Goal: Task Accomplishment & Management: Manage account settings

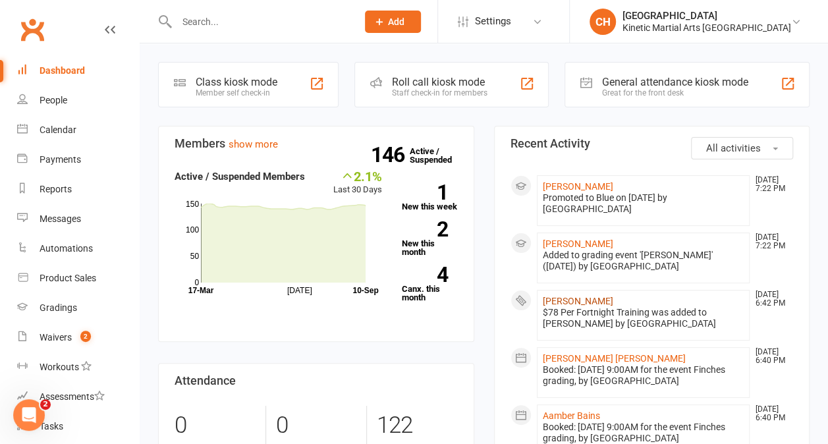
click at [574, 296] on link "[PERSON_NAME]" at bounding box center [578, 301] width 70 height 11
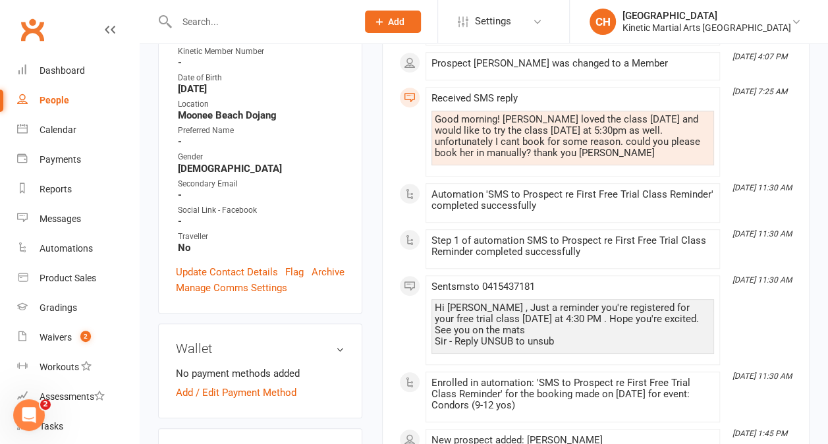
scroll to position [442, 0]
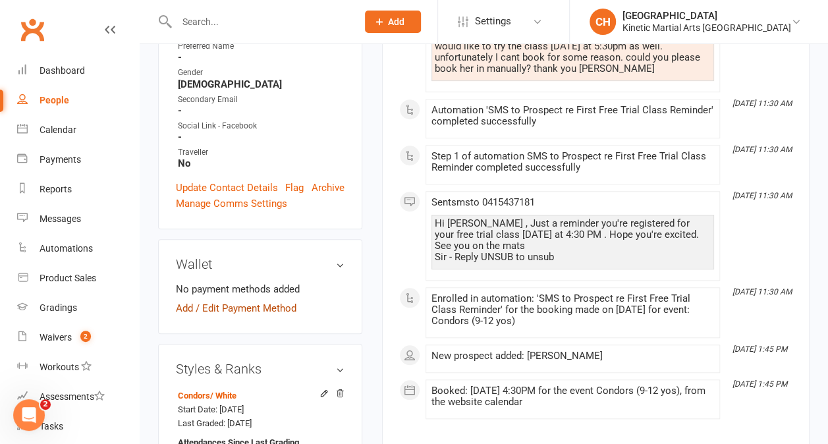
click at [266, 300] on link "Add / Edit Payment Method" at bounding box center [236, 308] width 120 height 16
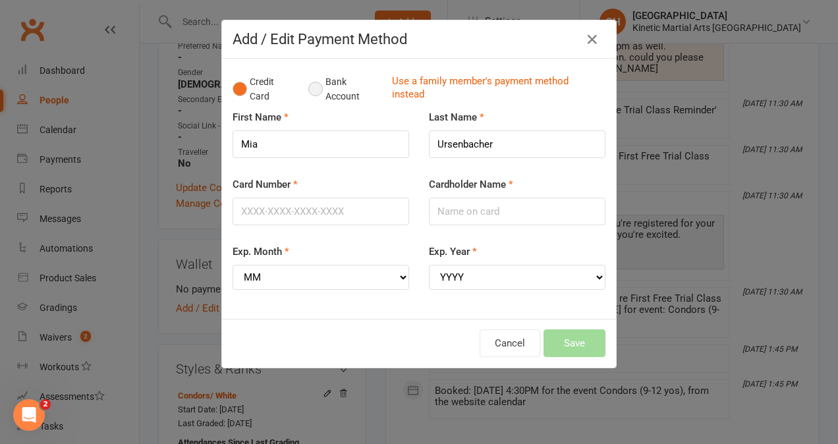
click at [308, 93] on button "Bank Account" at bounding box center [344, 89] width 73 height 40
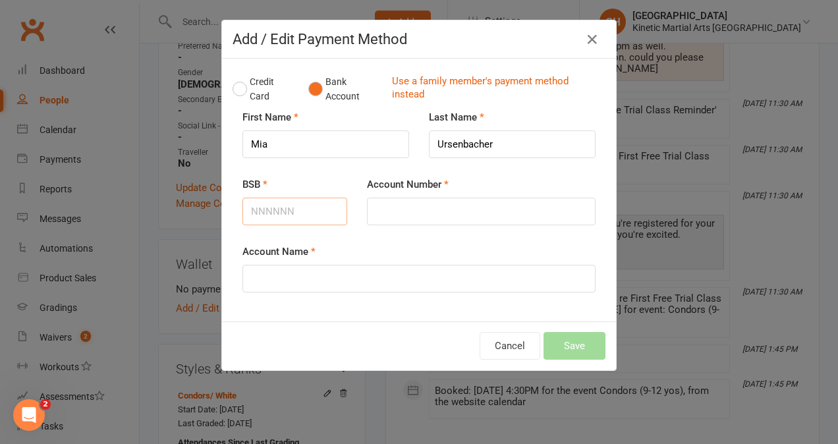
click at [266, 208] on input "BSB" at bounding box center [294, 212] width 105 height 28
type input "062014"
type input "10431250"
click at [283, 278] on input "Account Name" at bounding box center [418, 279] width 353 height 28
type input "Phil Ursenbacher"
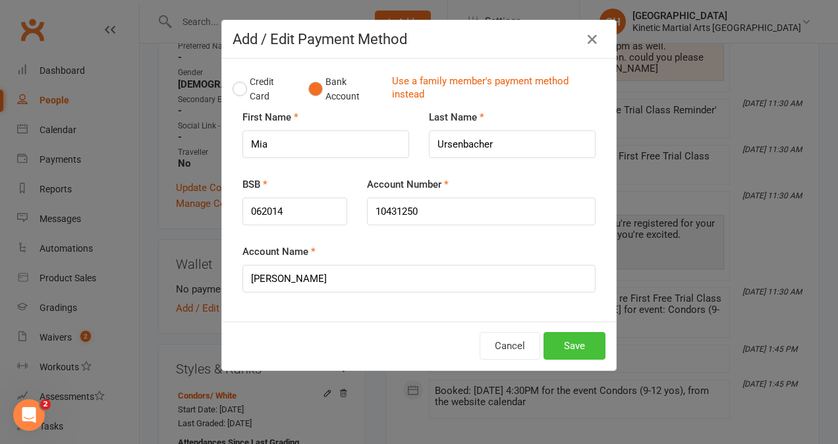
click at [576, 348] on button "Save" at bounding box center [574, 346] width 62 height 28
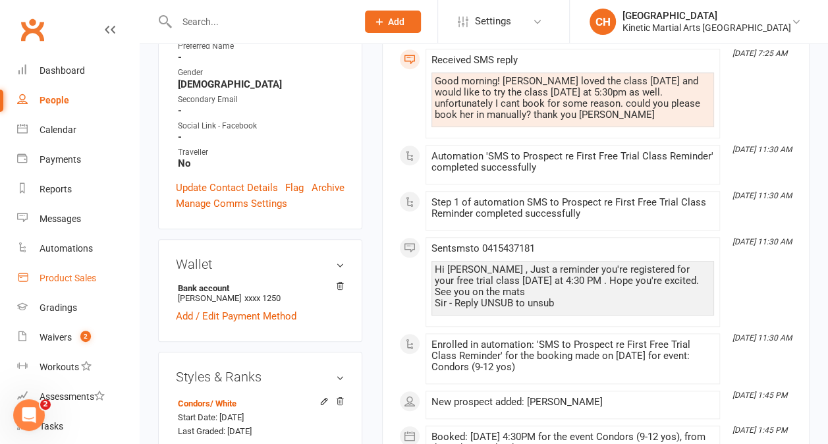
click at [66, 277] on div "Product Sales" at bounding box center [68, 278] width 57 height 11
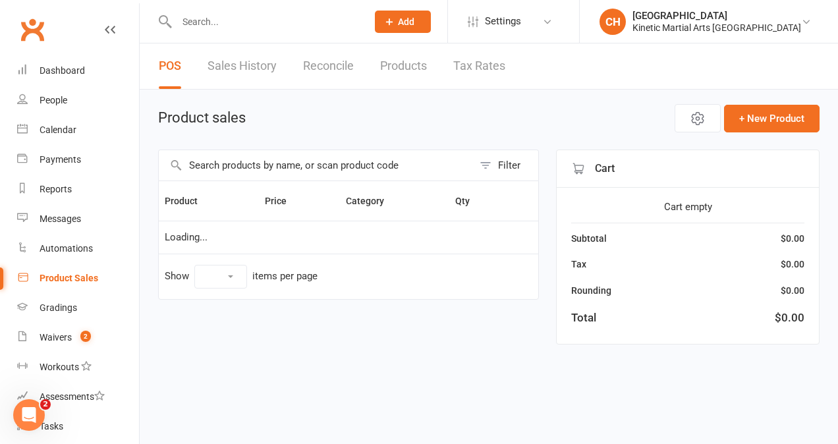
select select "10"
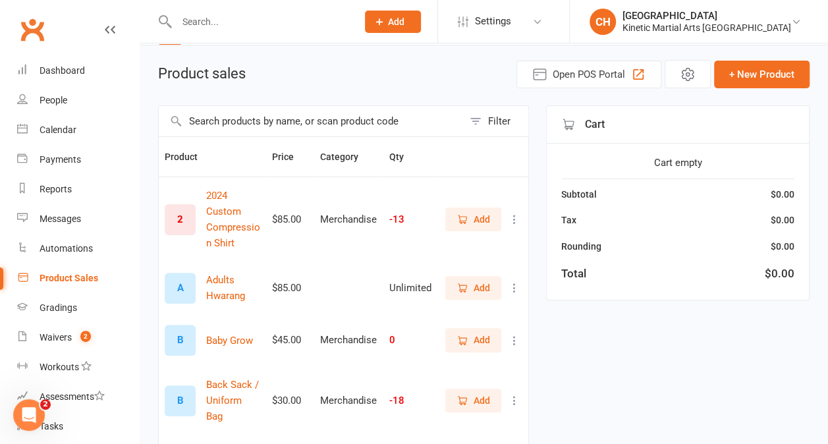
scroll to position [45, 0]
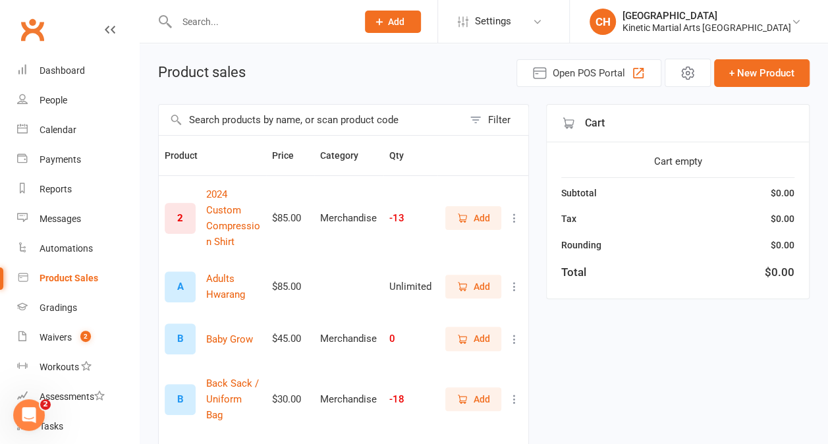
click at [213, 120] on input "text" at bounding box center [311, 120] width 304 height 30
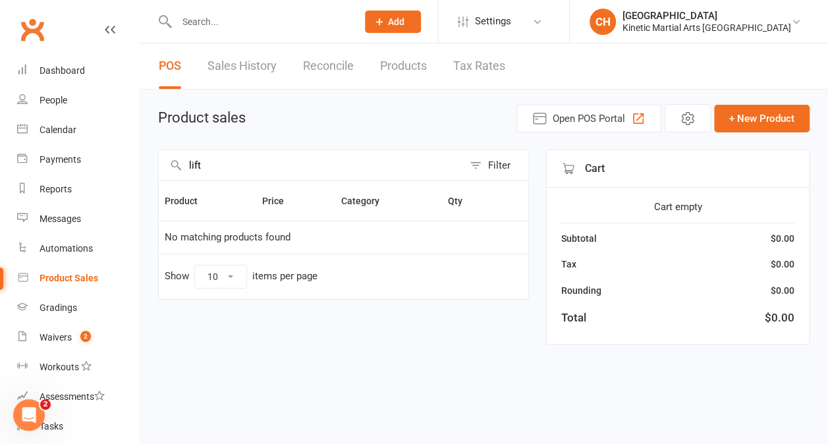
scroll to position [0, 0]
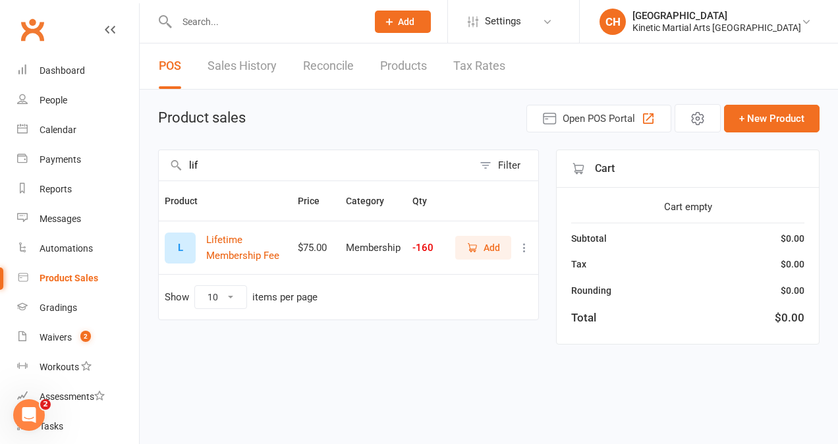
click at [473, 250] on icon "button" at bounding box center [472, 248] width 12 height 12
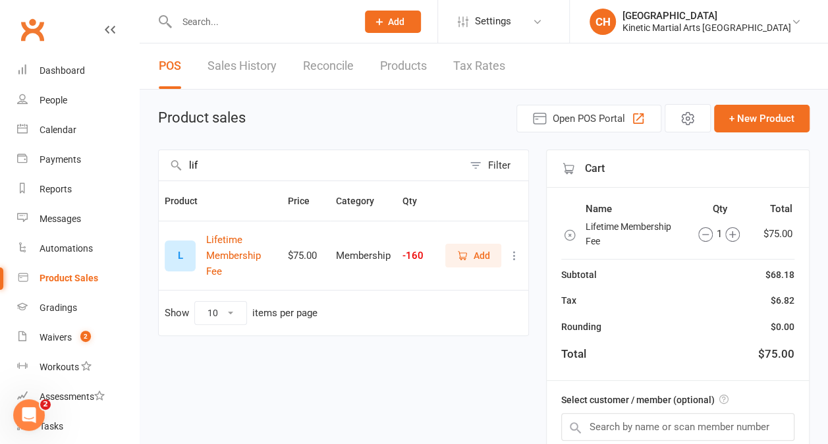
drag, startPoint x: 219, startPoint y: 159, endPoint x: 170, endPoint y: 161, distance: 48.7
click at [170, 161] on div "lif Filter" at bounding box center [343, 164] width 371 height 31
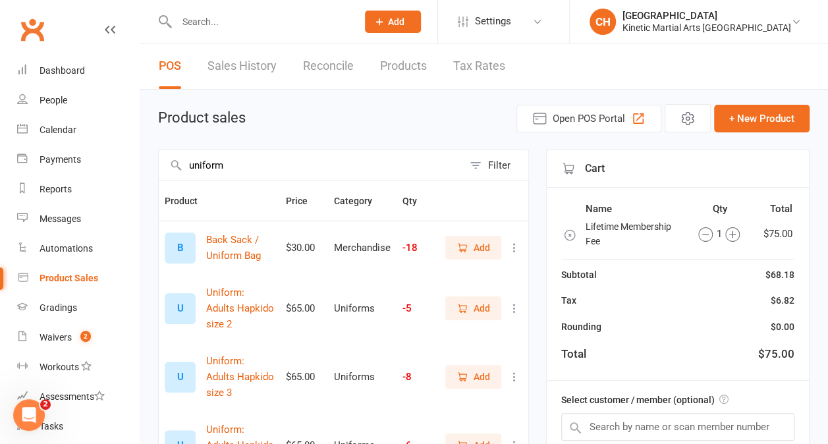
type input "uniform"
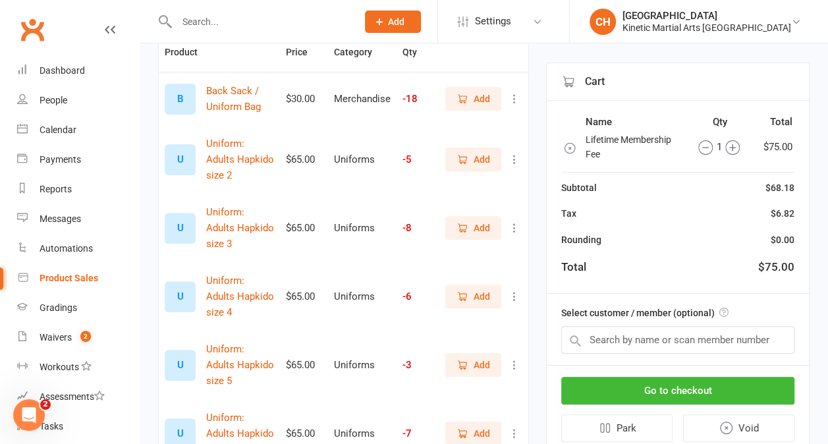
scroll to position [404, 0]
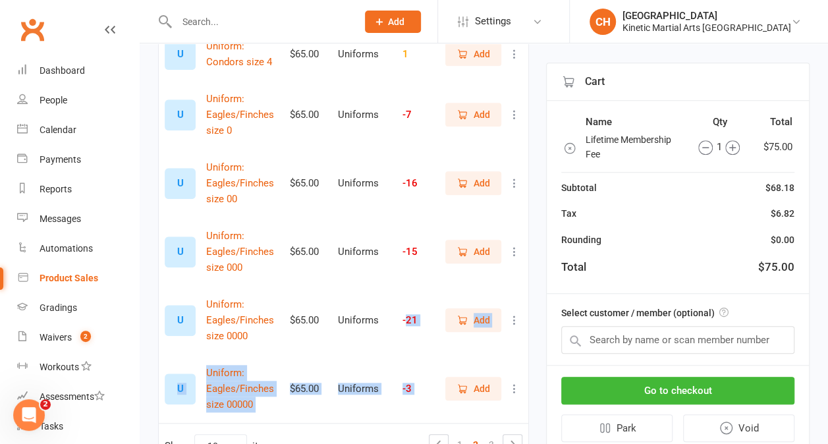
drag, startPoint x: 476, startPoint y: 366, endPoint x: 406, endPoint y: 304, distance: 93.3
click at [406, 304] on tbody "U Uniform: Condors size 0 $65.00 Uniforms -1 Add U Uniform: Condors size 1 $65.…" at bounding box center [343, 119] width 369 height 606
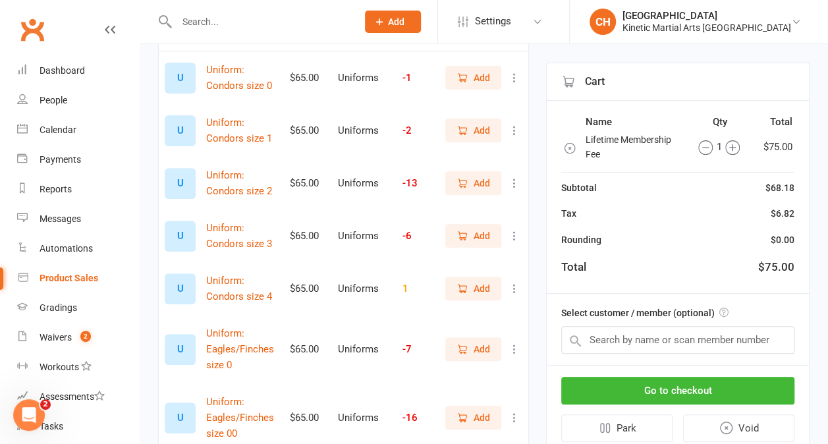
scroll to position [159, 0]
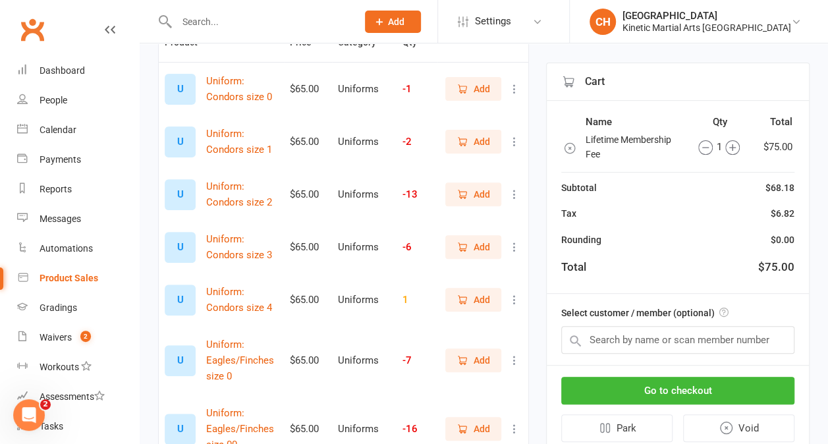
click at [471, 142] on span "Add" at bounding box center [473, 141] width 34 height 14
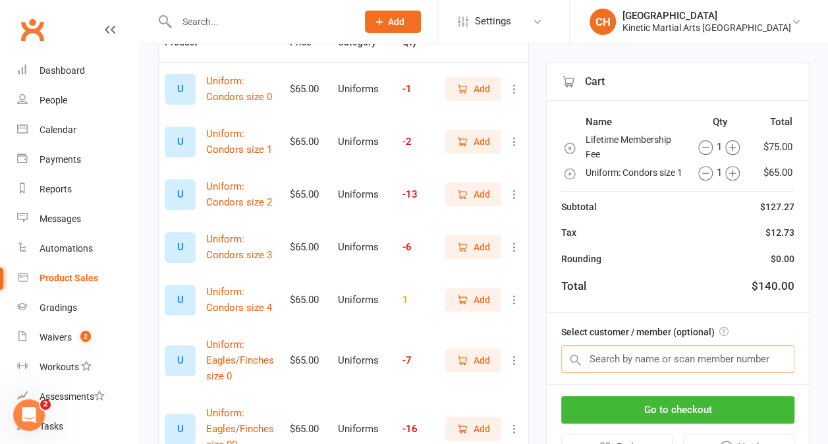
click at [639, 370] on input "text" at bounding box center [677, 359] width 233 height 28
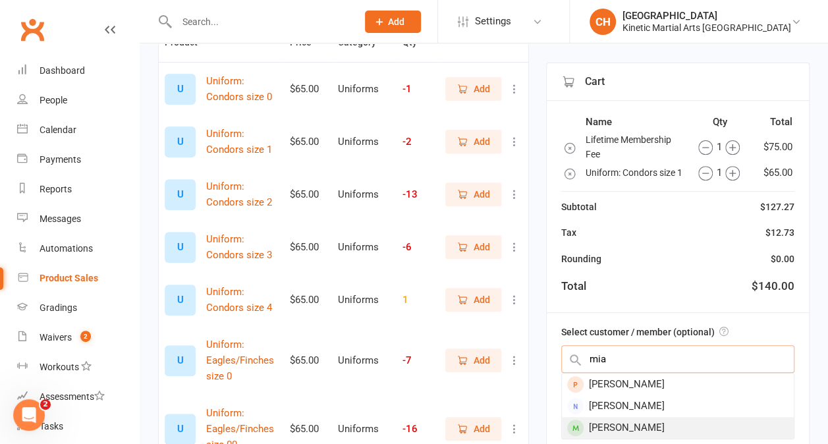
type input "mia"
click at [639, 436] on div "Mia Ursenbacher" at bounding box center [678, 428] width 232 height 22
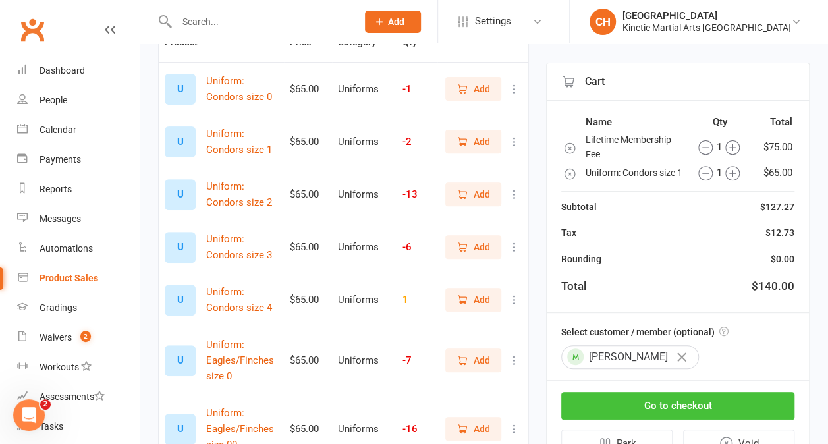
click at [654, 419] on button "Go to checkout" at bounding box center [677, 406] width 233 height 28
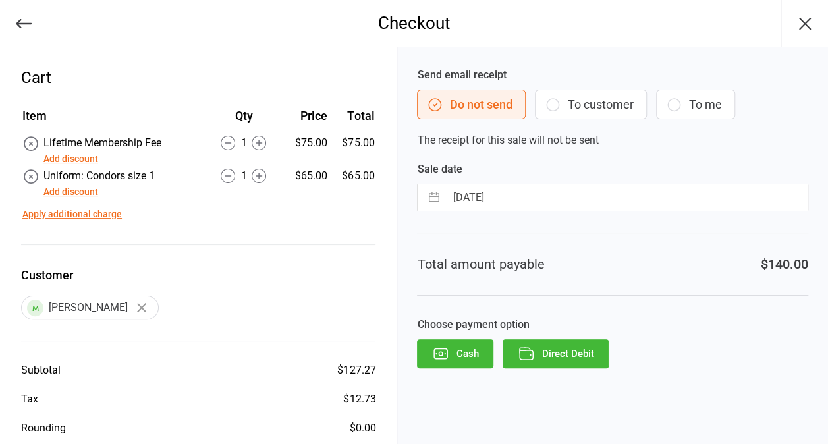
click at [542, 351] on button "Direct Debit" at bounding box center [555, 353] width 106 height 29
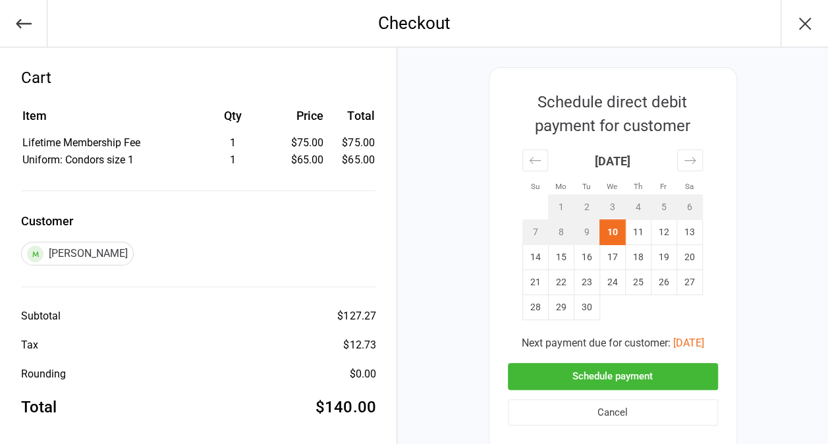
click at [597, 381] on button "Schedule payment" at bounding box center [613, 376] width 210 height 27
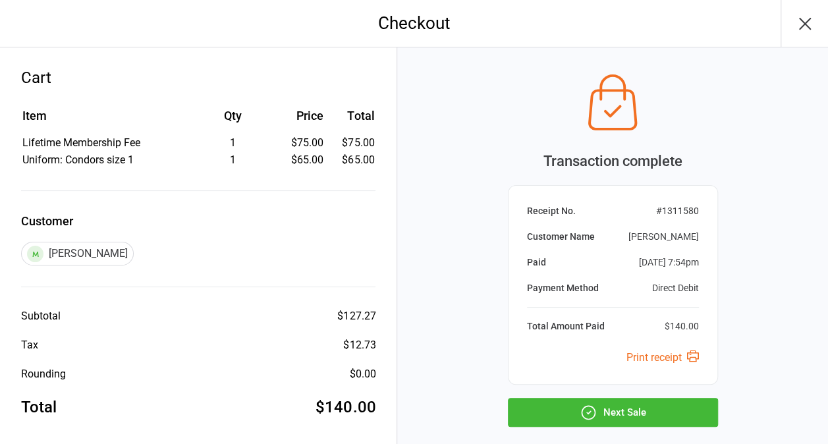
click at [614, 421] on button "Next Sale" at bounding box center [613, 412] width 210 height 29
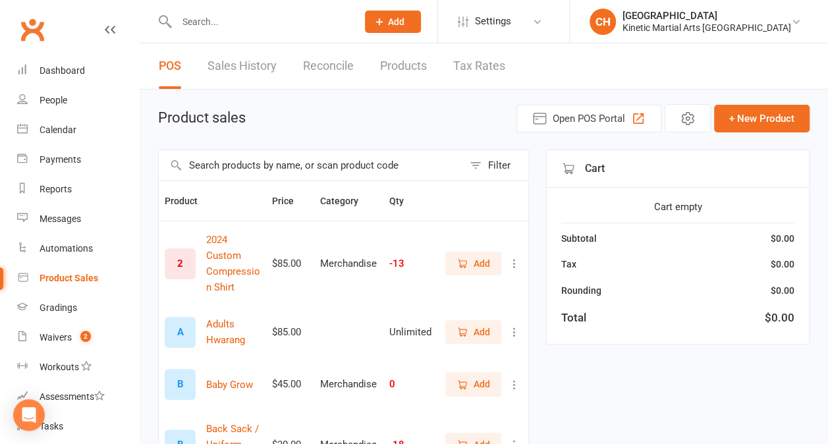
click at [304, 155] on input "text" at bounding box center [311, 165] width 304 height 30
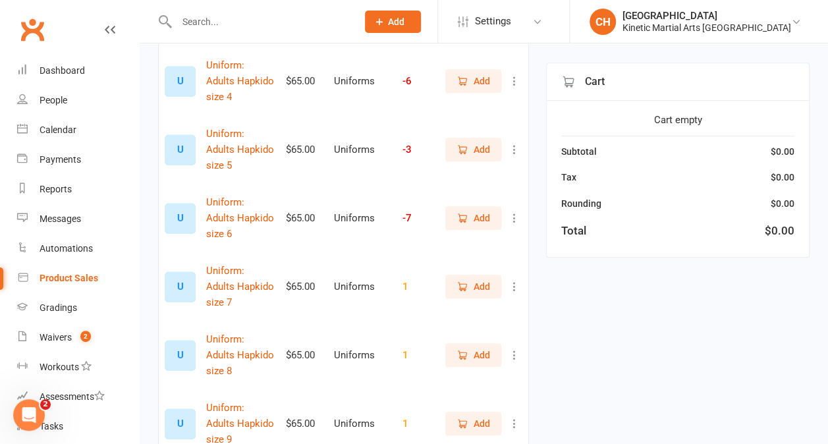
scroll to position [365, 0]
type input "unifor"
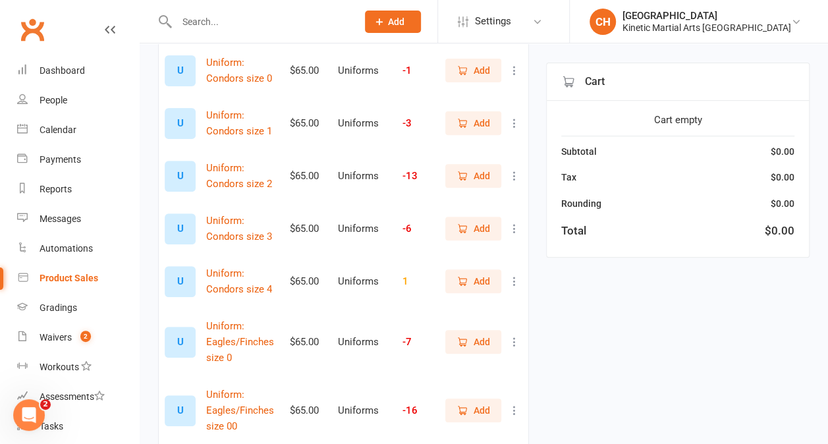
scroll to position [189, 0]
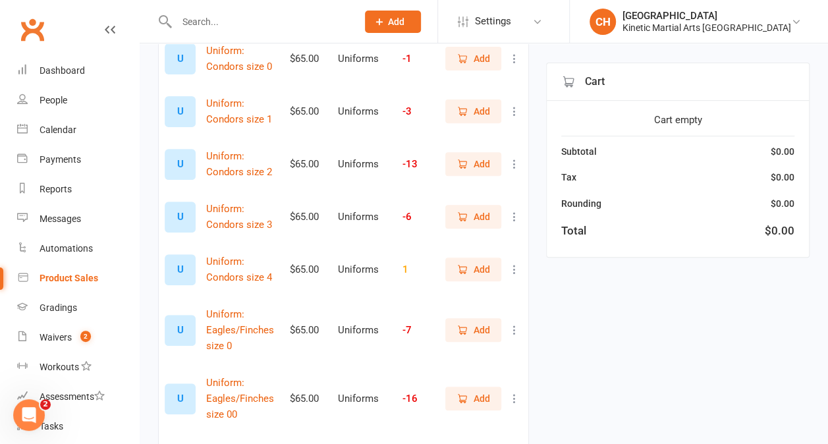
click at [482, 332] on span "Add" at bounding box center [481, 330] width 16 height 14
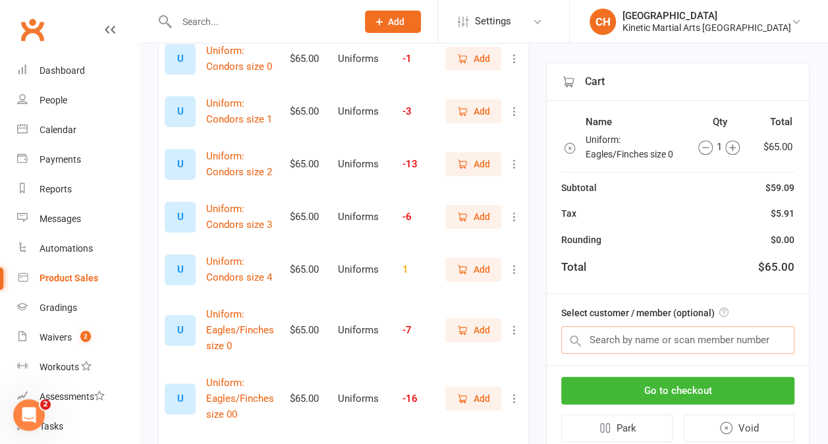
click at [611, 341] on input "text" at bounding box center [677, 340] width 233 height 28
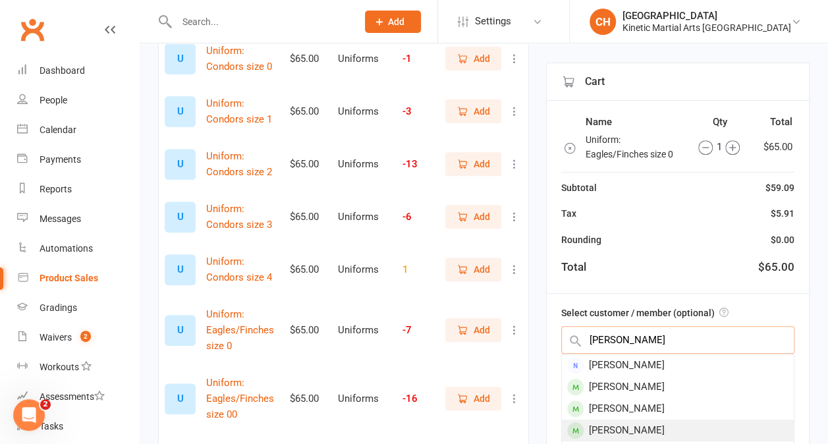
type input "xavier"
click at [612, 432] on div "Xavier Rogers" at bounding box center [678, 430] width 232 height 22
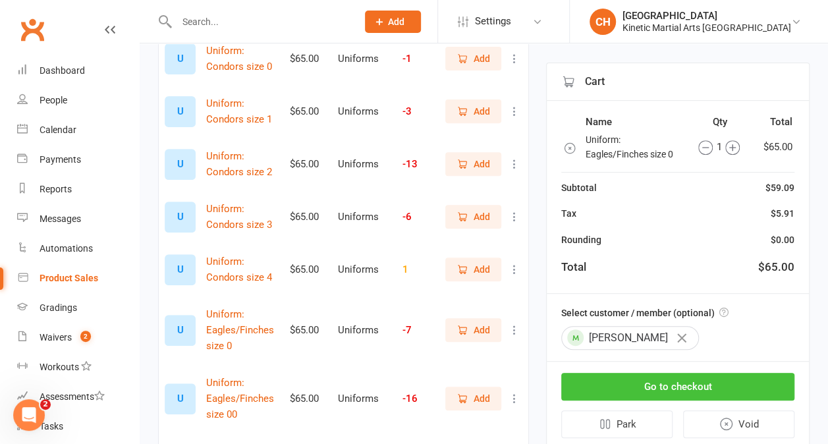
click at [666, 383] on button "Go to checkout" at bounding box center [677, 387] width 233 height 28
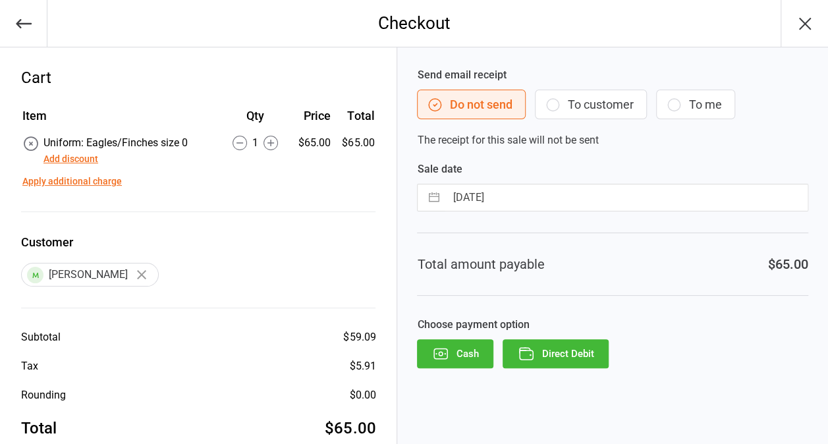
click at [576, 349] on button "Direct Debit" at bounding box center [555, 353] width 106 height 29
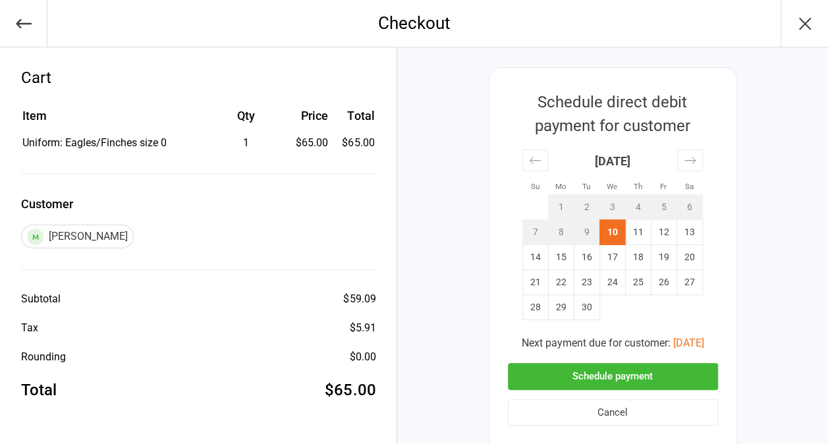
click at [607, 371] on button "Schedule payment" at bounding box center [613, 376] width 210 height 27
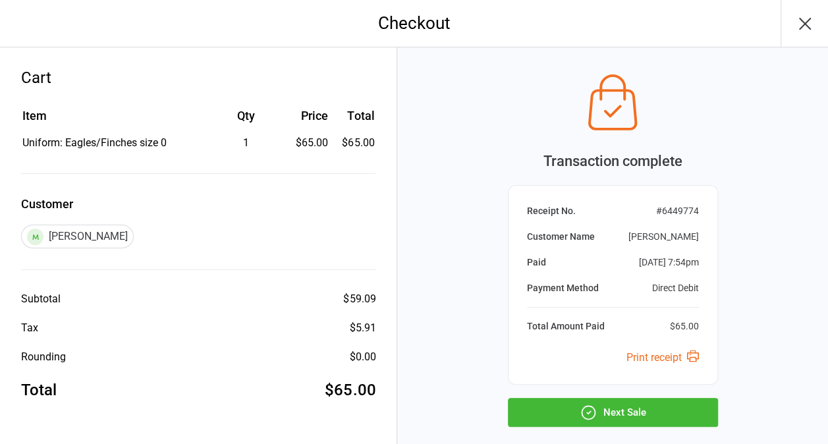
click at [616, 413] on button "Next Sale" at bounding box center [613, 412] width 210 height 29
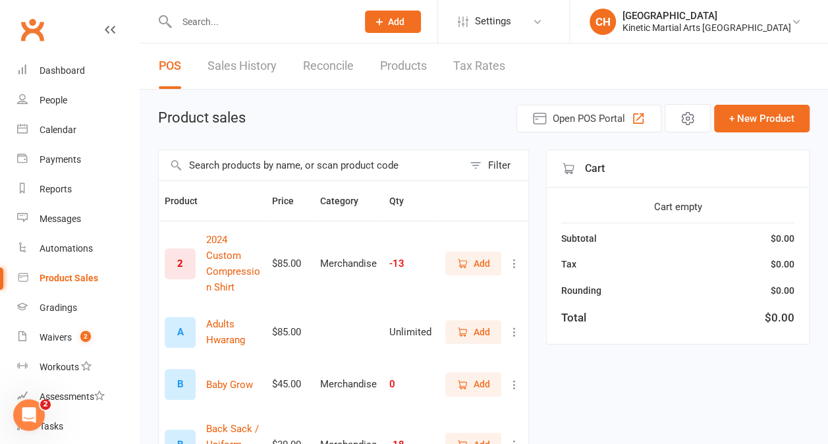
click at [216, 19] on input "text" at bounding box center [260, 22] width 175 height 18
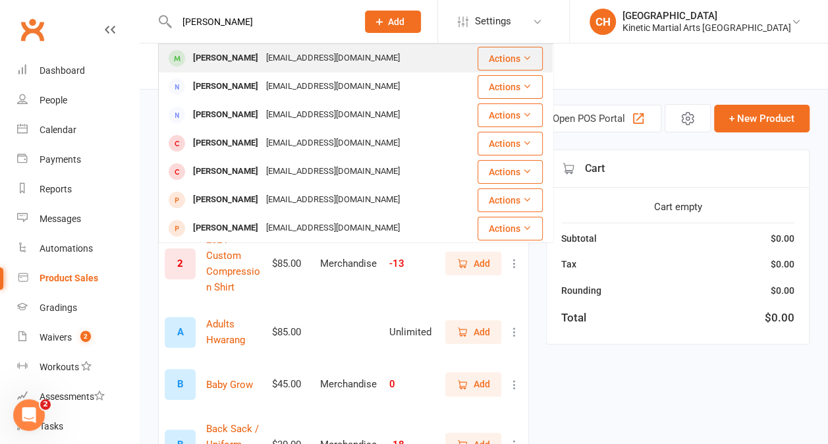
type input "david"
click at [216, 58] on div "David Jeremy" at bounding box center [225, 58] width 73 height 19
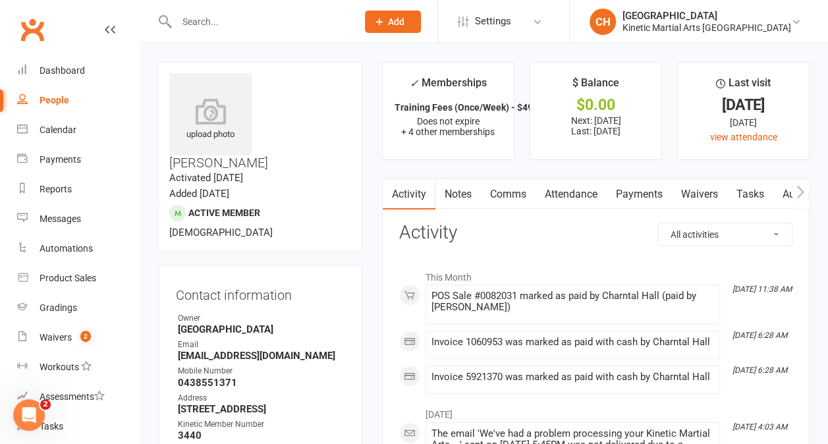
click at [635, 194] on link "Payments" at bounding box center [638, 194] width 65 height 30
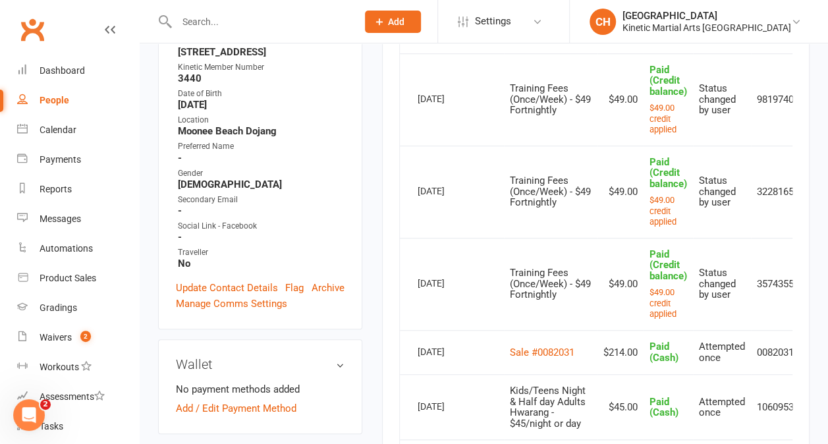
scroll to position [279, 0]
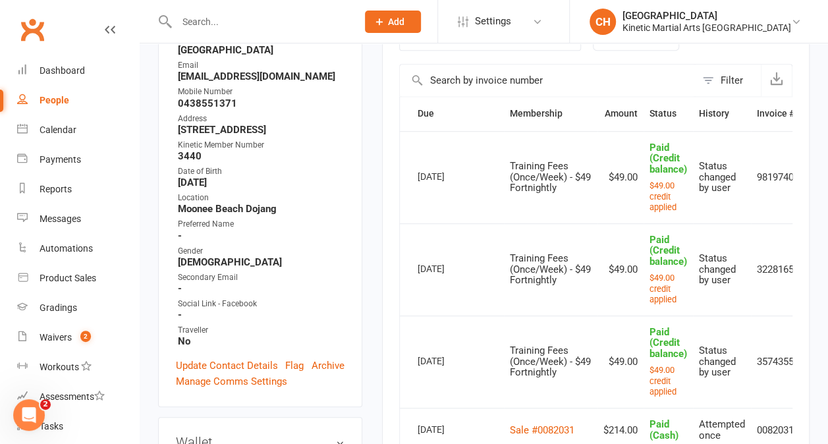
click at [211, 26] on input "text" at bounding box center [260, 22] width 175 height 18
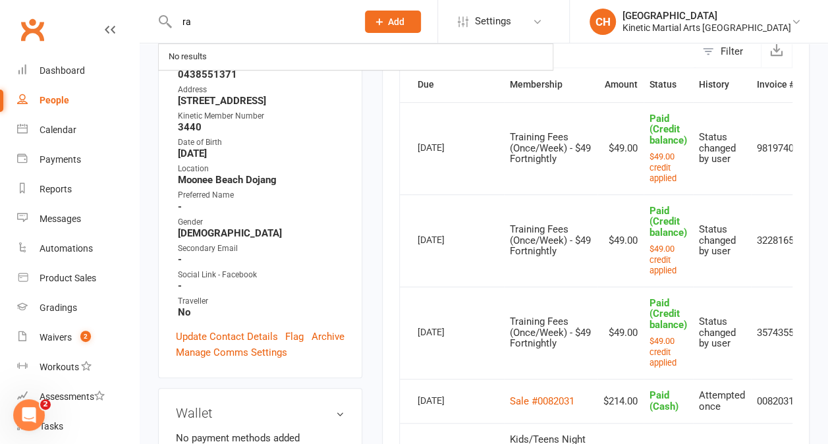
scroll to position [302, 0]
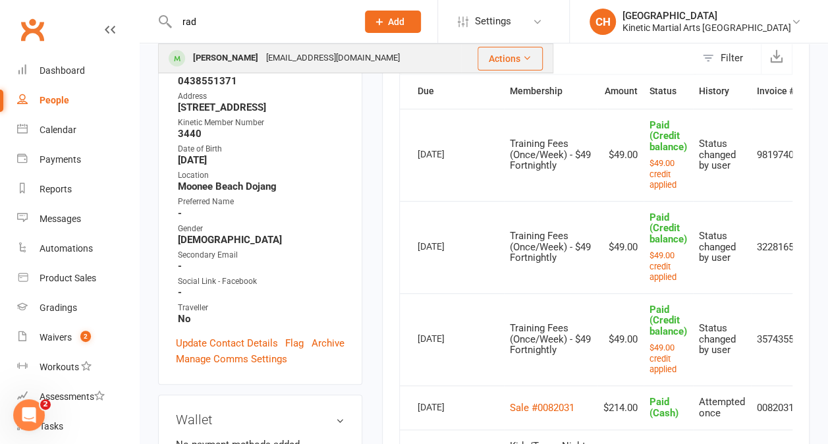
type input "rad"
click at [225, 62] on div "Frejya Goff" at bounding box center [225, 58] width 73 height 19
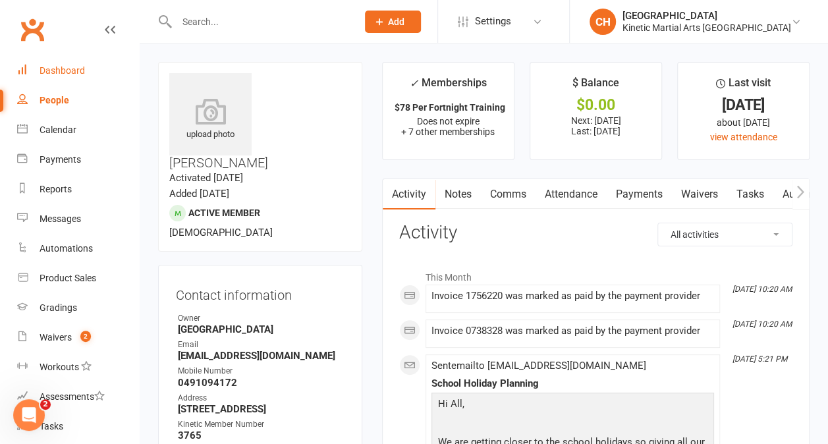
click at [75, 73] on div "Dashboard" at bounding box center [62, 70] width 45 height 11
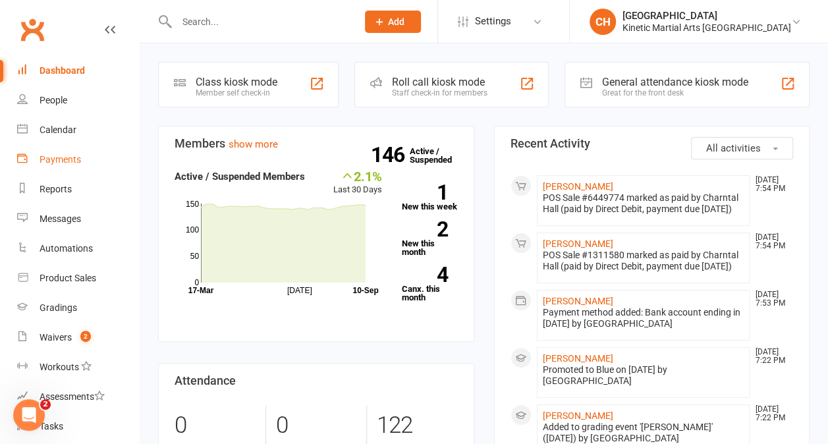
click at [68, 161] on div "Payments" at bounding box center [60, 159] width 41 height 11
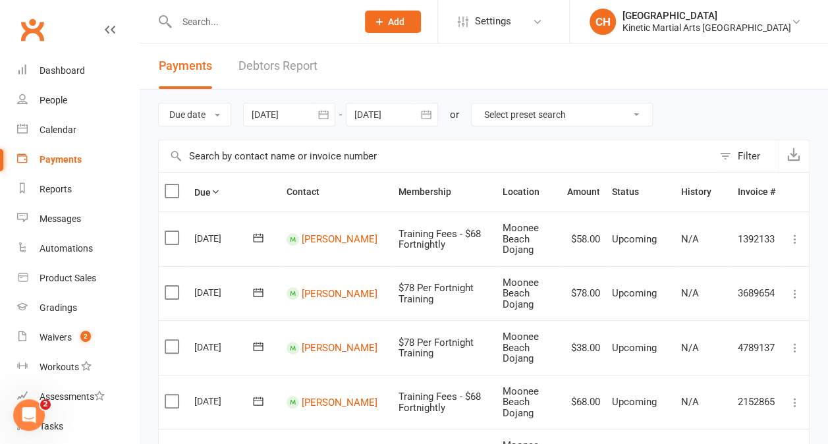
click at [212, 151] on input "text" at bounding box center [436, 156] width 554 height 32
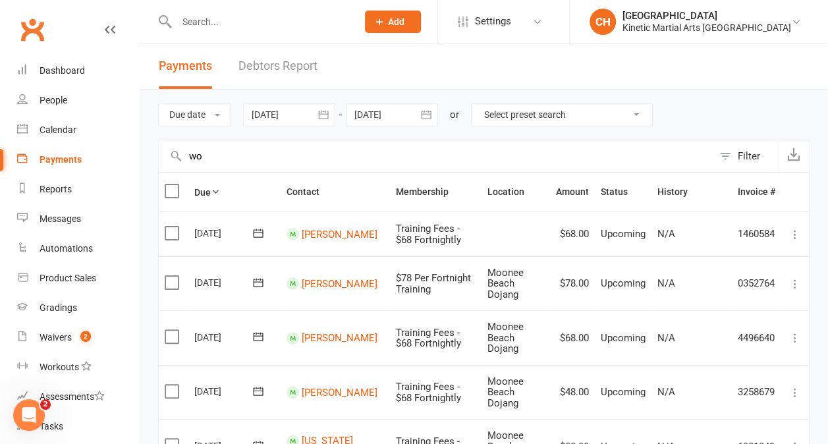
type input "w"
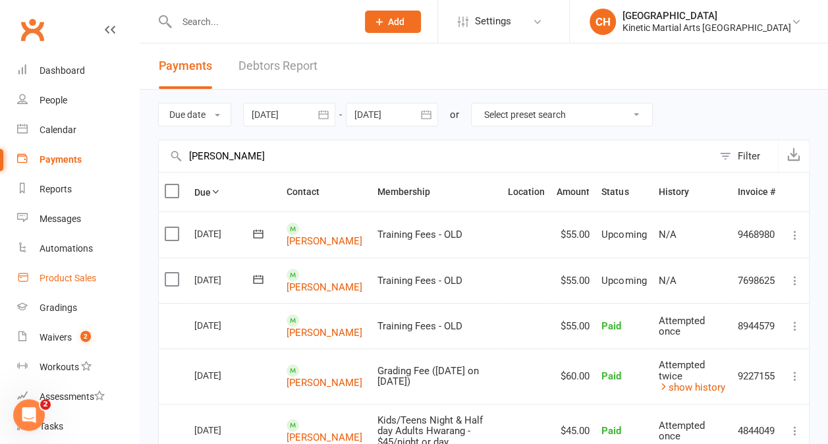
type input "alex"
click at [76, 279] on div "Product Sales" at bounding box center [68, 278] width 57 height 11
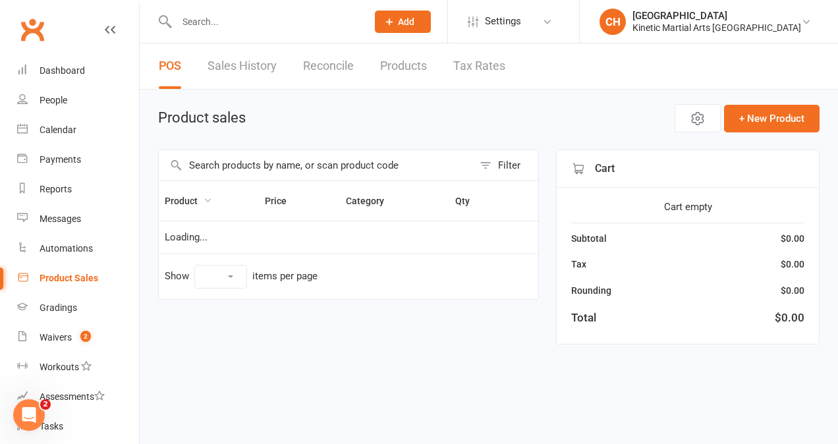
select select "10"
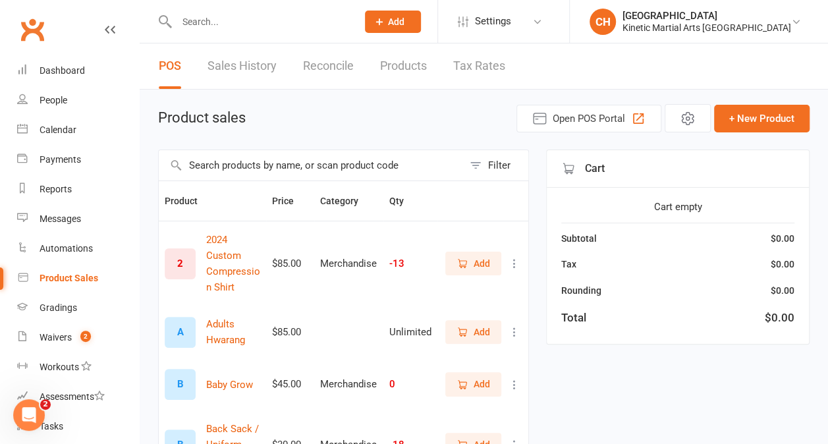
click at [197, 161] on input "text" at bounding box center [311, 165] width 304 height 30
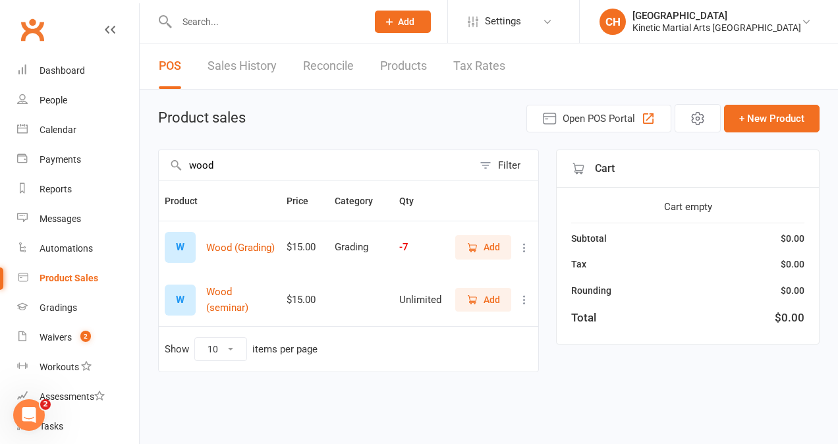
type input "wood"
click at [495, 298] on span "Add" at bounding box center [491, 299] width 16 height 14
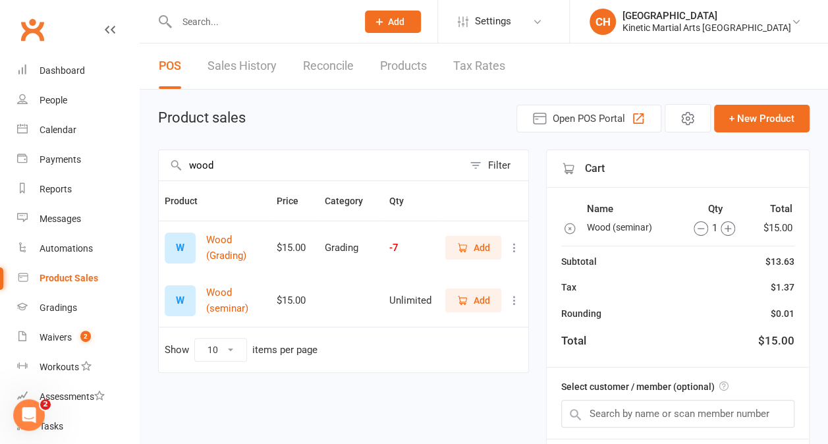
click at [724, 221] on icon "button" at bounding box center [727, 228] width 14 height 14
click at [627, 412] on input "text" at bounding box center [677, 414] width 233 height 28
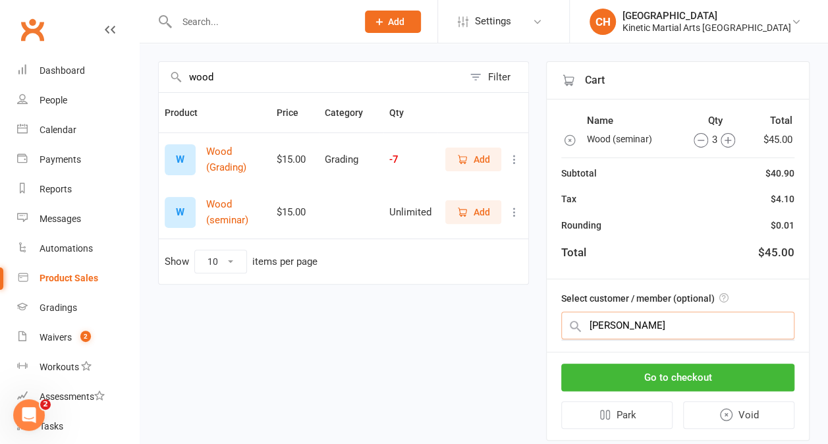
scroll to position [89, 0]
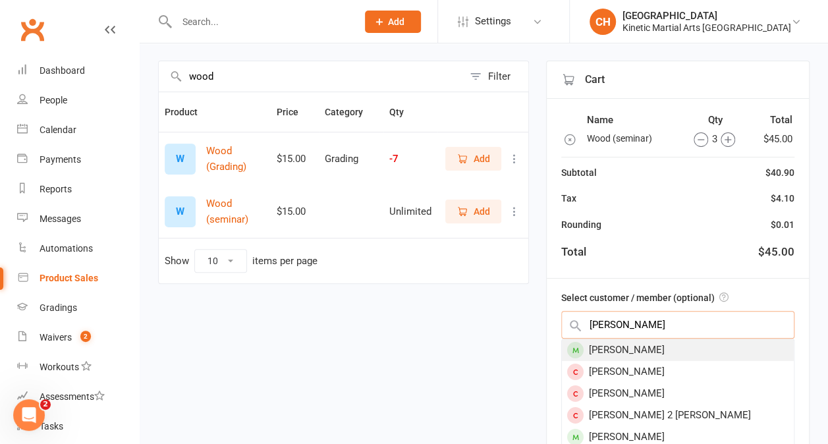
type input "mason perr"
click at [623, 341] on div "Mason Perry" at bounding box center [678, 350] width 232 height 22
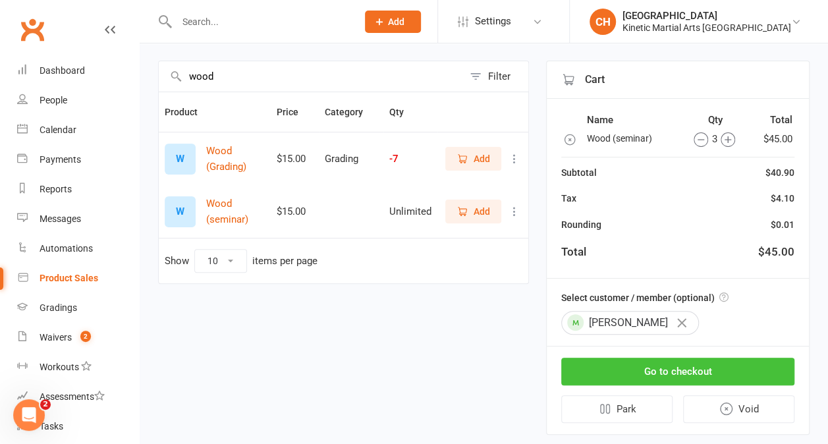
click at [660, 369] on button "Go to checkout" at bounding box center [677, 372] width 233 height 28
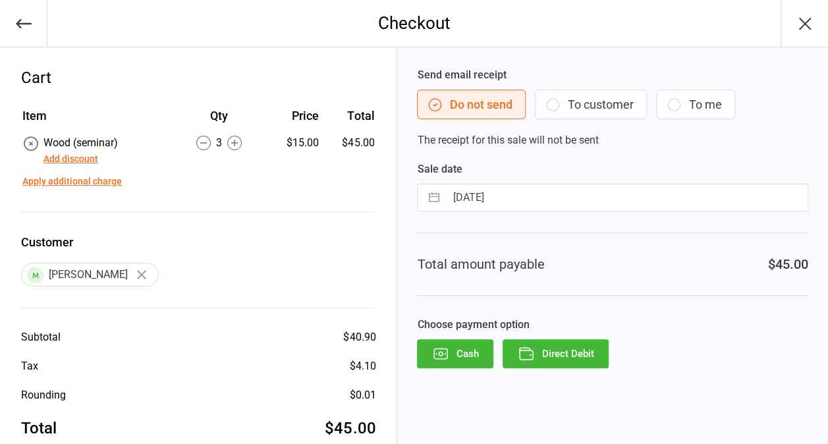
click at [567, 350] on button "Direct Debit" at bounding box center [555, 353] width 106 height 29
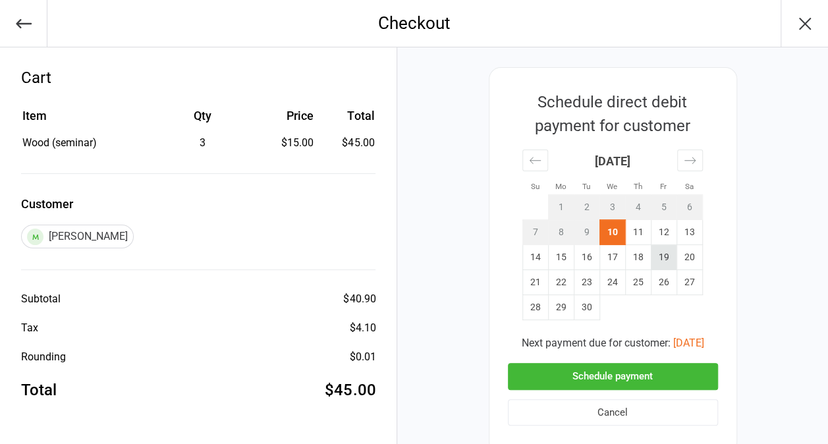
click at [660, 262] on td "19" at bounding box center [664, 257] width 26 height 25
click at [637, 374] on button "Schedule payment" at bounding box center [613, 376] width 210 height 27
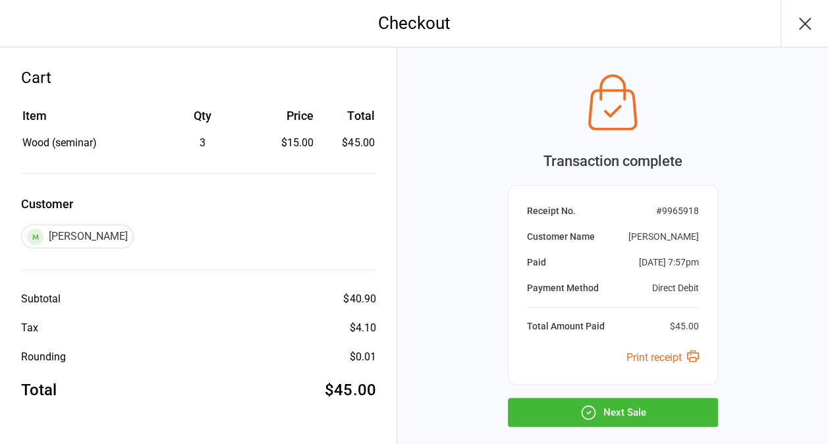
click at [635, 407] on button "Next Sale" at bounding box center [613, 412] width 210 height 29
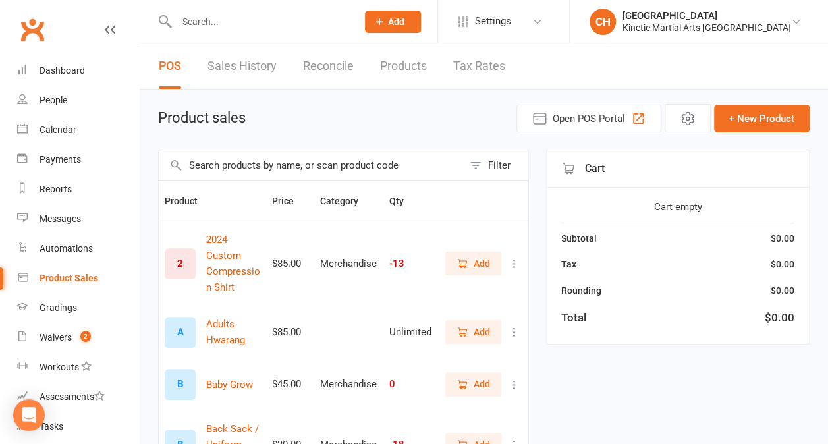
click at [356, 169] on input "text" at bounding box center [311, 165] width 304 height 30
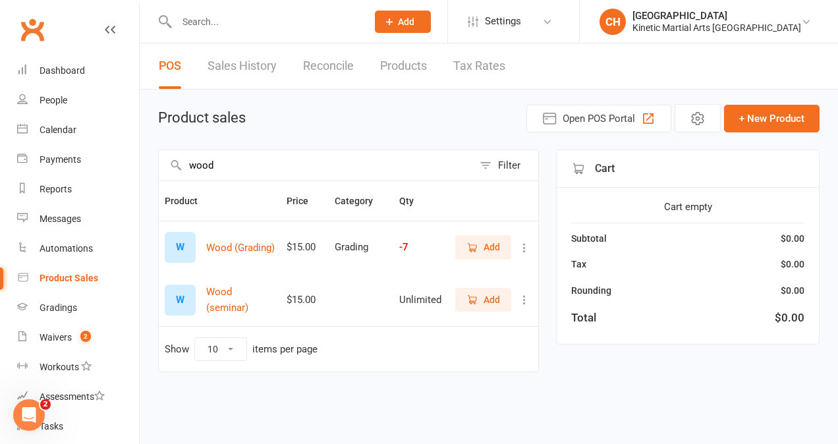
type input "wood"
click at [498, 300] on span "Add" at bounding box center [491, 299] width 16 height 14
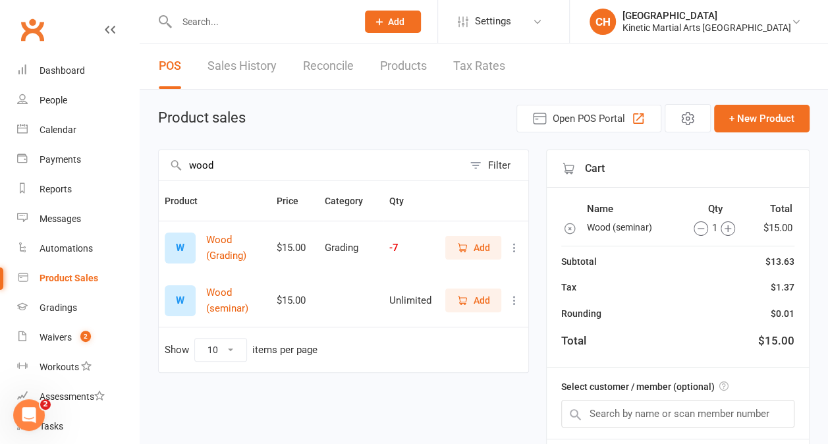
click at [724, 224] on icon "button" at bounding box center [727, 228] width 14 height 14
click at [653, 412] on input "text" at bounding box center [677, 414] width 233 height 28
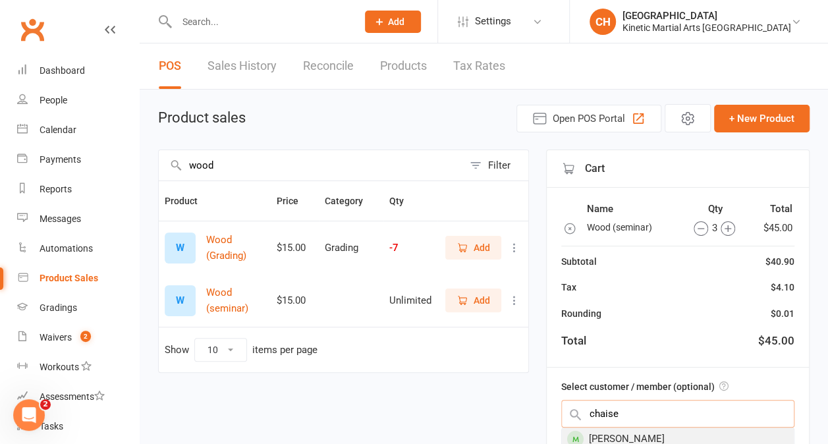
type input "chaise"
click at [637, 433] on div "[PERSON_NAME]" at bounding box center [678, 439] width 232 height 22
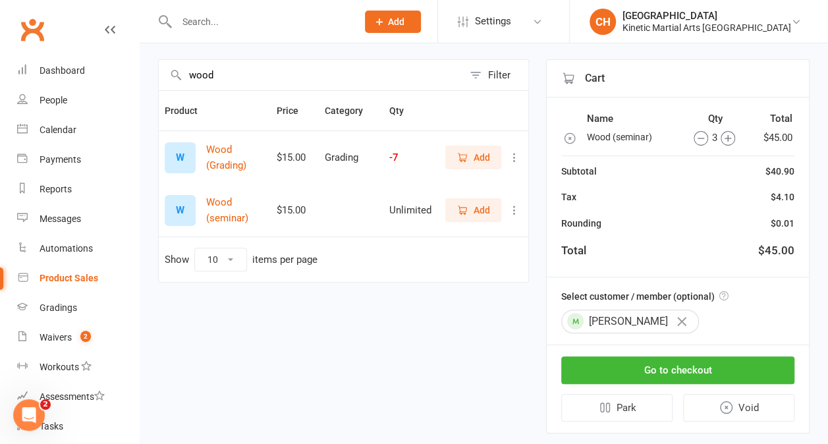
scroll to position [107, 0]
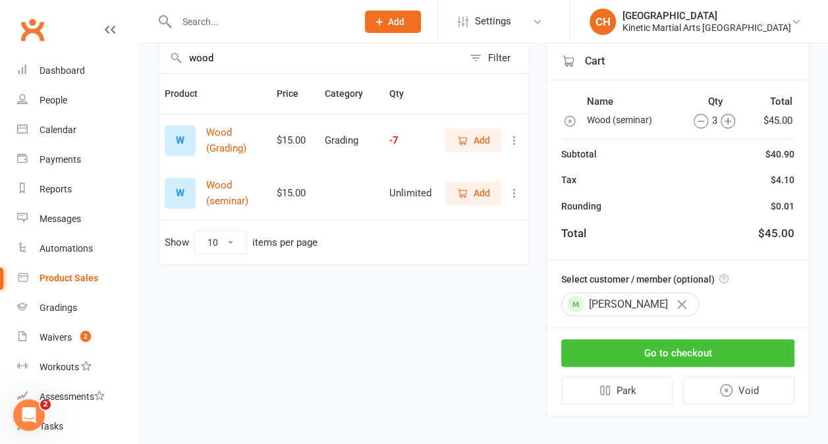
click at [670, 350] on button "Go to checkout" at bounding box center [677, 353] width 233 height 28
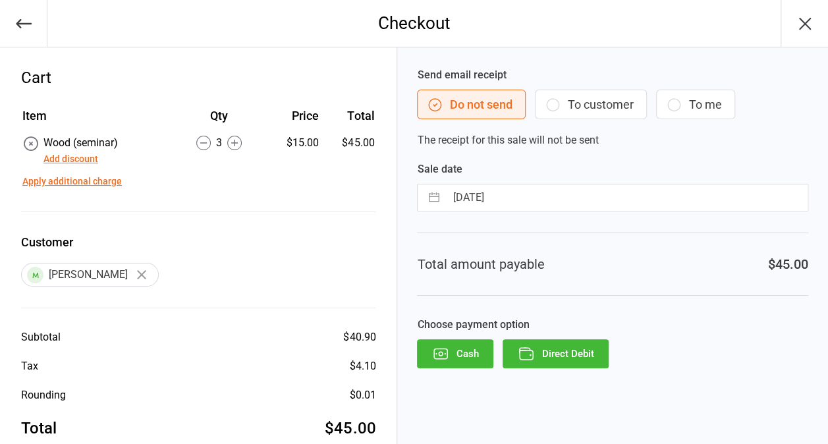
click at [562, 353] on button "Direct Debit" at bounding box center [555, 353] width 106 height 29
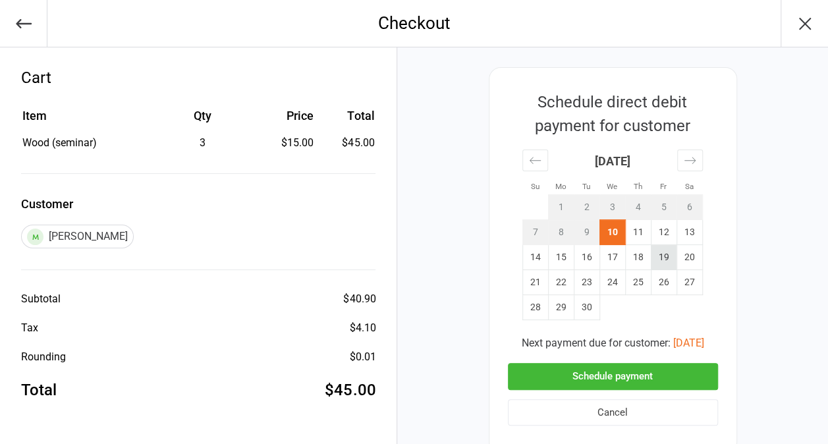
click at [666, 255] on td "19" at bounding box center [664, 257] width 26 height 25
click at [654, 382] on button "Schedule payment" at bounding box center [613, 376] width 210 height 27
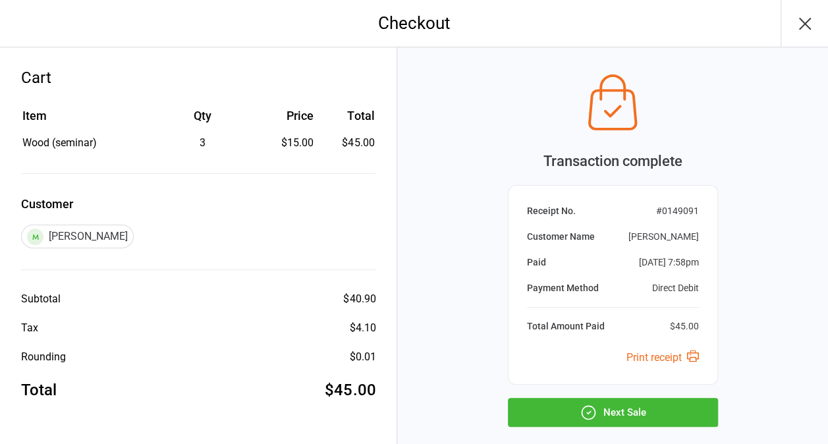
click at [627, 413] on button "Next Sale" at bounding box center [613, 412] width 210 height 29
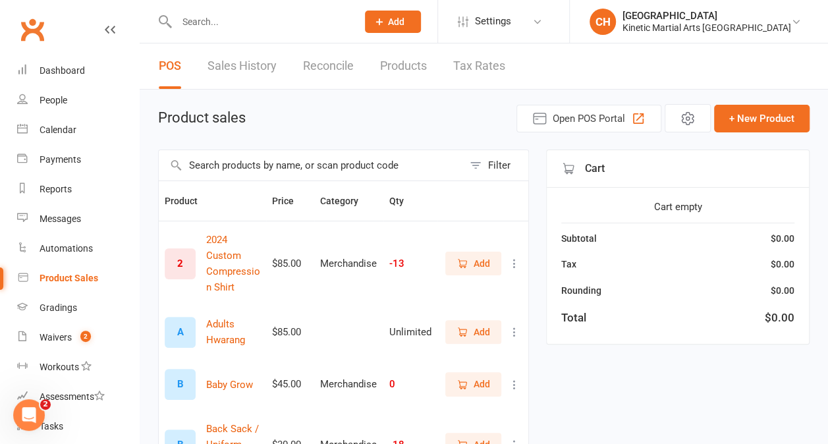
click at [221, 166] on input "text" at bounding box center [311, 165] width 304 height 30
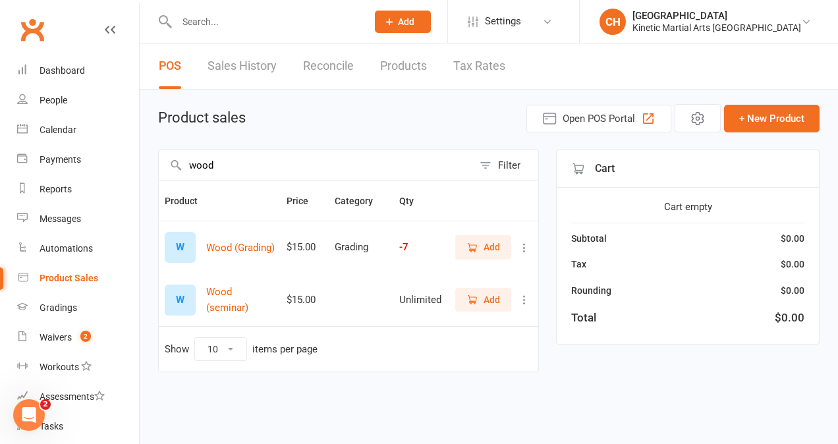
type input "wood"
click at [487, 293] on span "Add" at bounding box center [491, 299] width 16 height 14
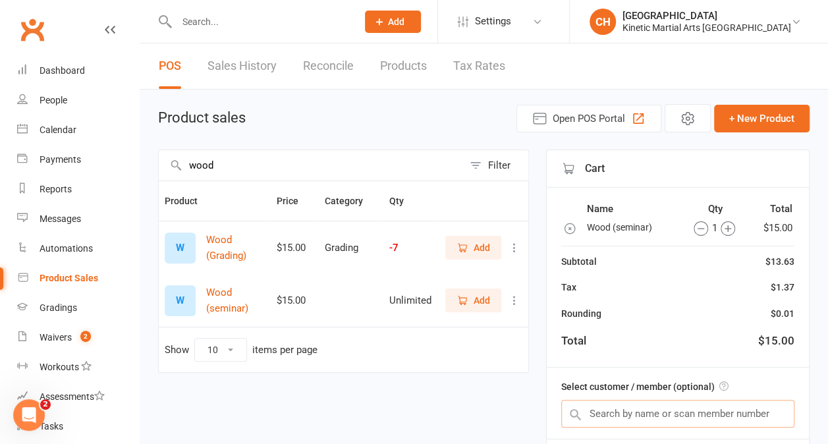
click at [676, 407] on input "text" at bounding box center [677, 414] width 233 height 28
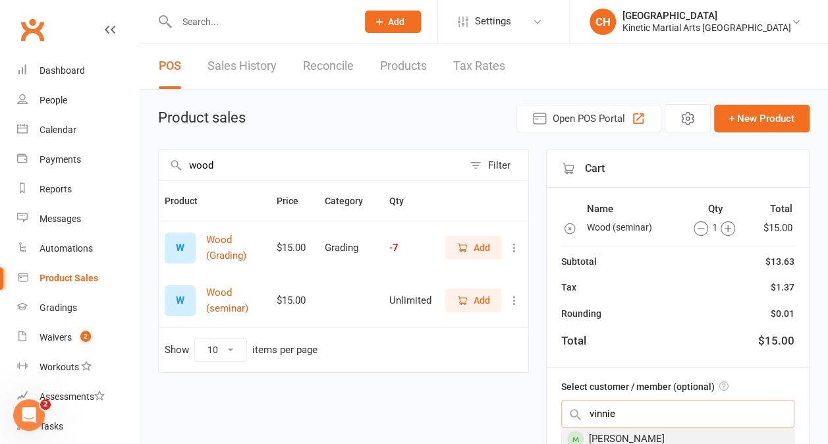
type input "vinnie"
click at [654, 432] on div "[PERSON_NAME]" at bounding box center [678, 439] width 232 height 22
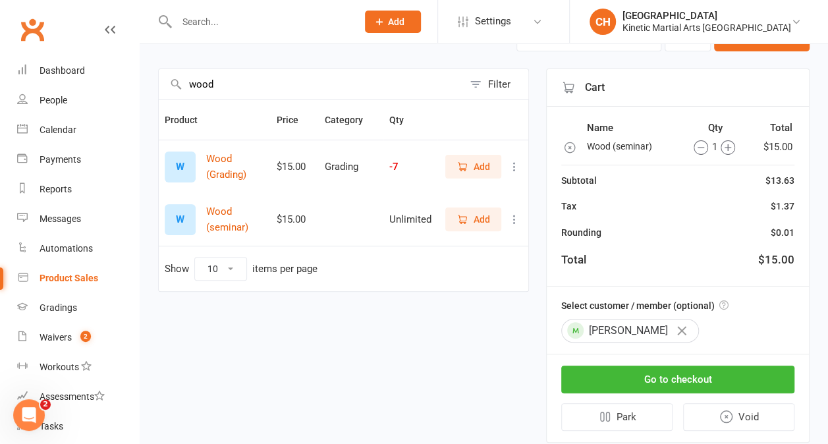
scroll to position [113, 0]
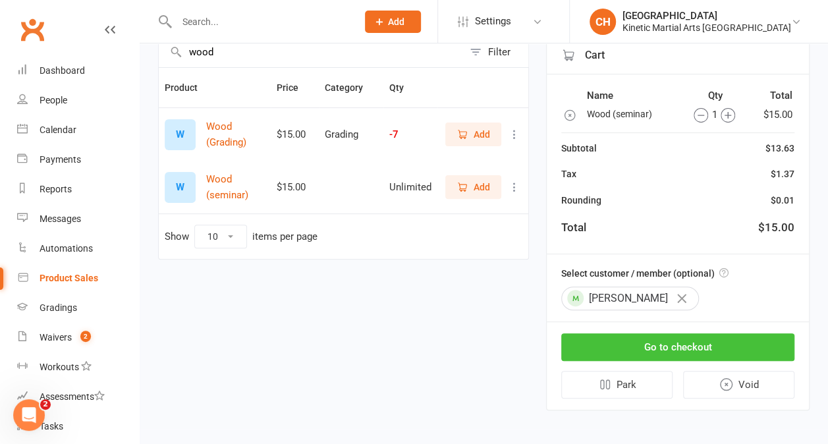
click at [668, 338] on button "Go to checkout" at bounding box center [677, 347] width 233 height 28
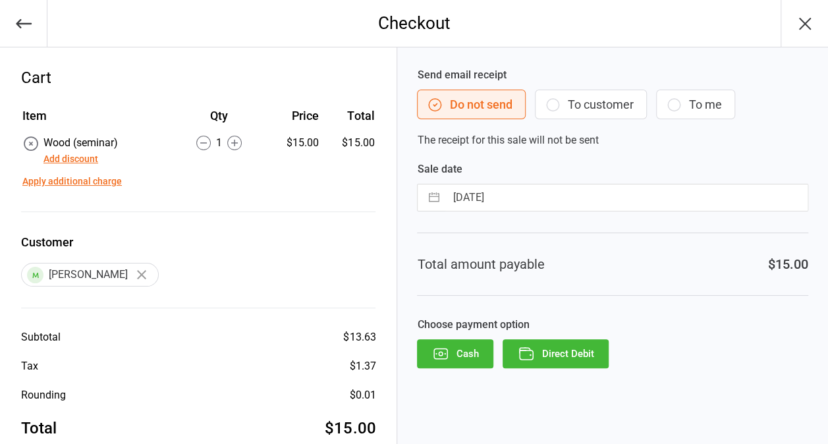
click at [581, 350] on button "Direct Debit" at bounding box center [555, 353] width 106 height 29
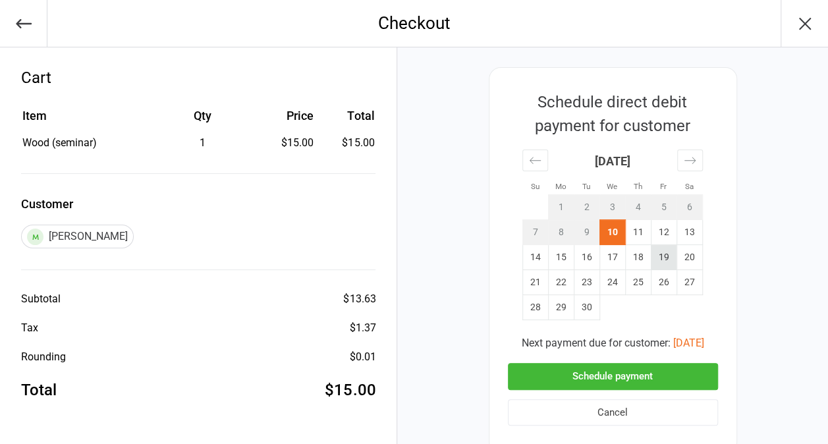
click at [658, 255] on td "19" at bounding box center [664, 257] width 26 height 25
click at [613, 371] on button "Schedule payment" at bounding box center [613, 376] width 210 height 27
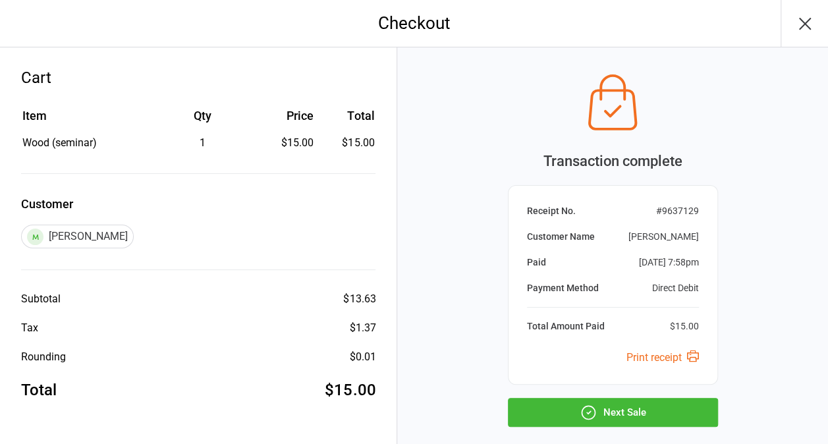
click at [625, 416] on button "Next Sale" at bounding box center [613, 412] width 210 height 29
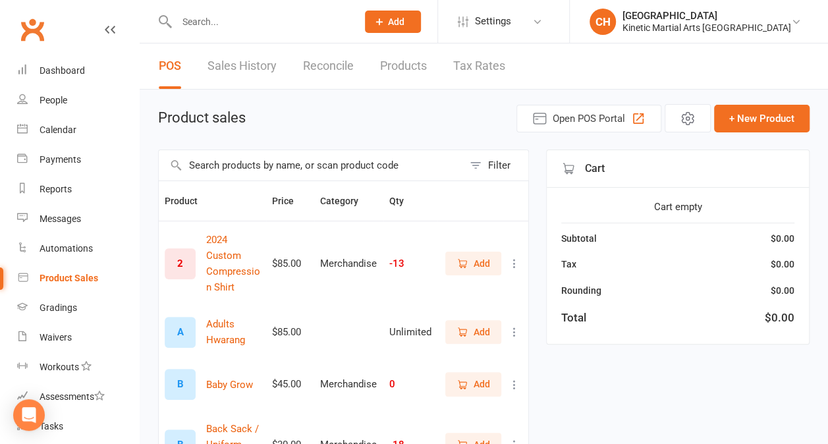
click at [262, 157] on input "text" at bounding box center [311, 165] width 304 height 30
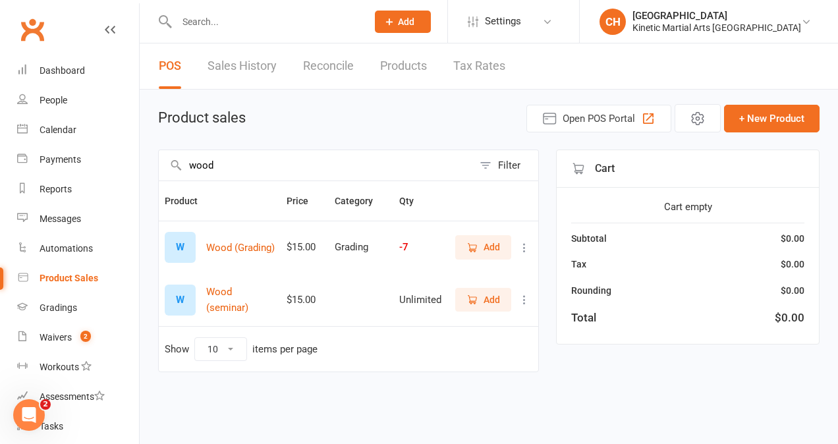
type input "wood"
click at [490, 300] on span "Add" at bounding box center [491, 299] width 16 height 14
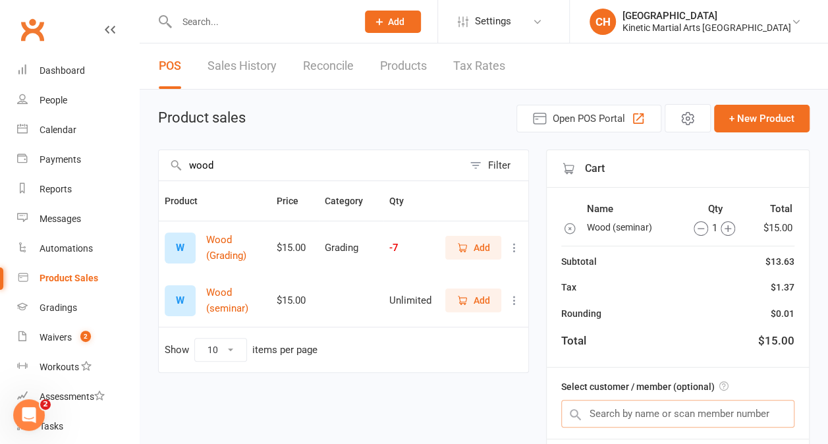
click at [632, 408] on input "text" at bounding box center [677, 414] width 233 height 28
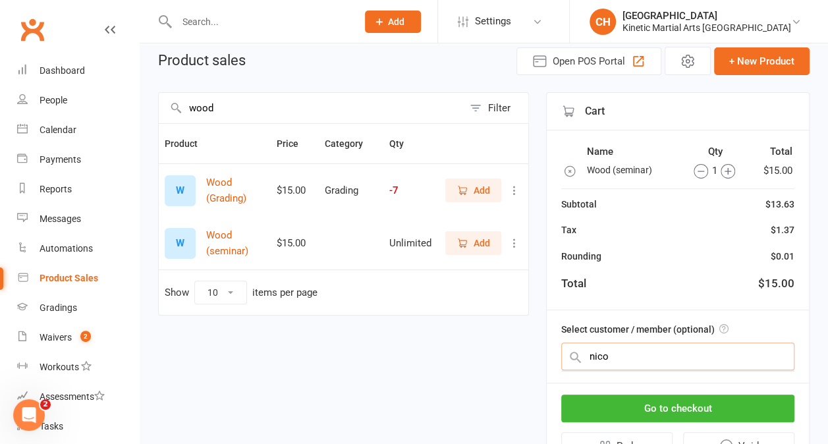
scroll to position [58, 0]
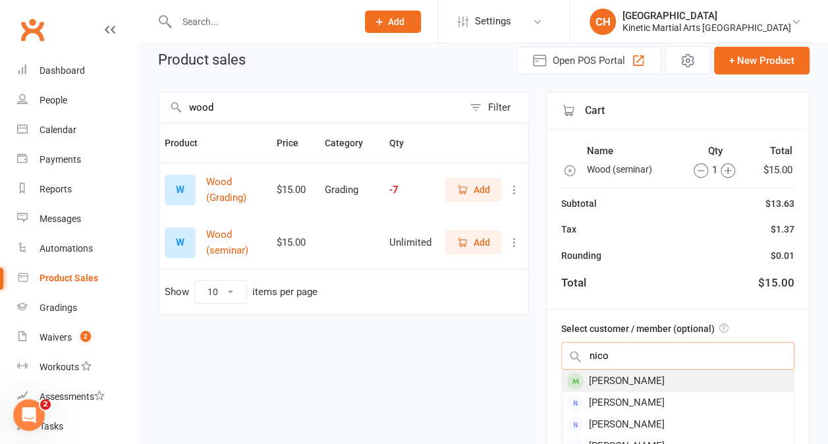
type input "nico"
click at [619, 386] on div "[PERSON_NAME]" at bounding box center [678, 381] width 232 height 22
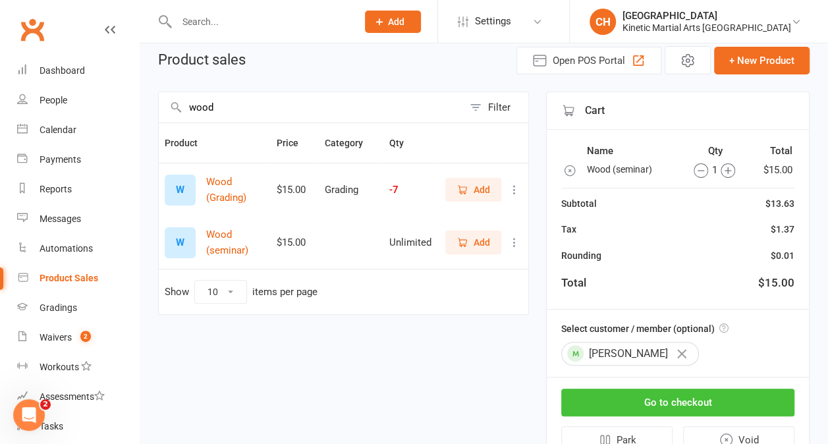
click at [647, 392] on button "Go to checkout" at bounding box center [677, 402] width 233 height 28
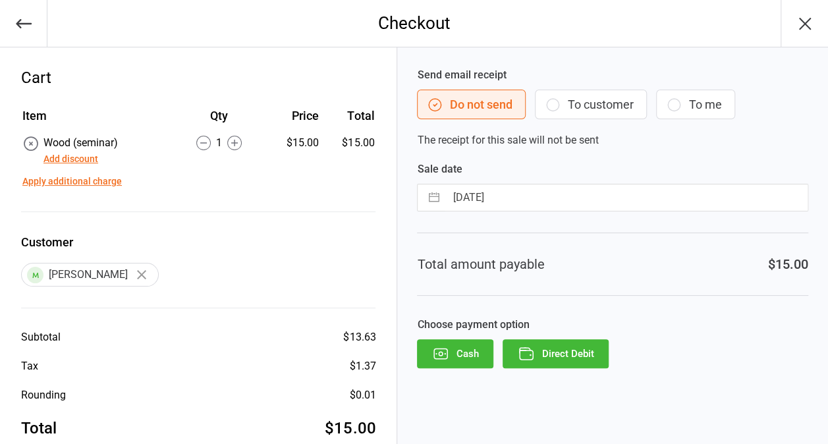
click at [590, 347] on button "Direct Debit" at bounding box center [555, 353] width 106 height 29
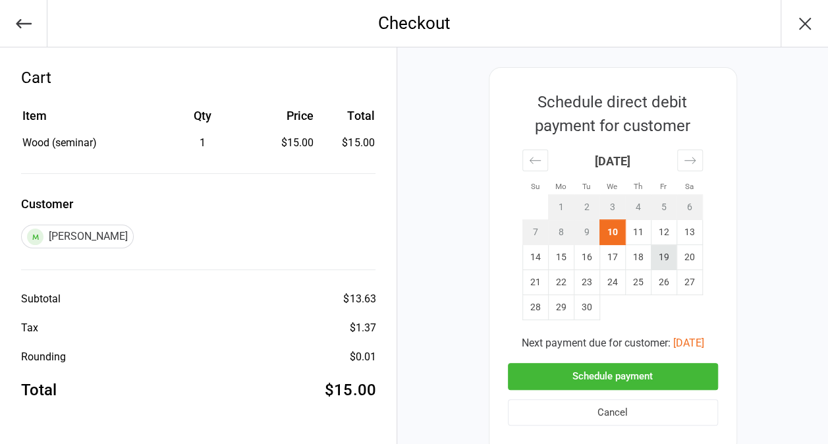
click at [668, 252] on td "19" at bounding box center [664, 257] width 26 height 25
click at [649, 368] on button "Schedule payment" at bounding box center [613, 376] width 210 height 27
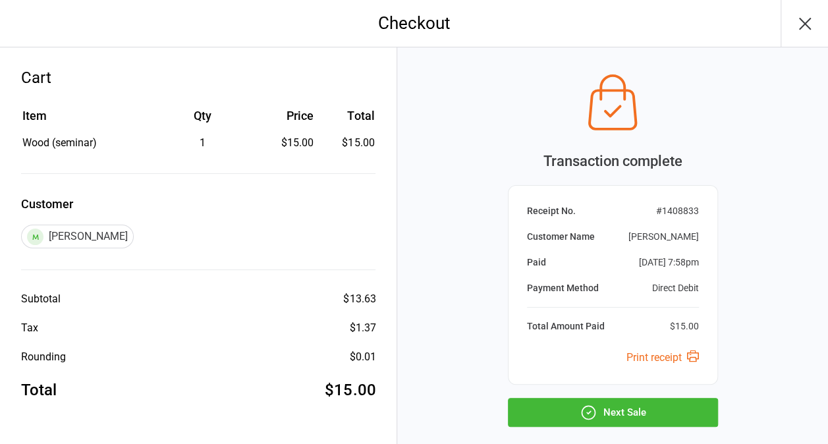
click at [666, 411] on button "Next Sale" at bounding box center [613, 412] width 210 height 29
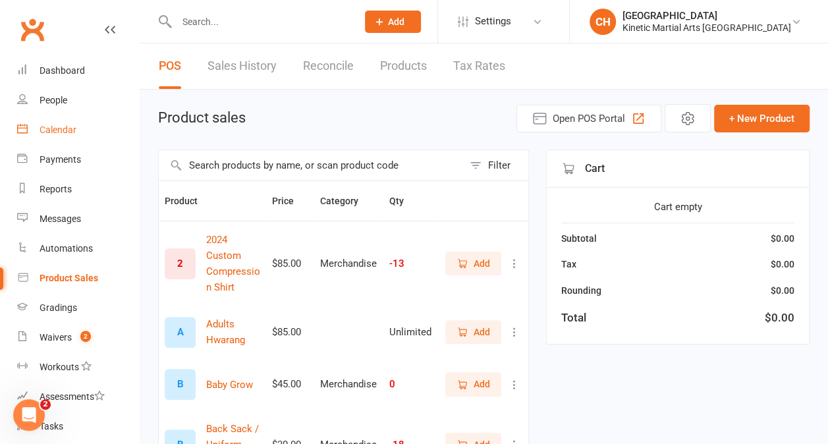
click at [65, 129] on div "Calendar" at bounding box center [58, 129] width 37 height 11
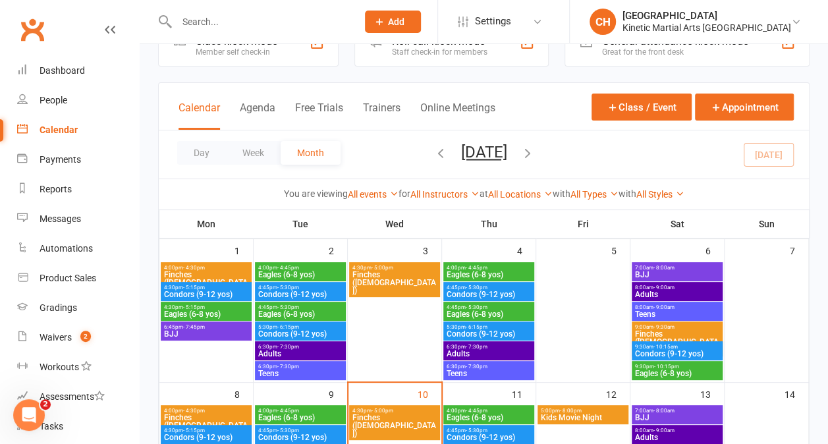
scroll to position [91, 0]
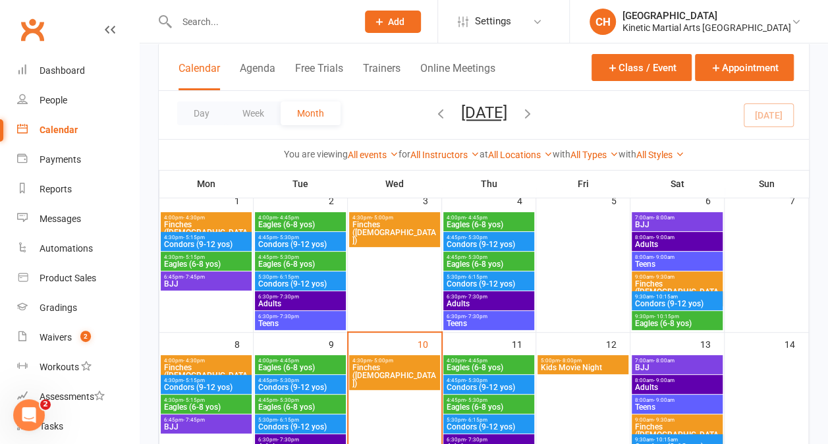
click at [433, 117] on icon "button" at bounding box center [440, 113] width 14 height 14
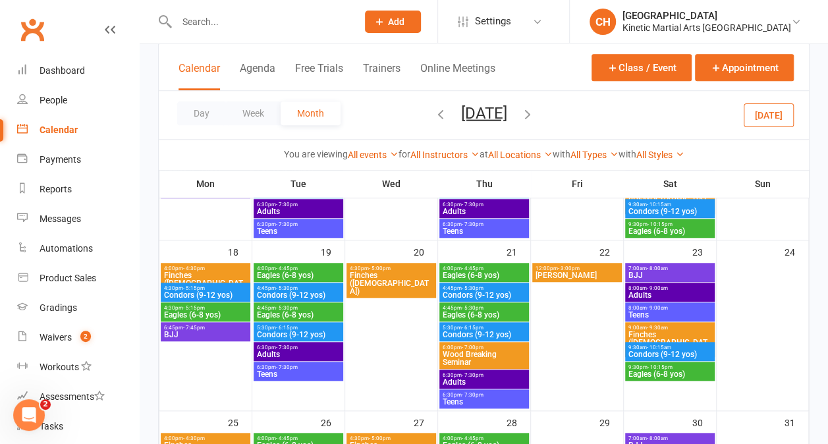
scroll to position [471, 0]
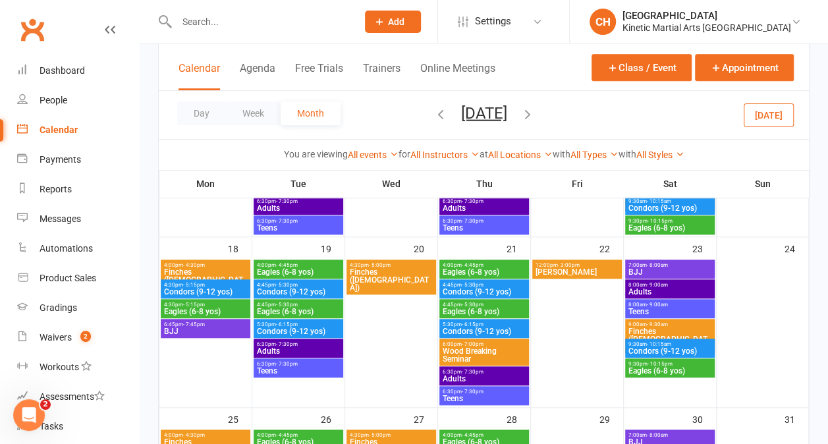
click at [477, 347] on span "Wood Breaking Seminar" at bounding box center [484, 355] width 84 height 16
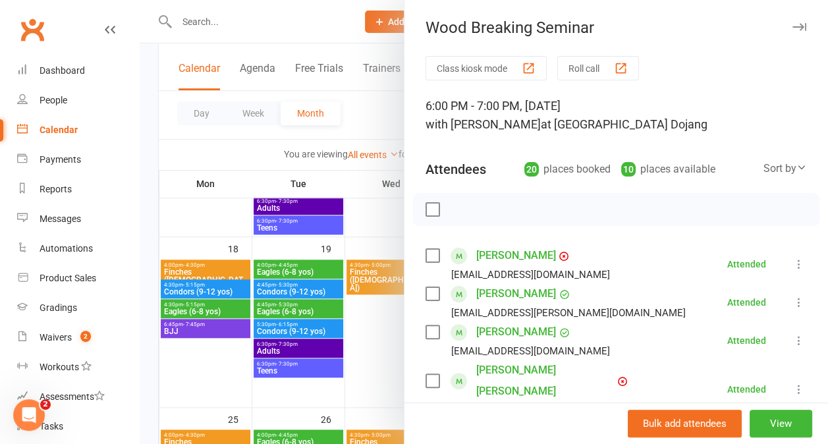
scroll to position [95, 0]
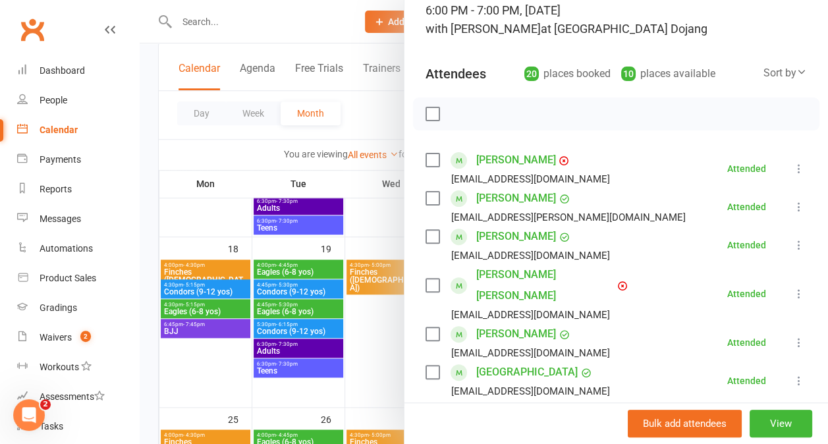
click at [425, 109] on label at bounding box center [431, 113] width 13 height 13
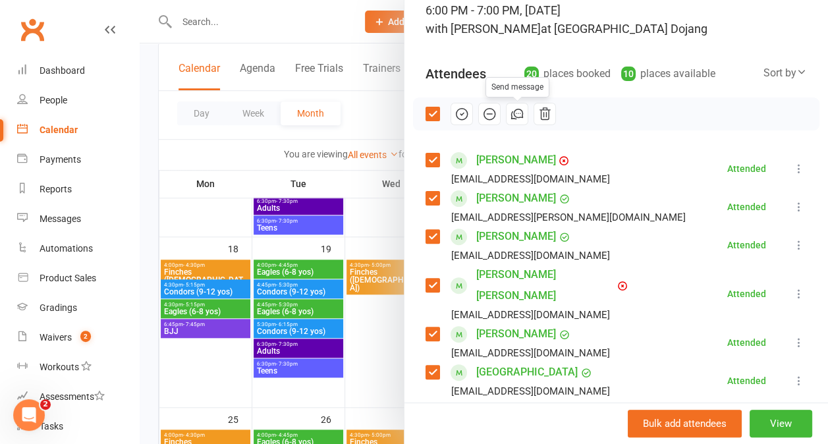
click at [512, 116] on icon "button" at bounding box center [517, 114] width 14 height 14
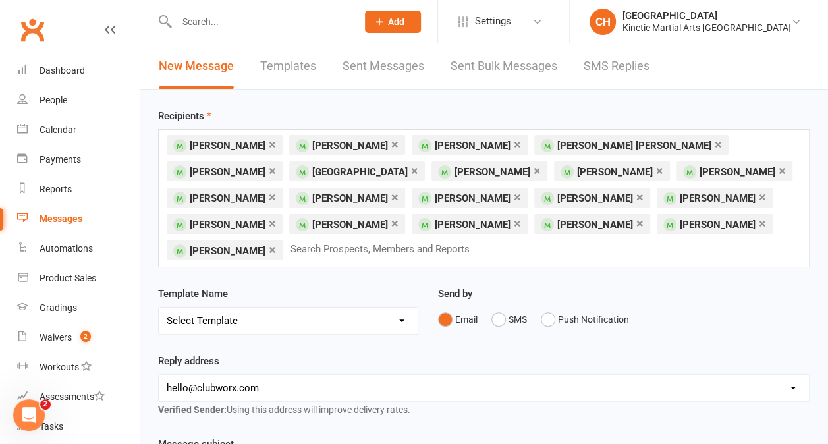
click at [411, 170] on link "×" at bounding box center [414, 170] width 7 height 21
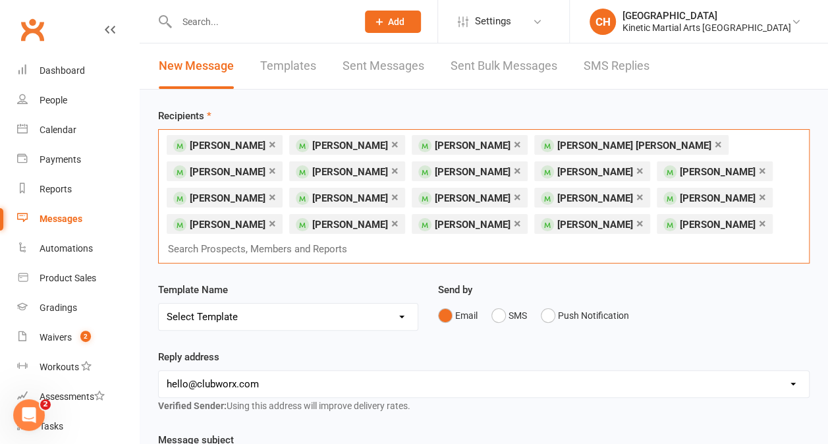
click at [514, 195] on link "×" at bounding box center [517, 196] width 7 height 21
click at [514, 199] on link "×" at bounding box center [517, 196] width 7 height 21
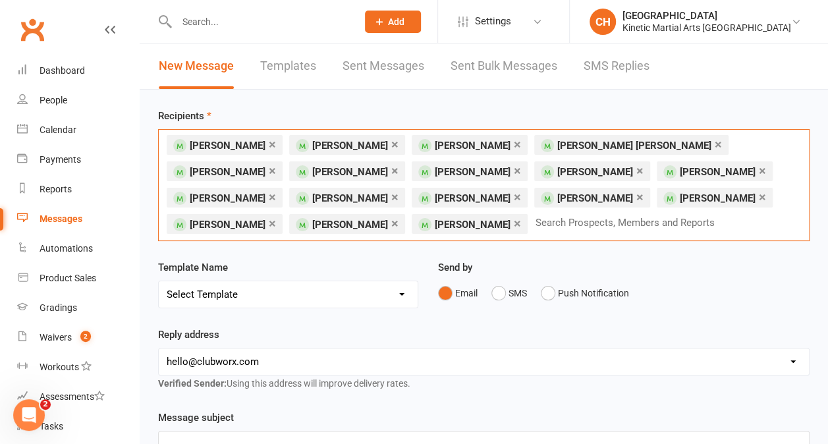
click at [514, 196] on link "×" at bounding box center [517, 196] width 7 height 21
click at [398, 186] on link "×" at bounding box center [394, 196] width 7 height 21
click at [758, 167] on link "×" at bounding box center [761, 170] width 7 height 21
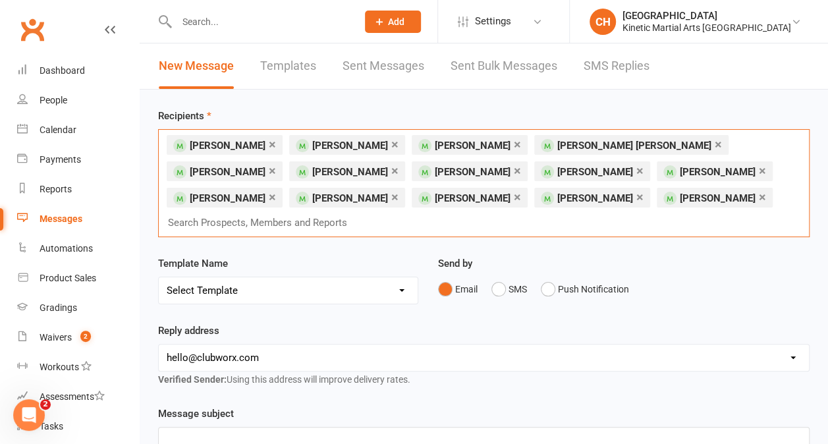
click at [514, 168] on link "×" at bounding box center [517, 170] width 7 height 21
click at [714, 146] on link "×" at bounding box center [717, 144] width 7 height 21
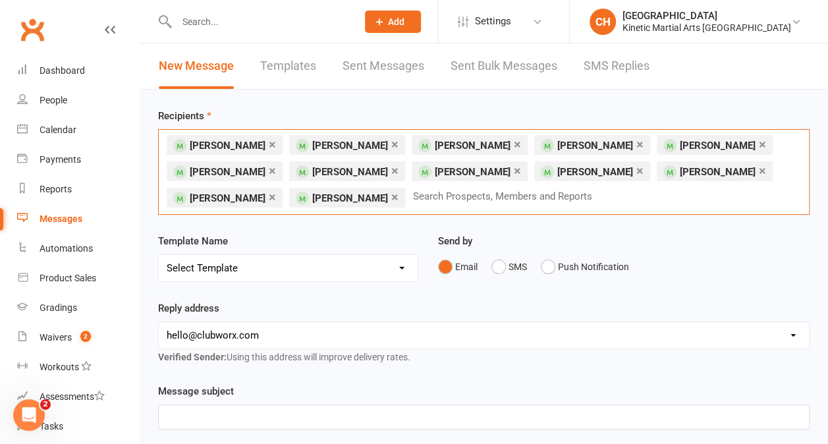
click at [269, 141] on link "×" at bounding box center [272, 144] width 7 height 21
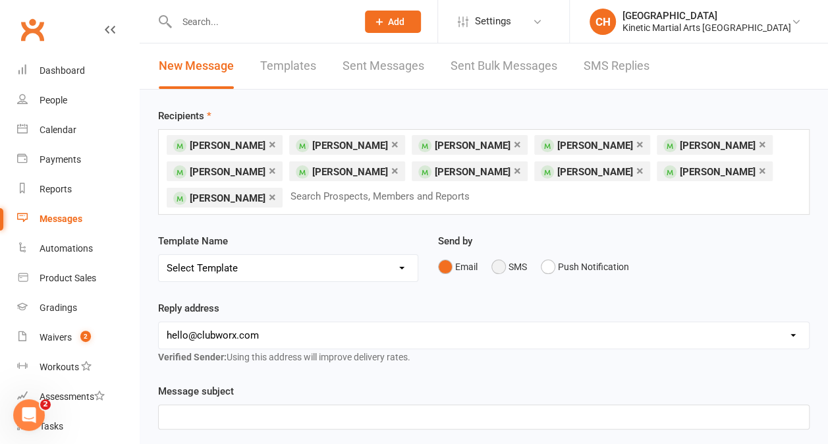
click at [498, 261] on button "SMS" at bounding box center [509, 266] width 36 height 25
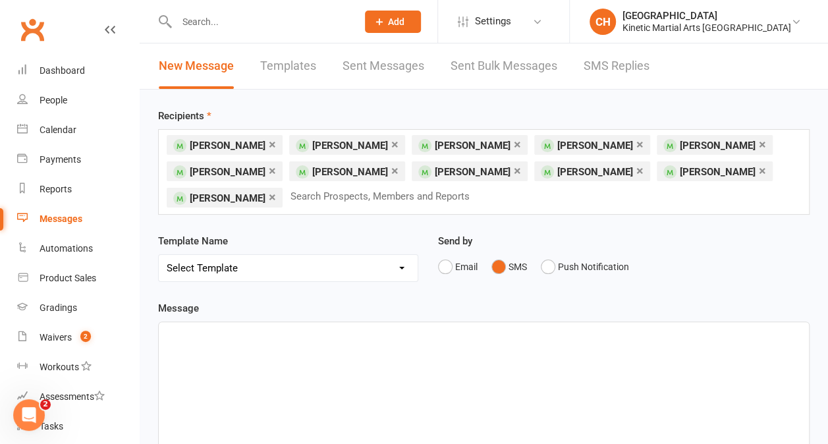
click at [277, 351] on div at bounding box center [484, 421] width 650 height 198
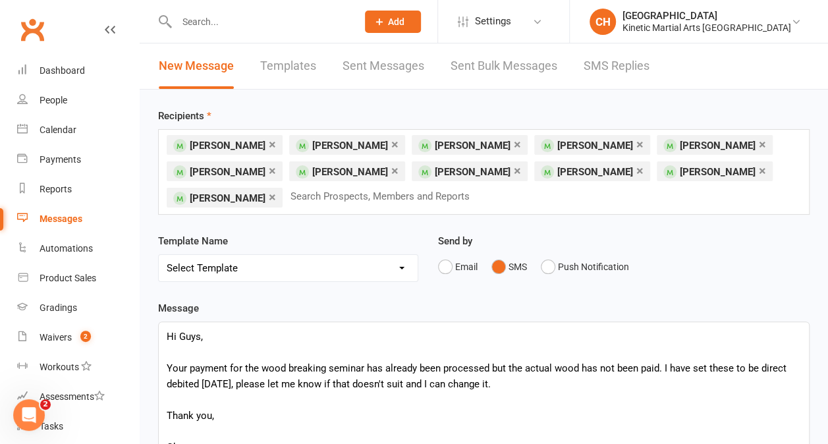
click at [289, 195] on input "text" at bounding box center [385, 196] width 193 height 17
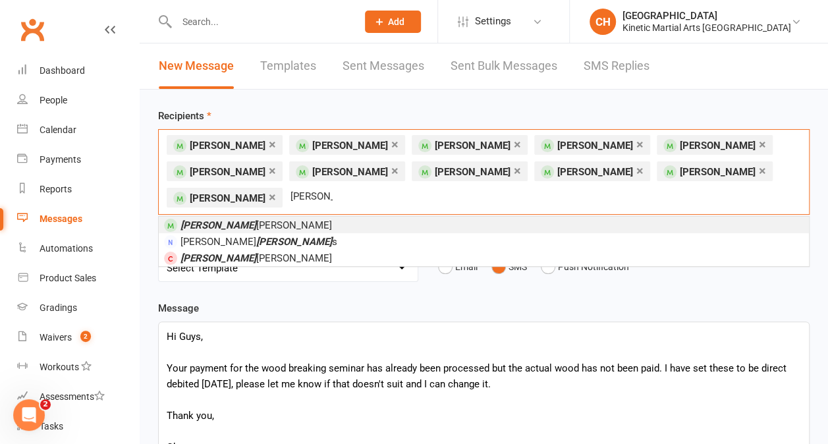
type input "[PERSON_NAME]"
click at [284, 217] on li "[PERSON_NAME]" at bounding box center [484, 225] width 650 height 16
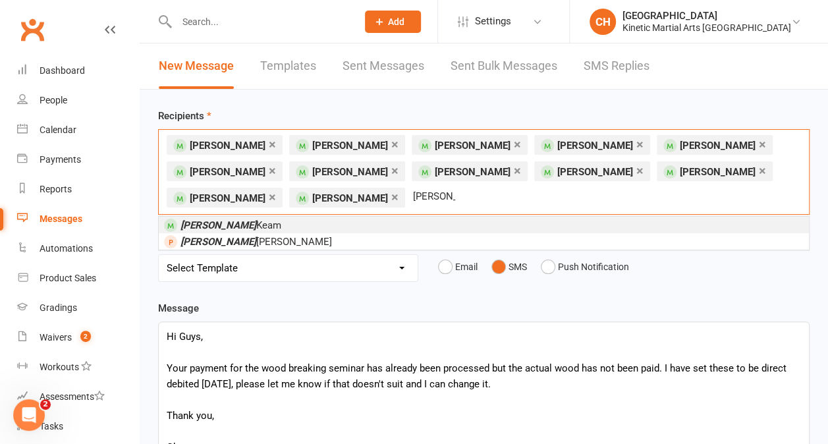
type input "[PERSON_NAME]"
click at [241, 223] on li "[PERSON_NAME]" at bounding box center [484, 225] width 650 height 16
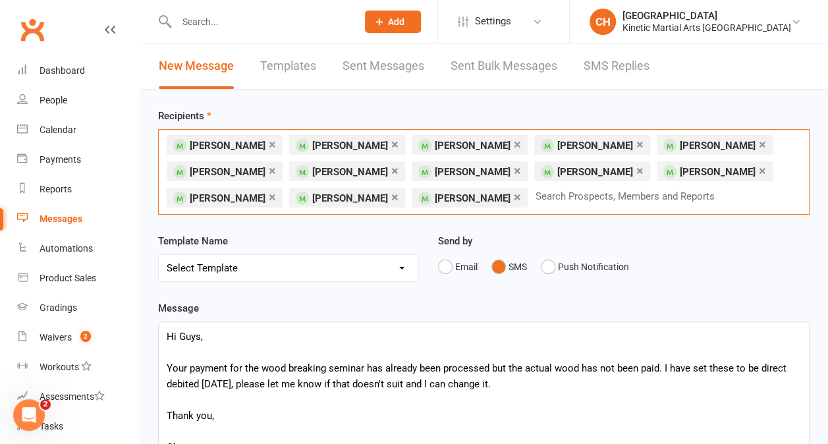
click at [391, 170] on link "×" at bounding box center [394, 170] width 7 height 21
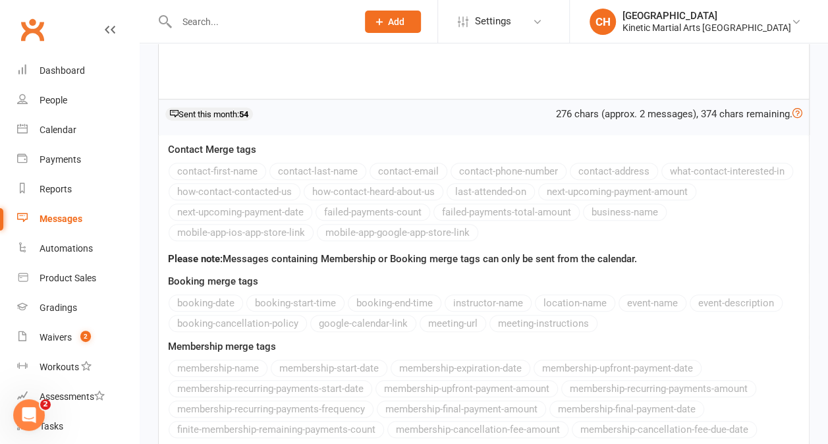
scroll to position [540, 0]
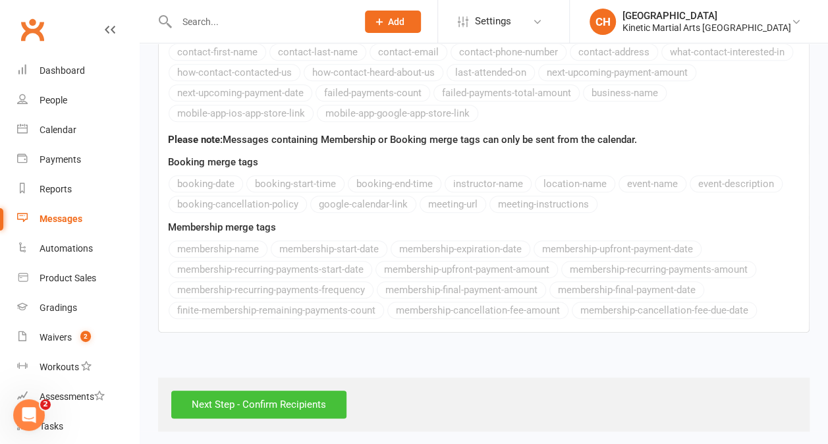
click at [290, 395] on input "Next Step - Confirm Recipients" at bounding box center [258, 404] width 175 height 28
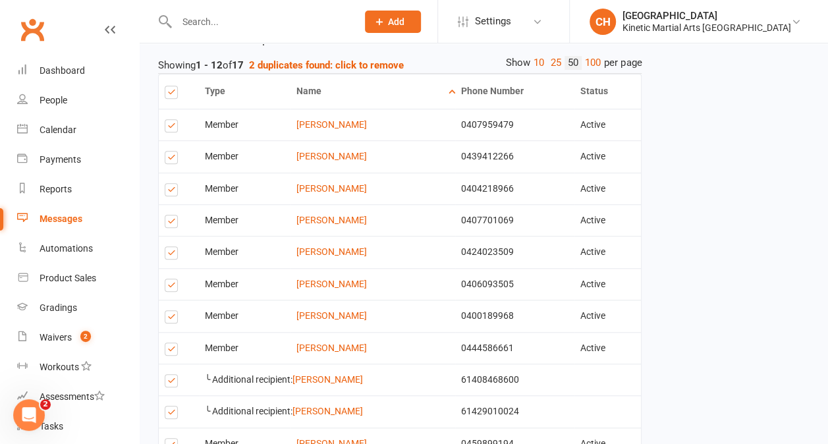
scroll to position [399, 0]
click at [173, 413] on label at bounding box center [174, 413] width 18 height 0
click at [173, 406] on input "checkbox" at bounding box center [169, 406] width 9 height 0
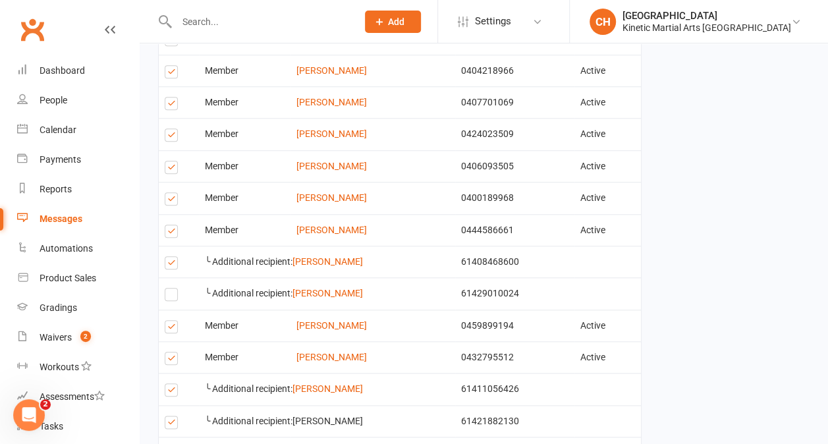
scroll to position [541, 0]
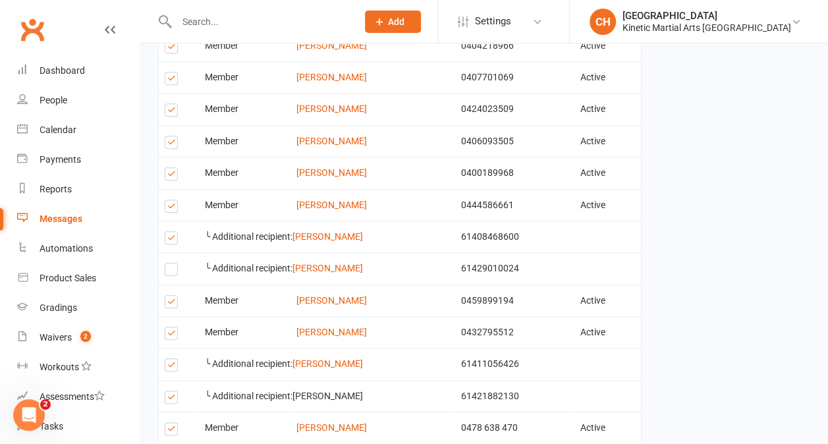
click at [167, 367] on label at bounding box center [174, 367] width 18 height 0
click at [167, 359] on input "checkbox" at bounding box center [169, 359] width 9 height 0
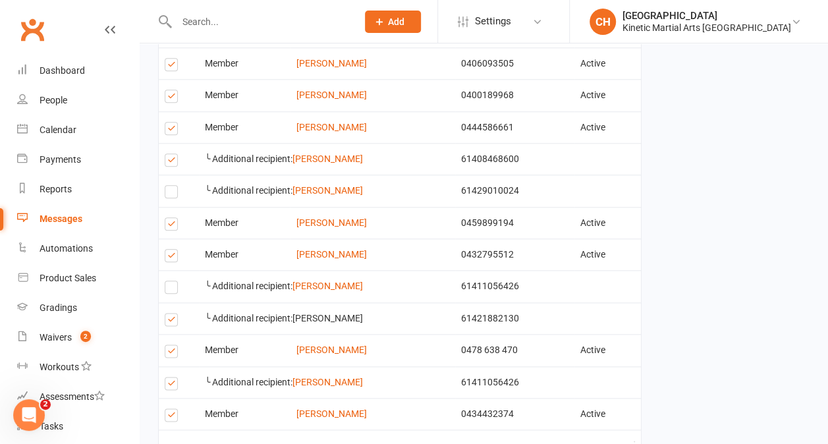
scroll to position [621, 0]
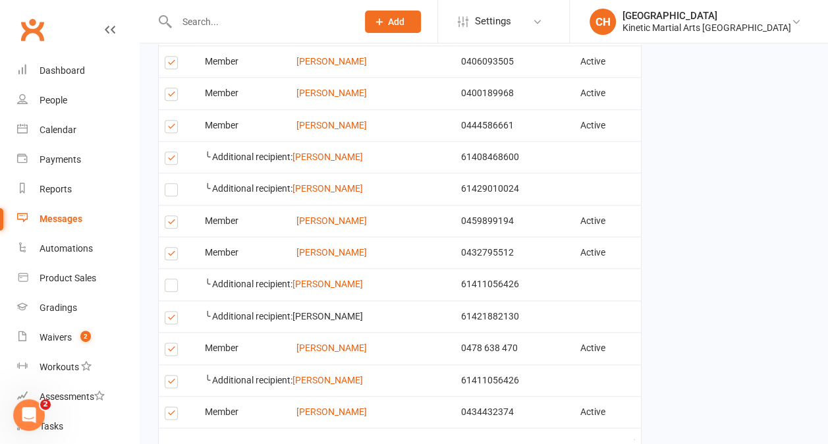
click at [171, 383] on label at bounding box center [174, 383] width 18 height 0
click at [171, 375] on input "checkbox" at bounding box center [169, 375] width 9 height 0
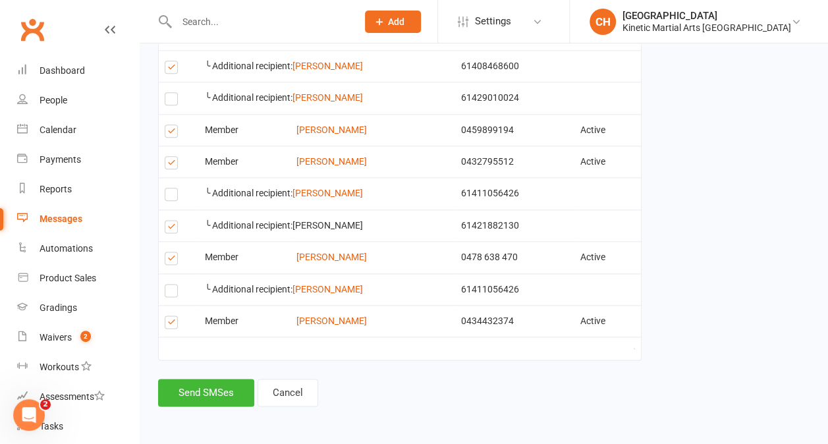
scroll to position [712, 0]
click at [215, 396] on button "Send SMSes" at bounding box center [206, 393] width 96 height 28
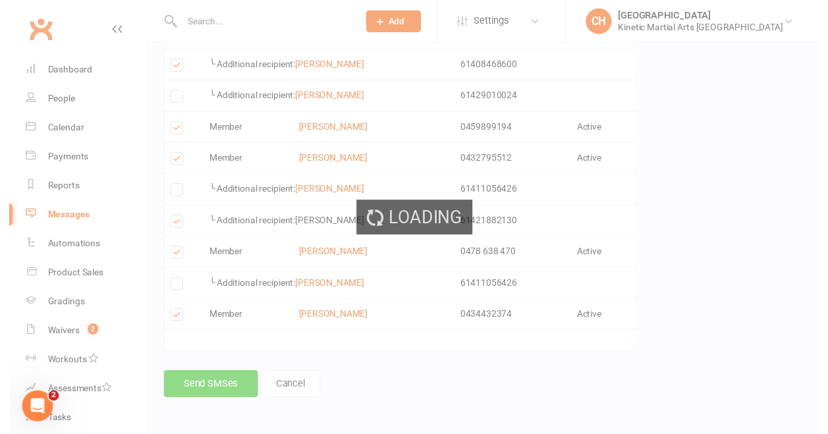
scroll to position [673, 0]
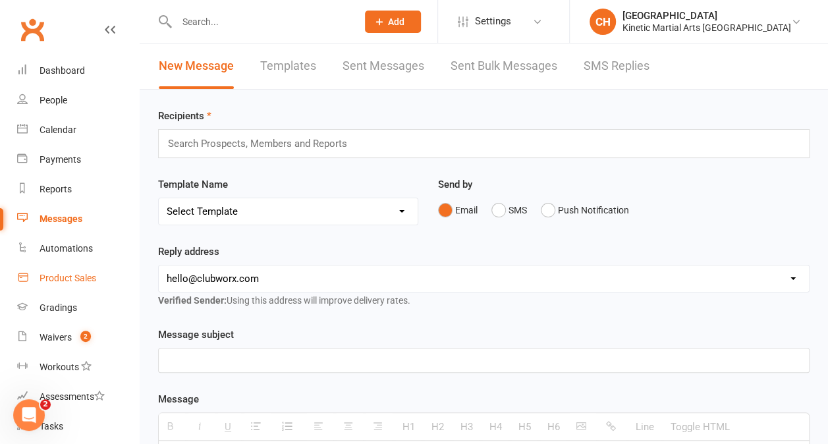
click at [63, 271] on link "Product Sales" at bounding box center [78, 278] width 122 height 30
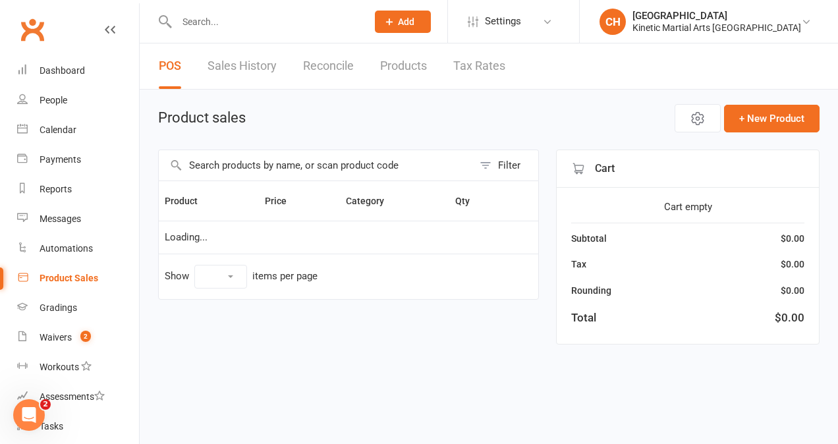
select select "10"
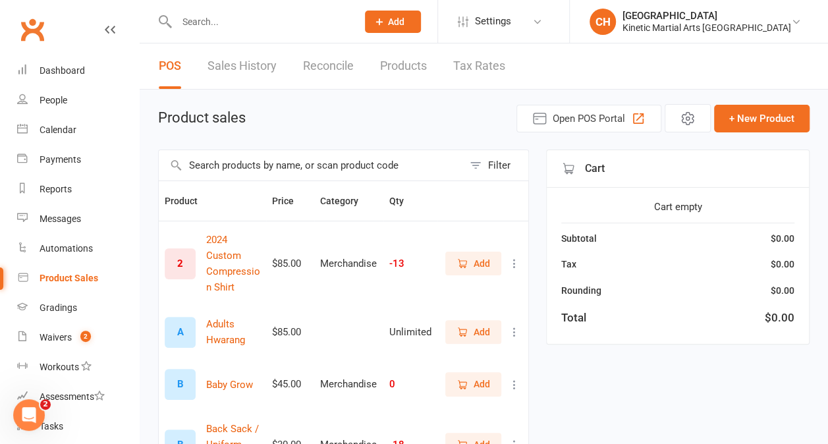
click at [231, 165] on input "text" at bounding box center [311, 165] width 304 height 30
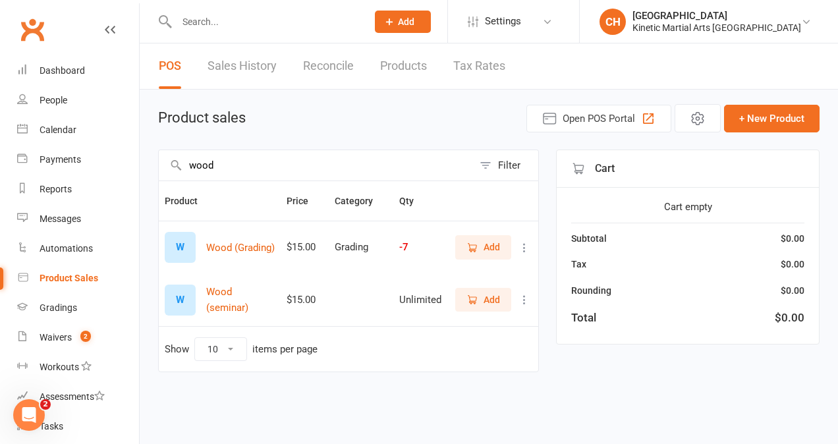
type input "wood"
click at [496, 292] on span "Add" at bounding box center [491, 299] width 16 height 14
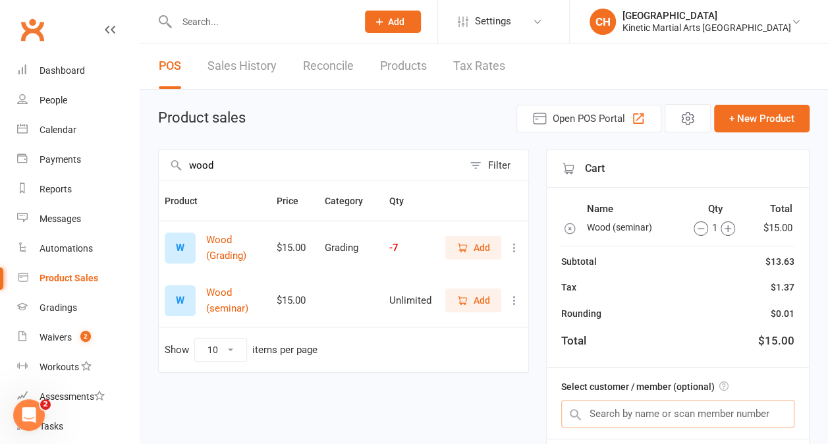
click at [608, 413] on input "text" at bounding box center [677, 414] width 233 height 28
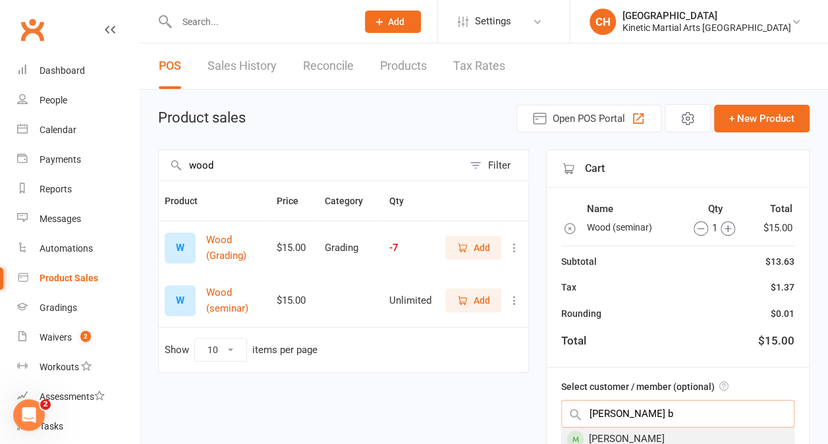
type input "[PERSON_NAME] b"
click at [608, 433] on div "[PERSON_NAME]" at bounding box center [678, 439] width 232 height 22
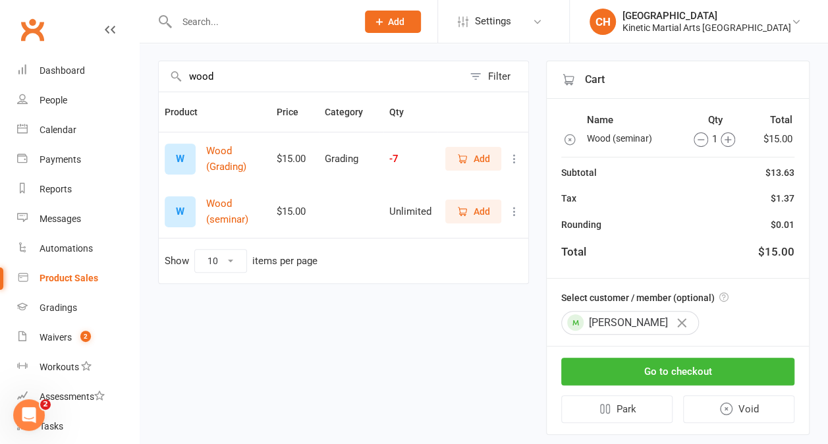
scroll to position [113, 0]
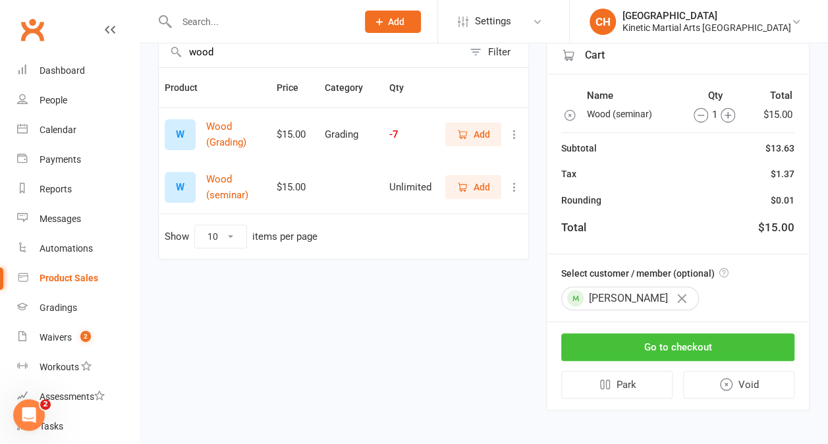
click at [686, 340] on button "Go to checkout" at bounding box center [677, 347] width 233 height 28
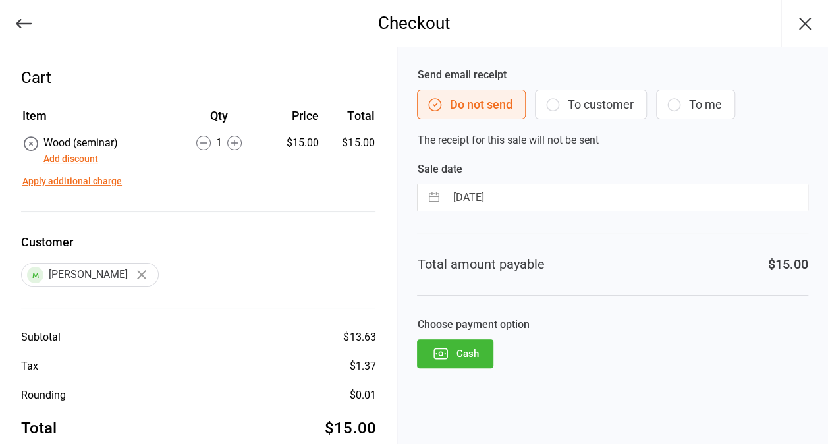
click at [14, 25] on icon "button" at bounding box center [23, 23] width 18 height 18
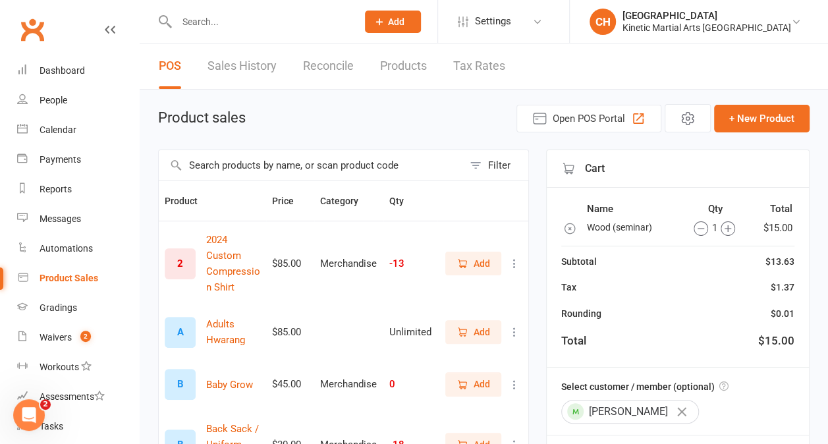
click at [677, 407] on icon "button" at bounding box center [681, 411] width 9 height 9
click at [720, 228] on circle "button" at bounding box center [727, 228] width 14 height 14
click at [662, 408] on input "text" at bounding box center [677, 414] width 233 height 28
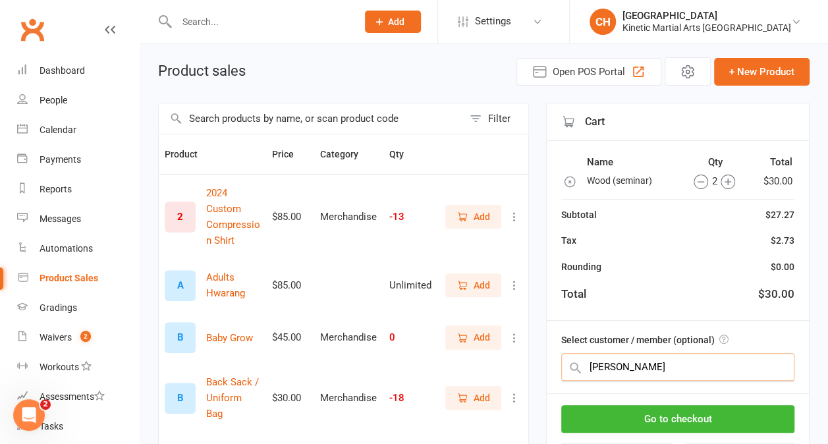
scroll to position [49, 0]
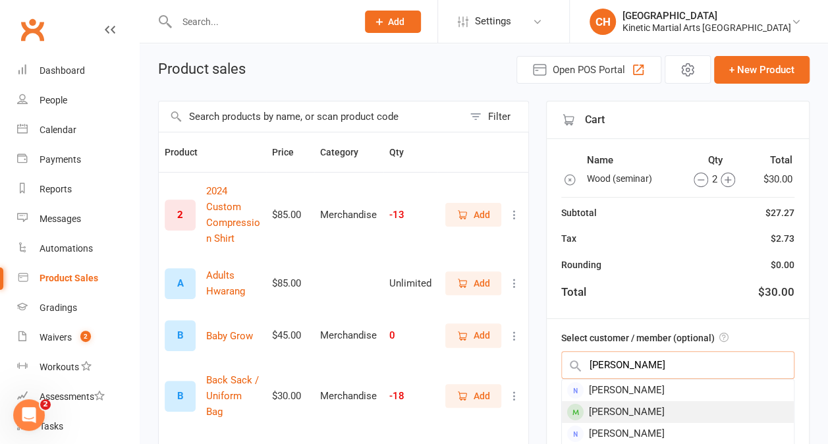
type input "daniel wa"
click at [633, 403] on div "Daniel Waddell" at bounding box center [678, 412] width 232 height 22
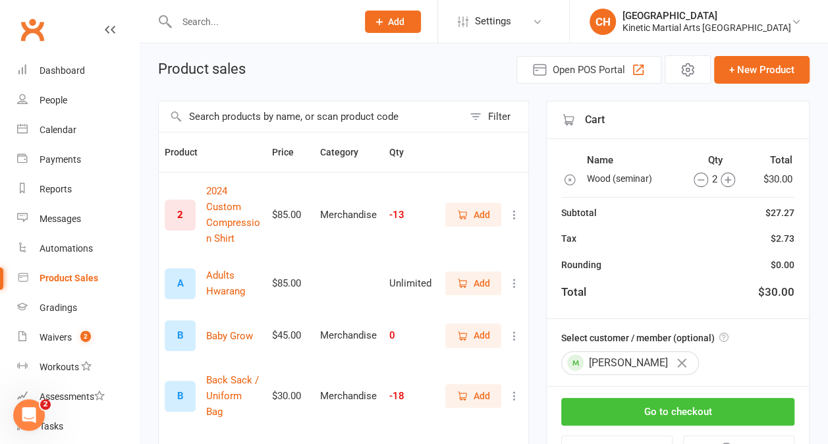
click at [672, 408] on button "Go to checkout" at bounding box center [677, 412] width 233 height 28
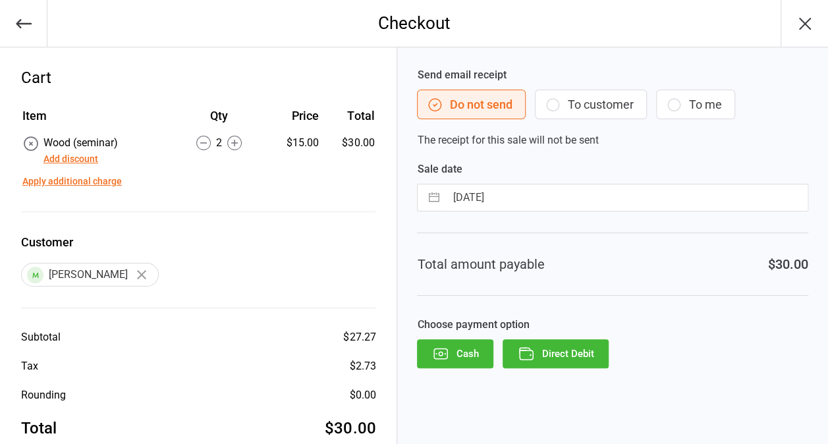
click at [235, 144] on icon at bounding box center [234, 143] width 14 height 14
click at [568, 362] on button "Direct Debit" at bounding box center [555, 353] width 106 height 29
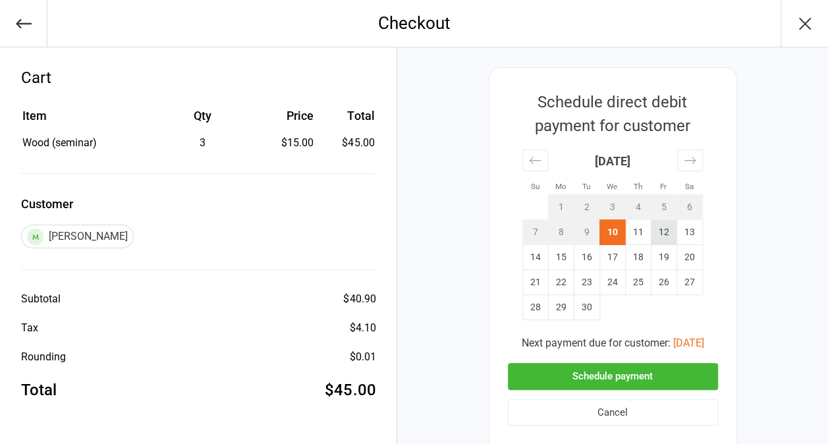
click at [663, 234] on td "12" at bounding box center [664, 232] width 26 height 25
click at [618, 386] on button "Schedule payment" at bounding box center [613, 376] width 210 height 27
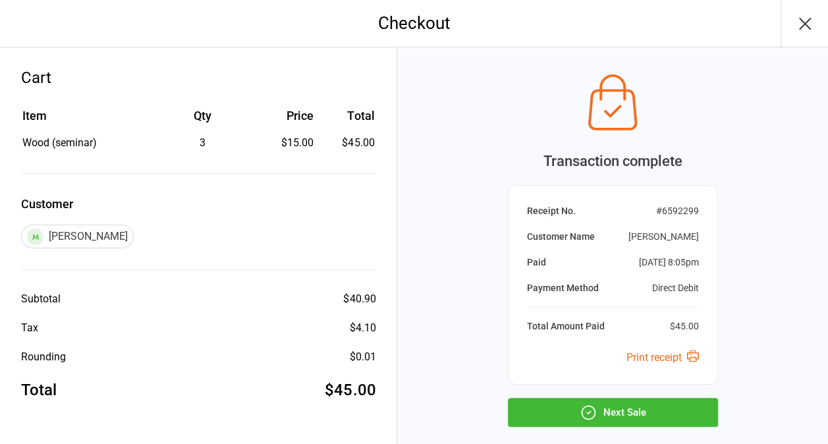
click at [614, 412] on button "Next Sale" at bounding box center [613, 412] width 210 height 29
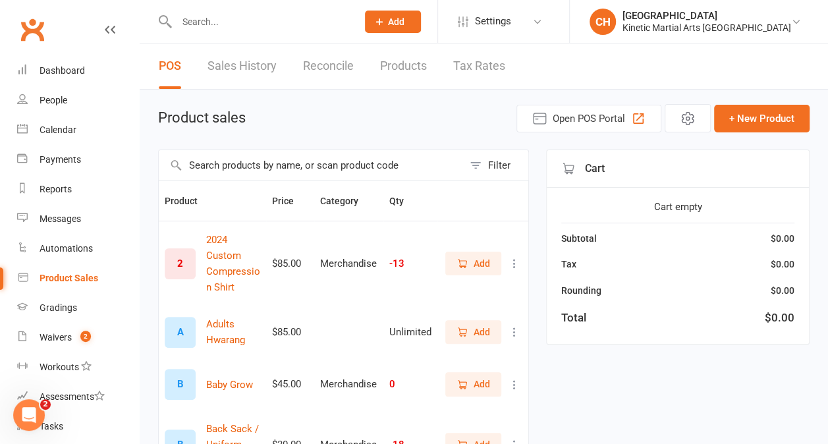
click at [279, 166] on input "text" at bounding box center [311, 165] width 304 height 30
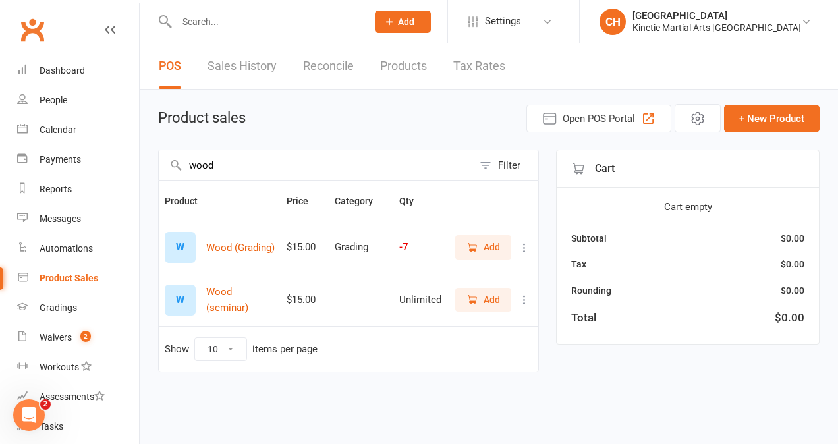
type input "wood"
click at [506, 292] on button "Add" at bounding box center [483, 300] width 56 height 24
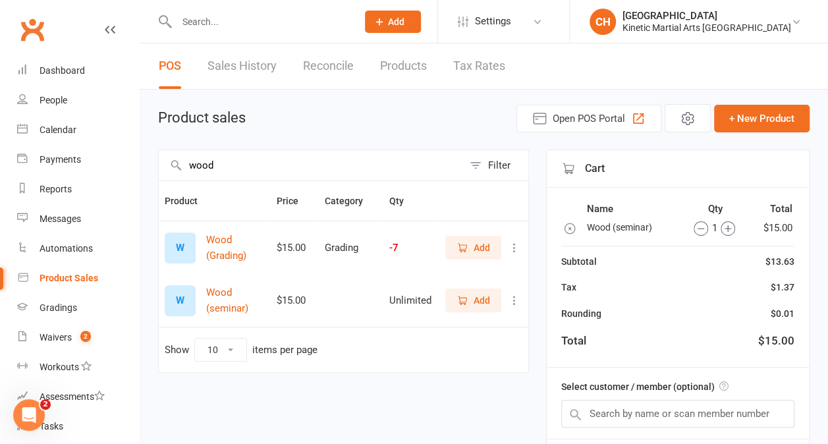
click at [727, 226] on icon "button" at bounding box center [727, 228] width 7 height 7
click at [697, 414] on input "text" at bounding box center [677, 414] width 233 height 28
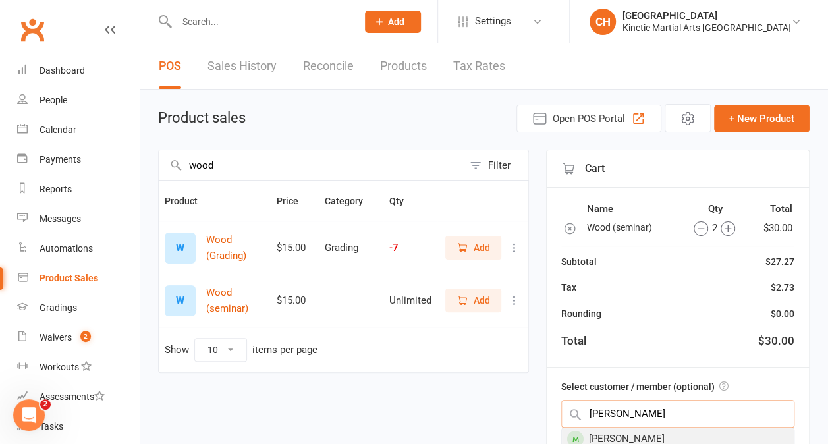
type input "[PERSON_NAME]"
click at [654, 433] on div "[PERSON_NAME]" at bounding box center [678, 439] width 232 height 22
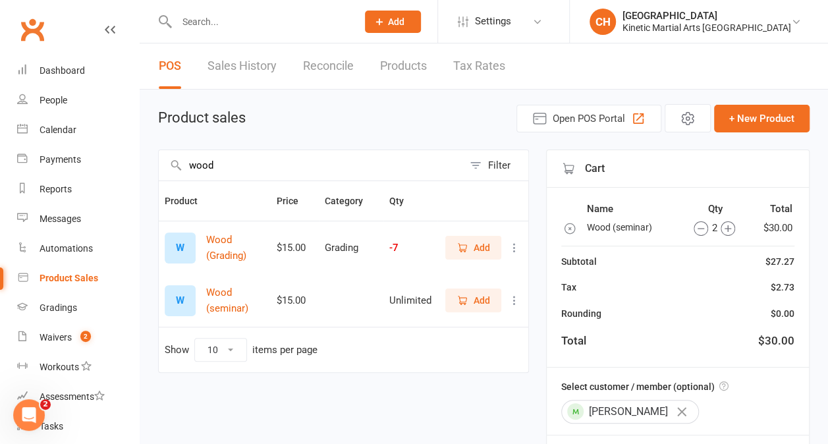
scroll to position [113, 0]
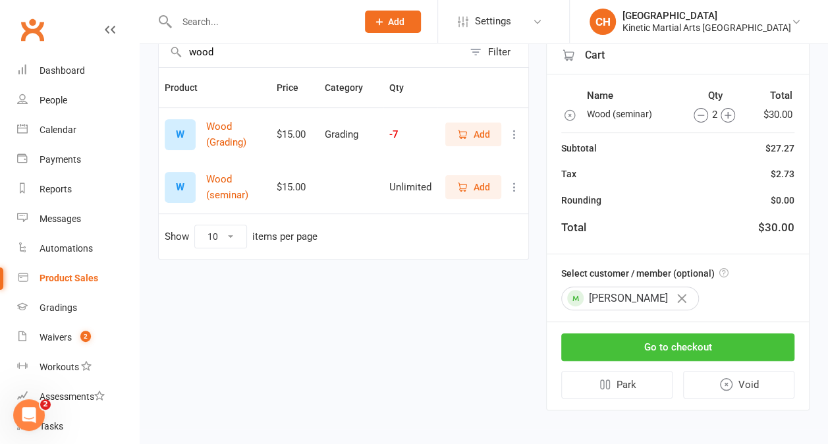
click at [668, 338] on button "Go to checkout" at bounding box center [677, 347] width 233 height 28
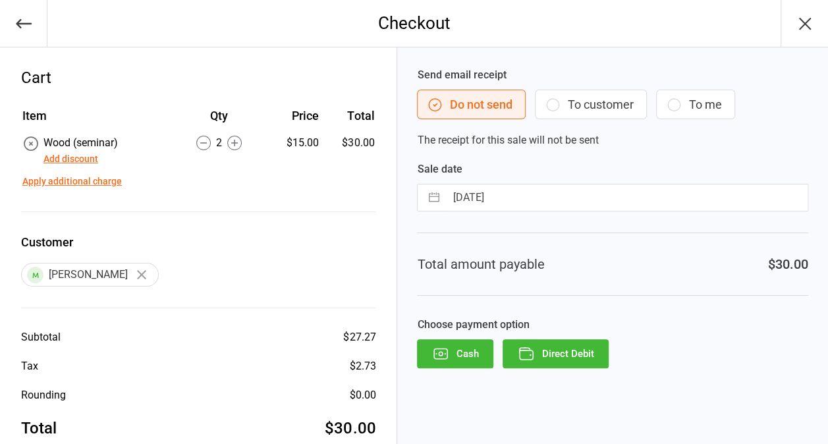
click at [564, 349] on button "Direct Debit" at bounding box center [555, 353] width 106 height 29
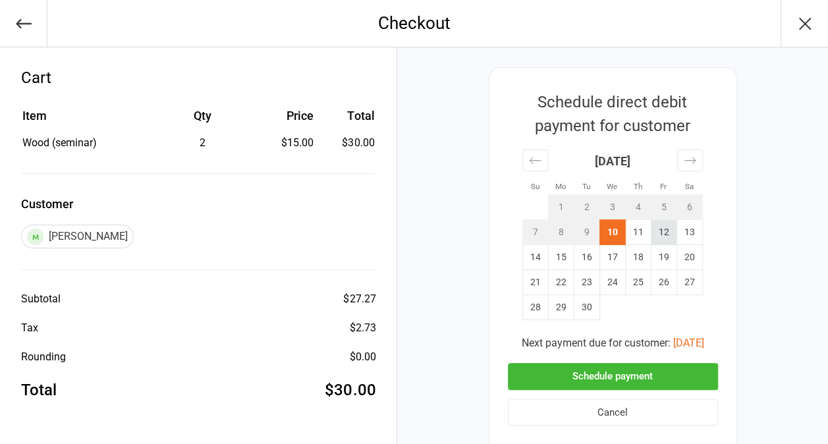
click at [660, 236] on td "12" at bounding box center [664, 232] width 26 height 25
click at [620, 375] on button "Schedule payment" at bounding box center [613, 376] width 210 height 27
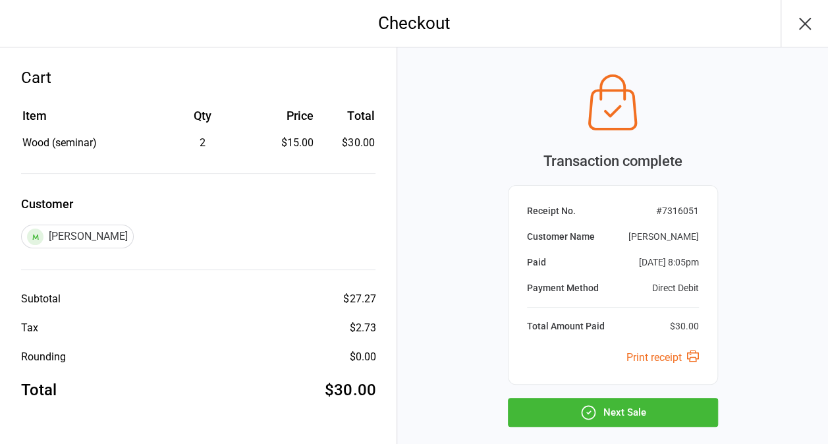
click at [618, 407] on button "Next Sale" at bounding box center [613, 412] width 210 height 29
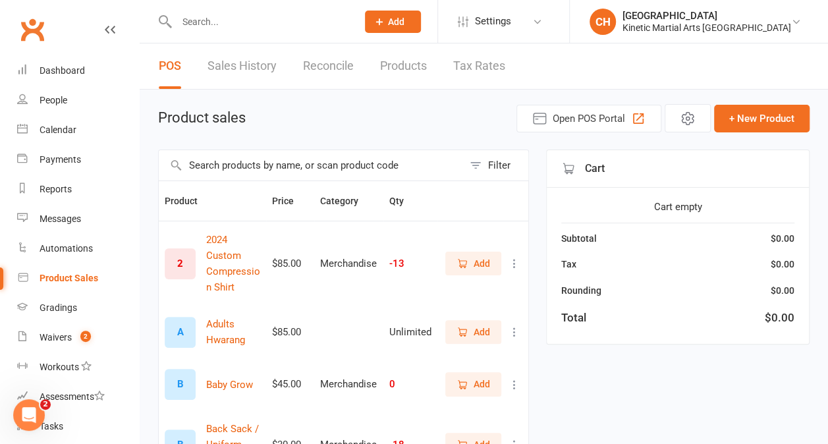
click at [235, 161] on input "text" at bounding box center [311, 165] width 304 height 30
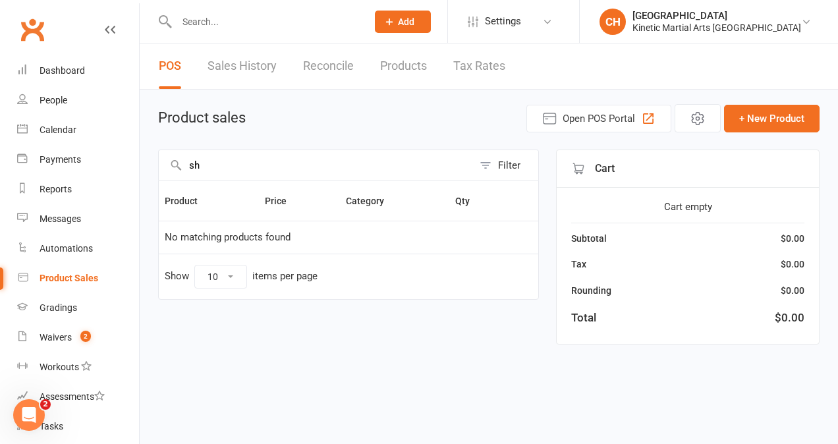
type input "s"
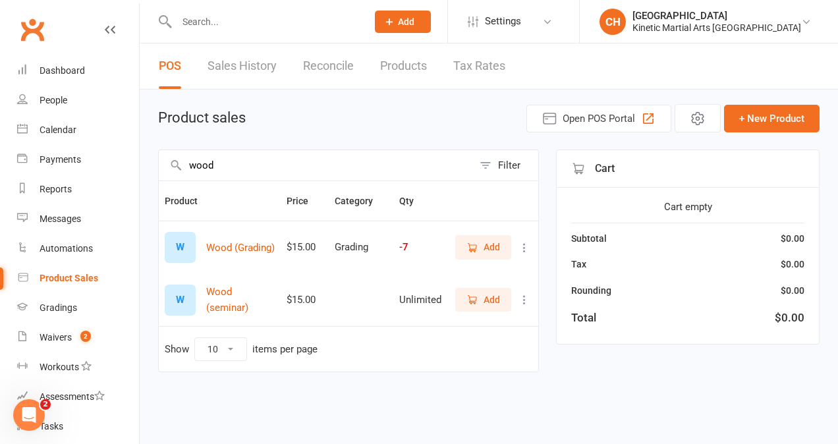
type input "wood"
click at [485, 300] on span "Add" at bounding box center [491, 299] width 16 height 14
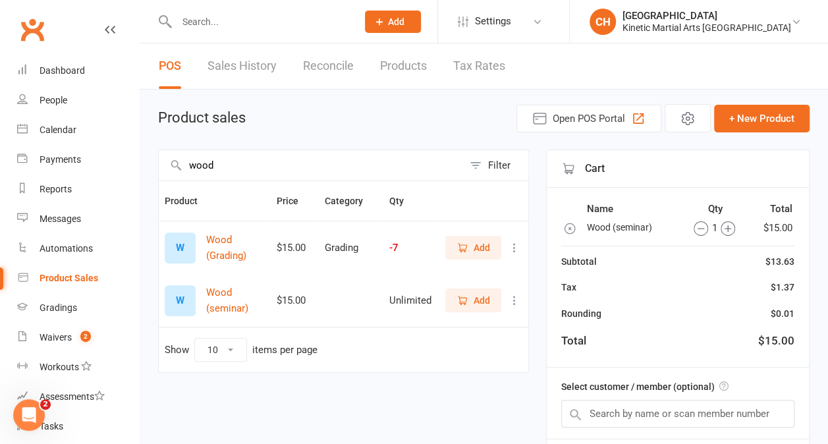
click at [727, 229] on icon "button" at bounding box center [727, 228] width 14 height 14
click at [647, 416] on input "text" at bounding box center [677, 414] width 233 height 28
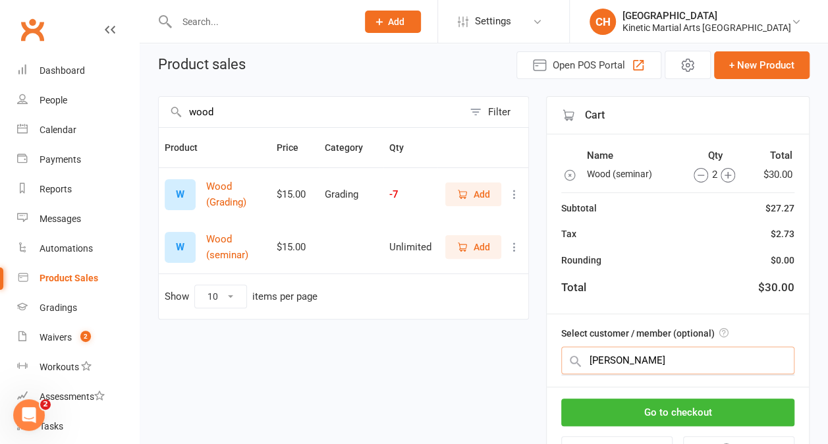
scroll to position [54, 0]
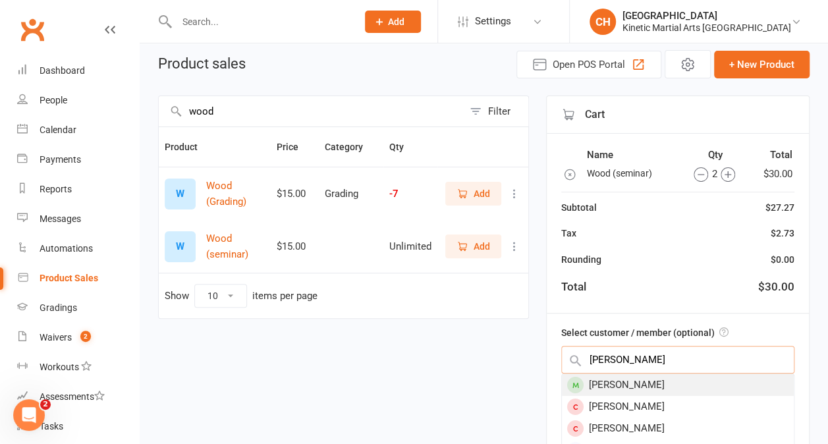
type input "shane gos"
click at [640, 386] on div "[PERSON_NAME]" at bounding box center [678, 385] width 232 height 22
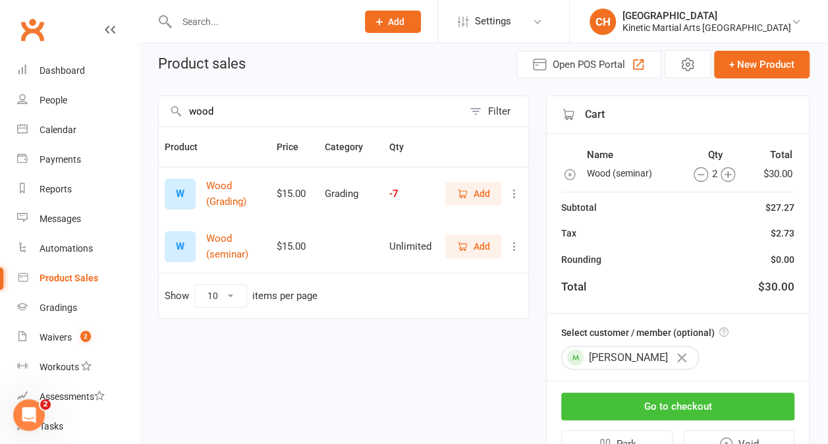
drag, startPoint x: 676, startPoint y: 402, endPoint x: 585, endPoint y: 399, distance: 90.9
click at [585, 399] on button "Go to checkout" at bounding box center [677, 406] width 233 height 28
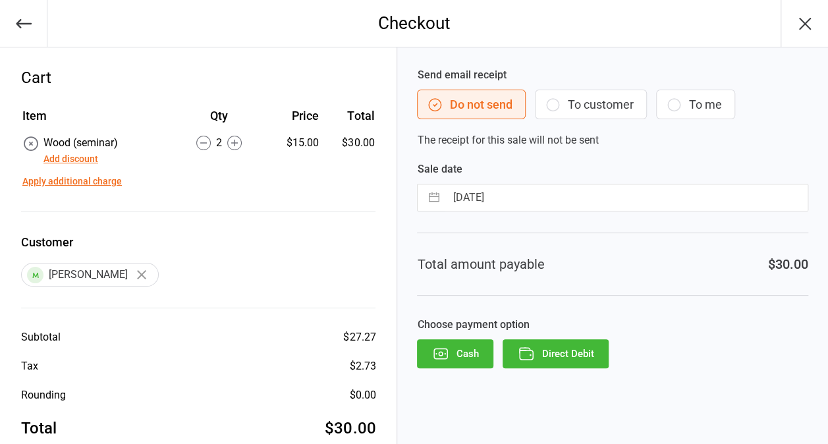
click at [616, 398] on div "Send email receipt Do not send To customer To me The receipt for this sale will…" at bounding box center [612, 259] width 431 height 424
click at [575, 352] on button "Direct Debit" at bounding box center [555, 353] width 106 height 29
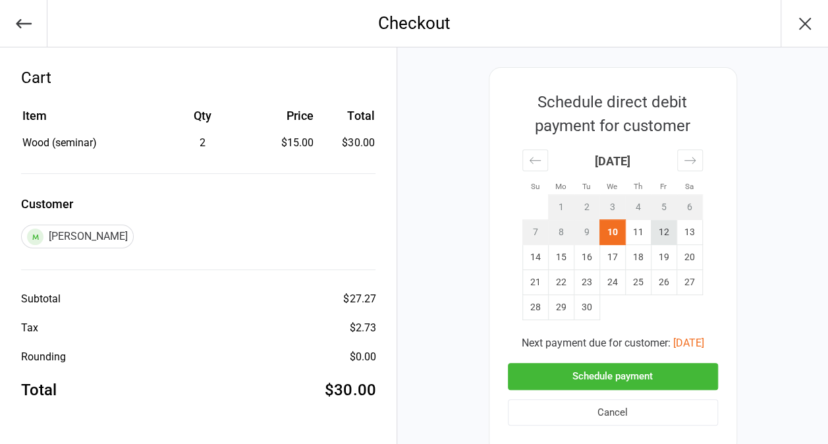
click at [662, 233] on td "12" at bounding box center [664, 232] width 26 height 25
click at [631, 375] on button "Schedule payment" at bounding box center [613, 376] width 210 height 27
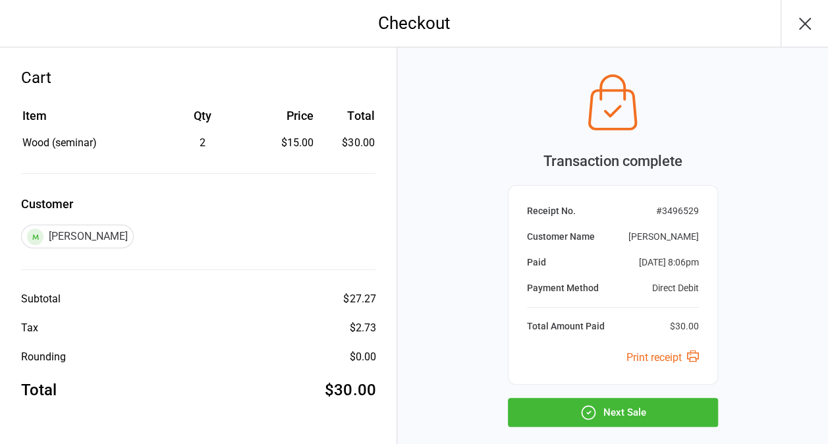
click at [631, 412] on button "Next Sale" at bounding box center [613, 412] width 210 height 29
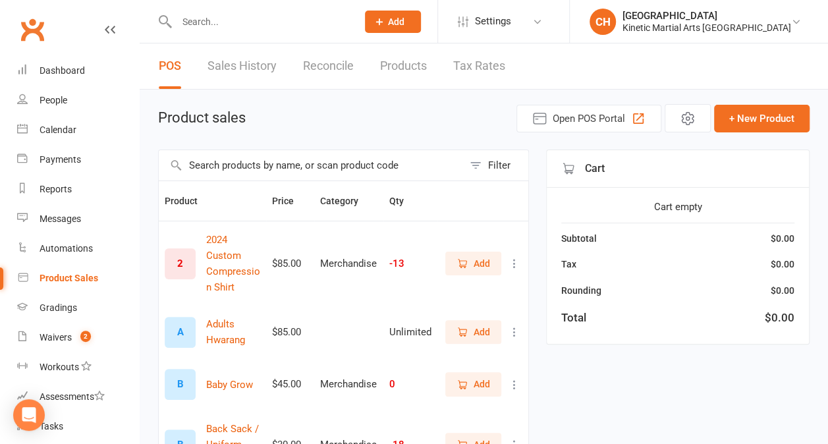
click at [233, 161] on input "text" at bounding box center [311, 165] width 304 height 30
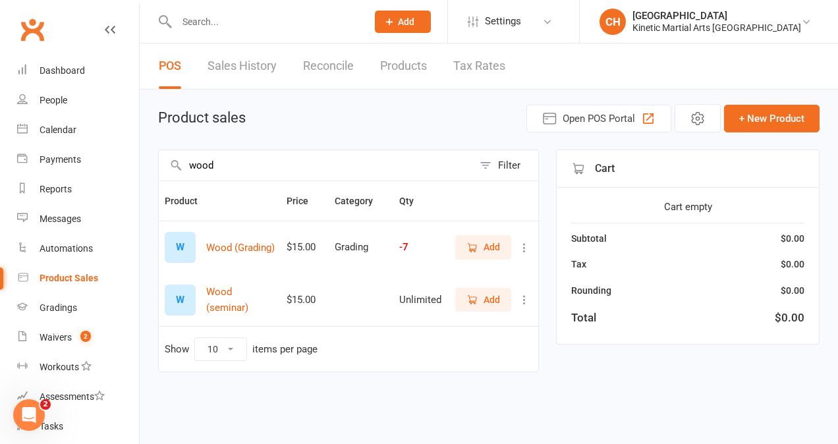
type input "wood"
click at [495, 299] on span "Add" at bounding box center [491, 299] width 16 height 14
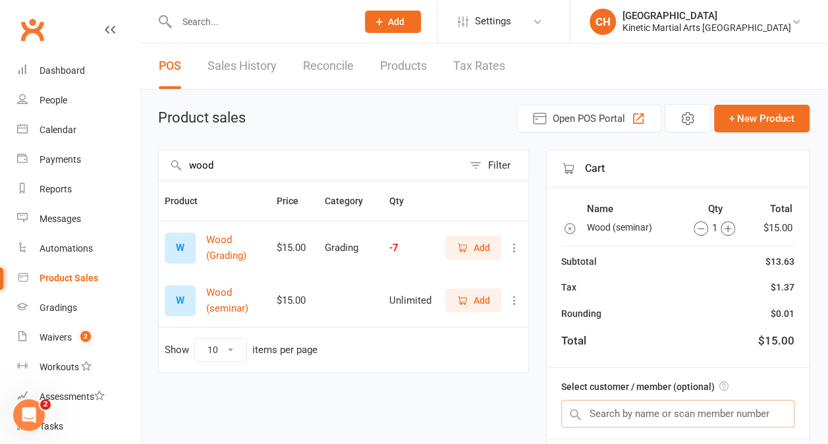
click at [654, 415] on input "text" at bounding box center [677, 414] width 233 height 28
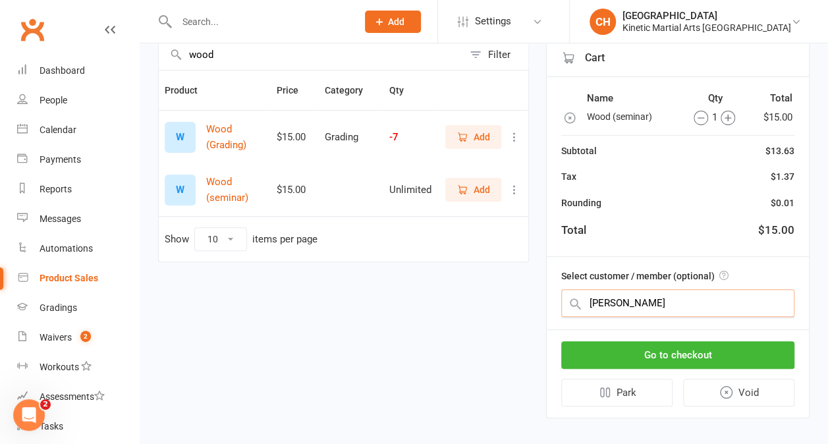
scroll to position [118, 0]
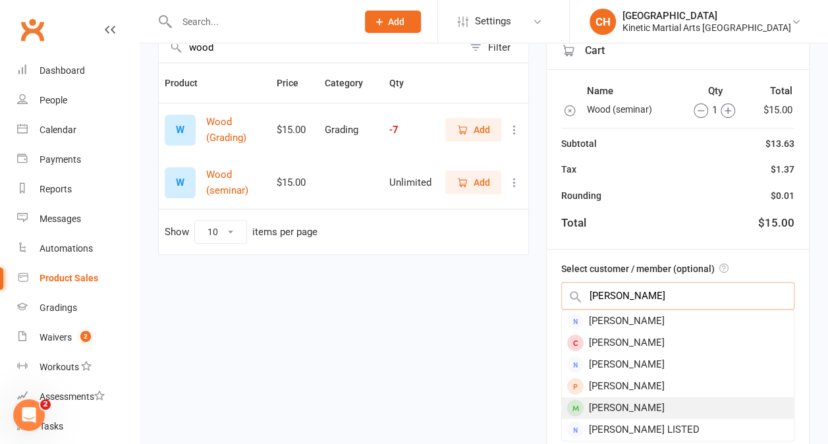
type input "[PERSON_NAME]"
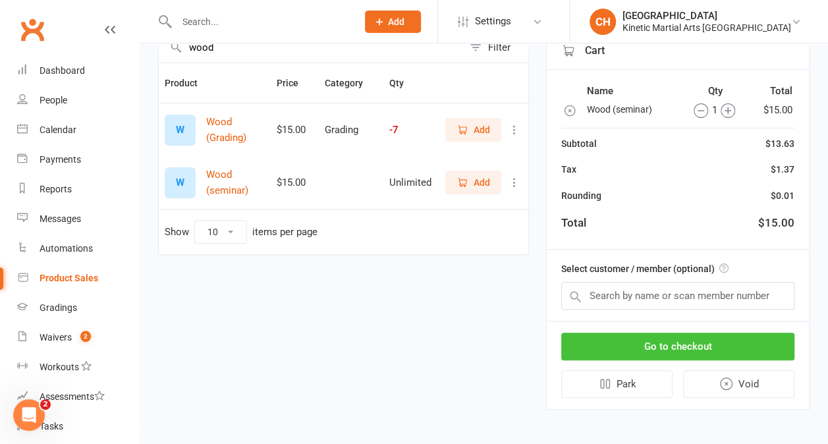
scroll to position [117, 0]
click at [701, 336] on button "Go to checkout" at bounding box center [677, 347] width 233 height 28
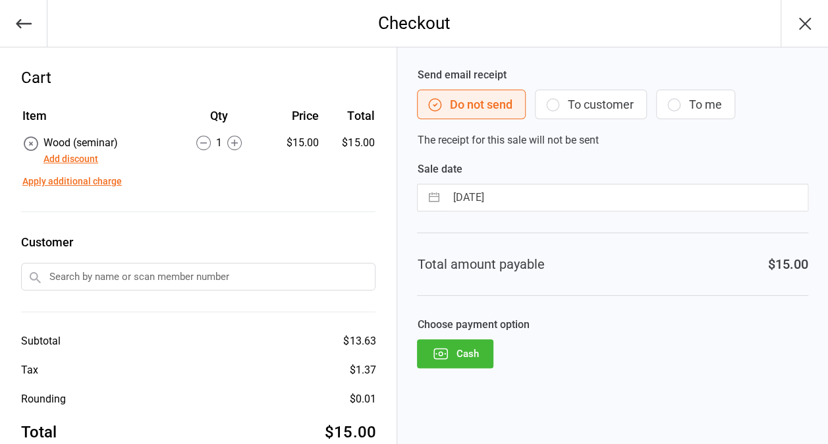
click at [40, 24] on button "button" at bounding box center [23, 23] width 47 height 47
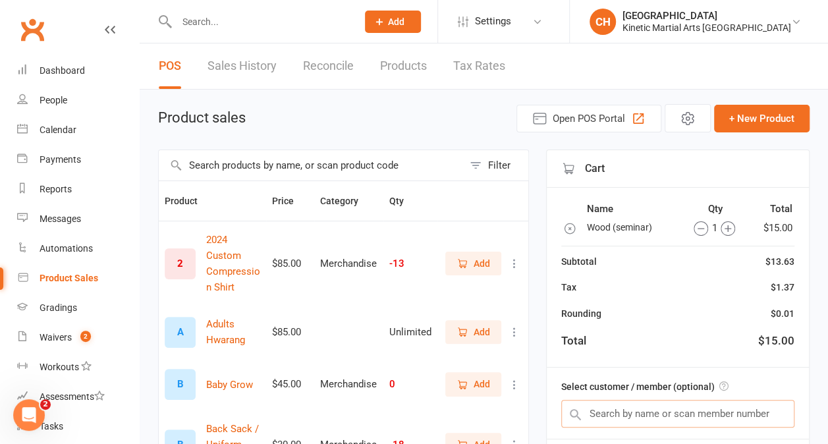
click at [622, 410] on input "text" at bounding box center [677, 414] width 233 height 28
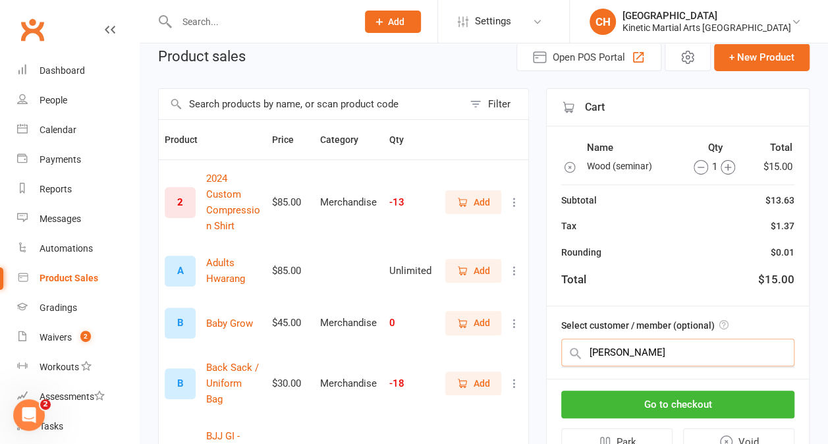
scroll to position [62, 0]
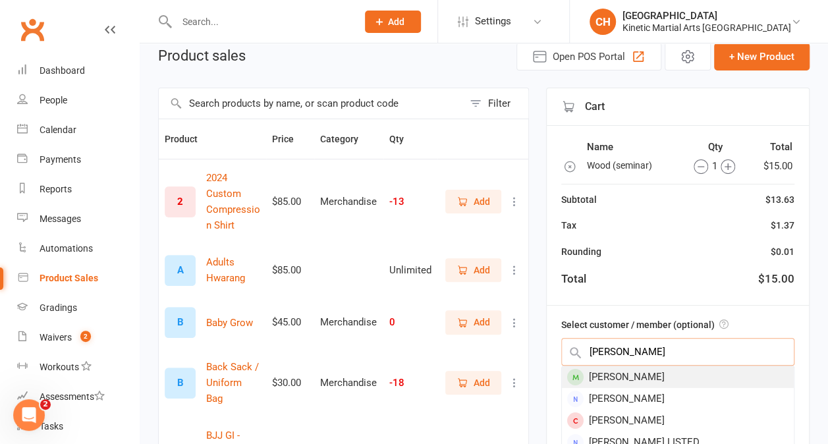
type input "[PERSON_NAME]"
click at [611, 370] on div "[PERSON_NAME]" at bounding box center [678, 377] width 232 height 22
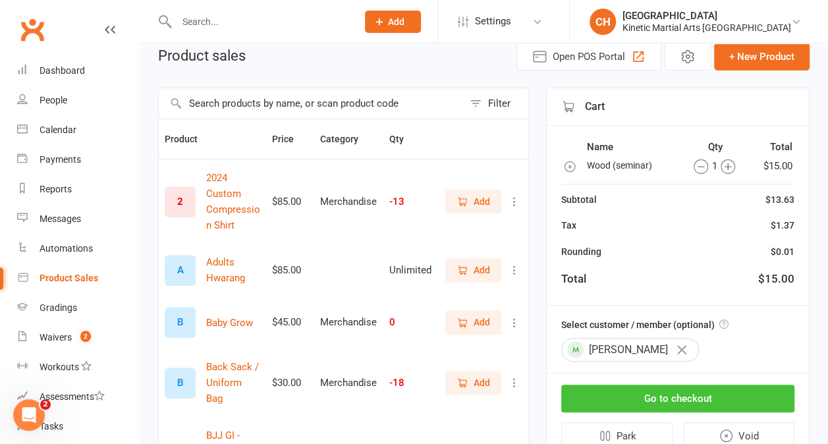
click at [652, 393] on button "Go to checkout" at bounding box center [677, 399] width 233 height 28
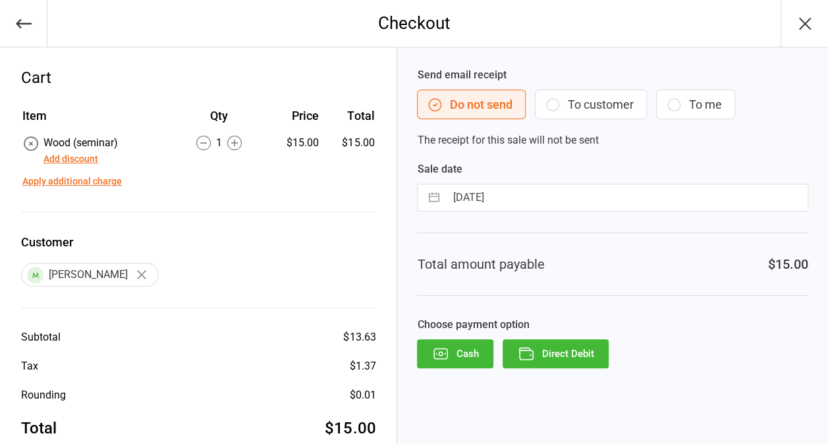
click at [572, 350] on button "Direct Debit" at bounding box center [555, 353] width 106 height 29
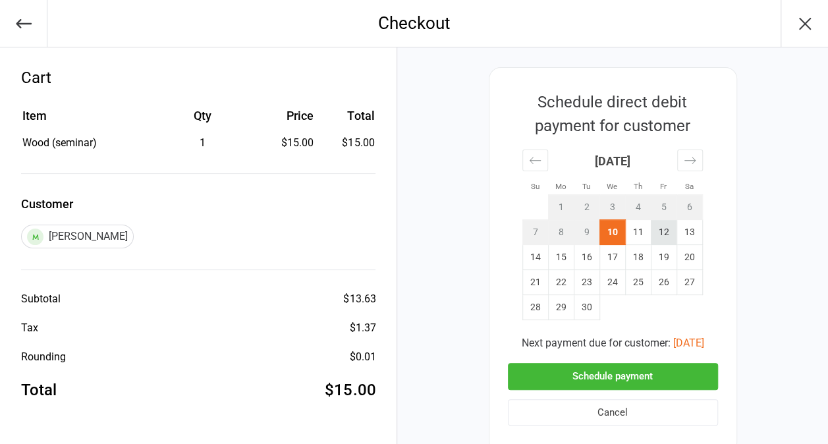
click at [664, 230] on td "12" at bounding box center [664, 232] width 26 height 25
click at [632, 374] on button "Schedule payment" at bounding box center [613, 376] width 210 height 27
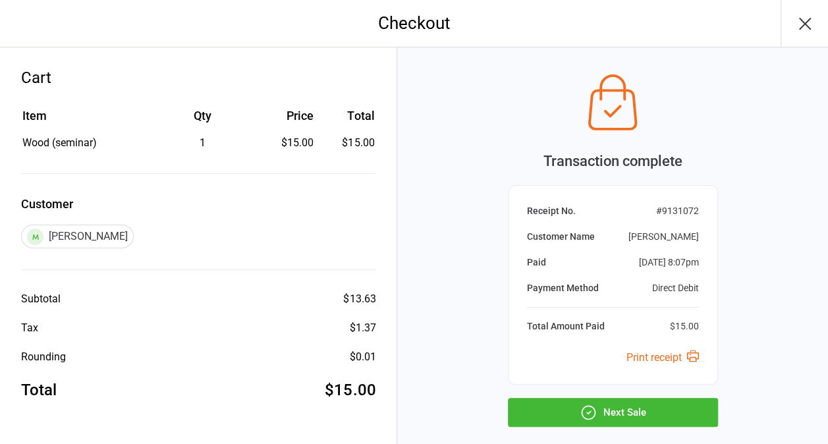
click at [615, 415] on button "Next Sale" at bounding box center [613, 412] width 210 height 29
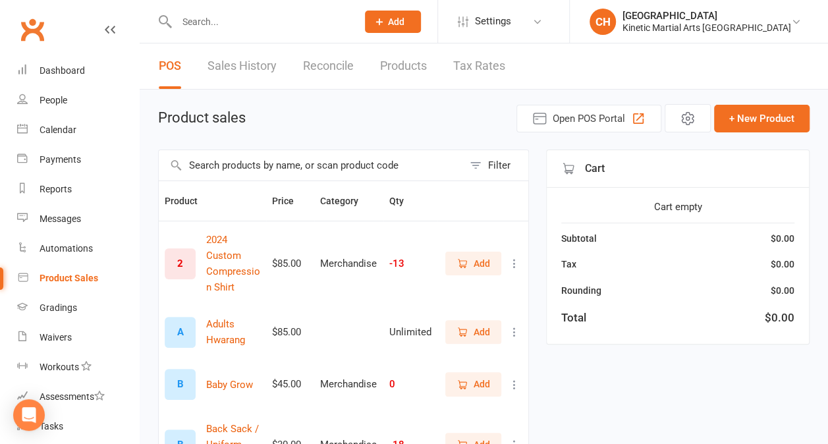
click at [228, 158] on input "text" at bounding box center [311, 165] width 304 height 30
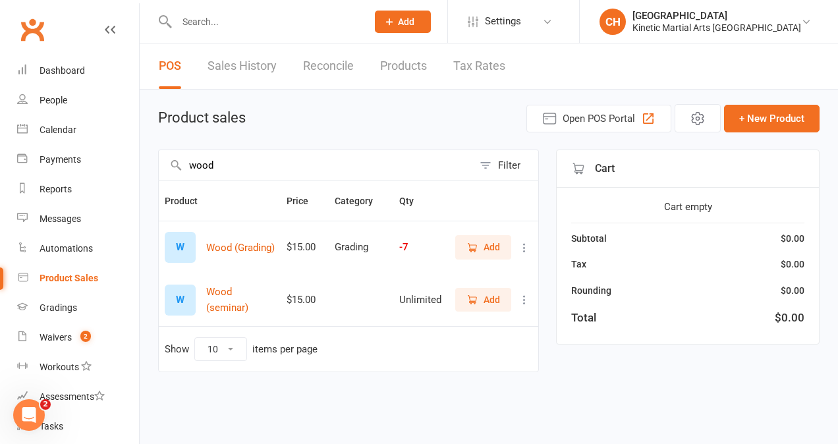
type input "wood"
click at [498, 304] on span "Add" at bounding box center [491, 299] width 16 height 14
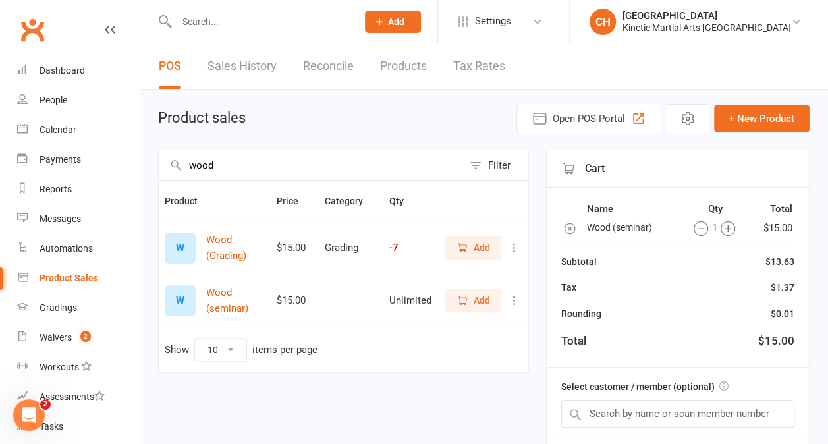
click at [728, 228] on icon "button" at bounding box center [727, 228] width 14 height 14
click at [629, 414] on input "text" at bounding box center [677, 414] width 233 height 28
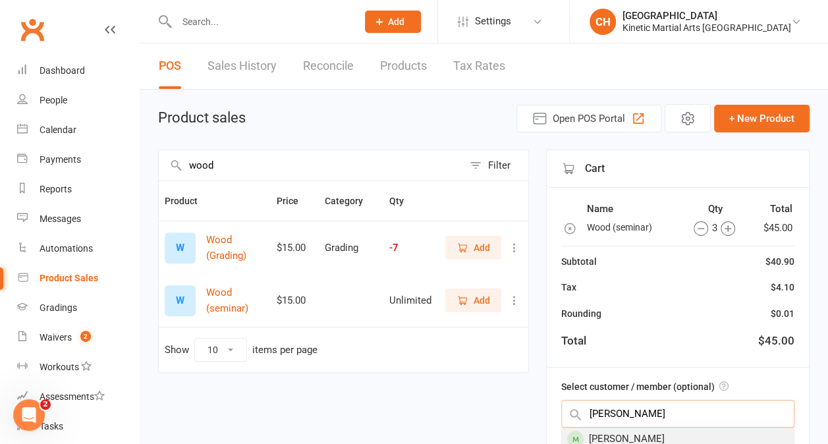
type input "alex o"
click at [625, 428] on div "Alex Oaks" at bounding box center [678, 439] width 232 height 22
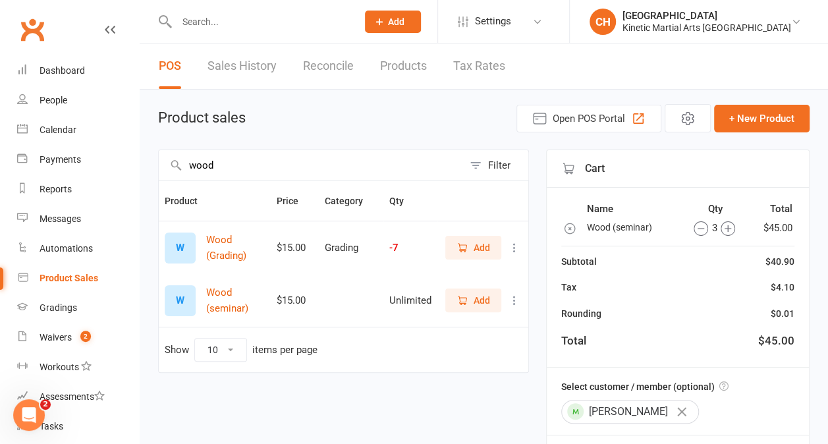
scroll to position [113, 0]
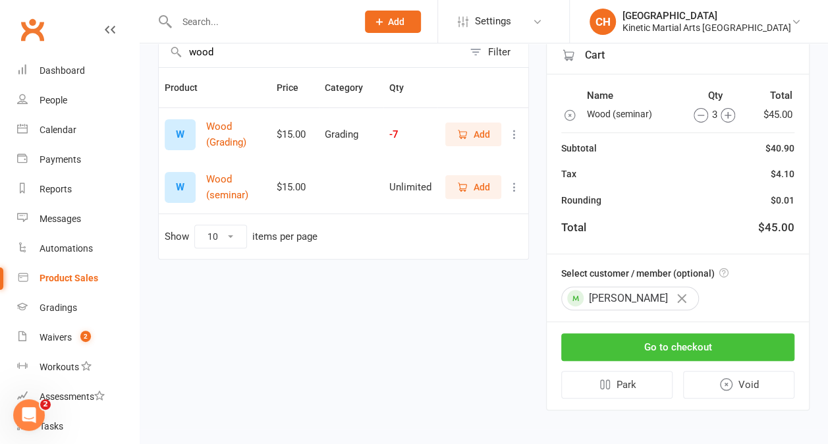
click at [672, 344] on button "Go to checkout" at bounding box center [677, 347] width 233 height 28
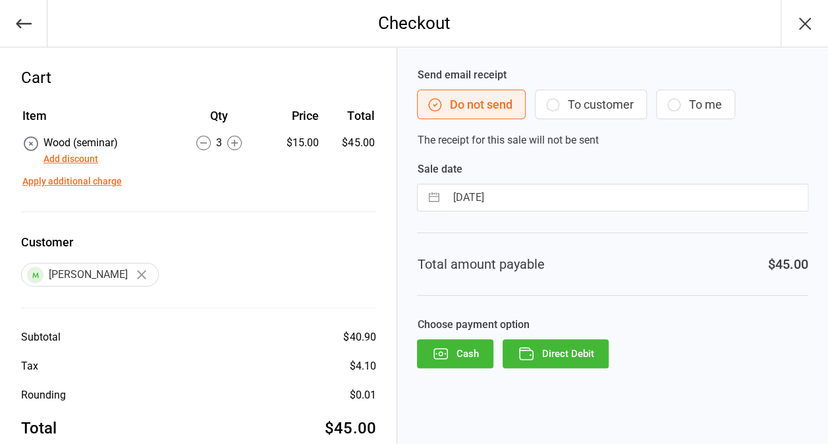
click at [556, 346] on button "Direct Debit" at bounding box center [555, 353] width 106 height 29
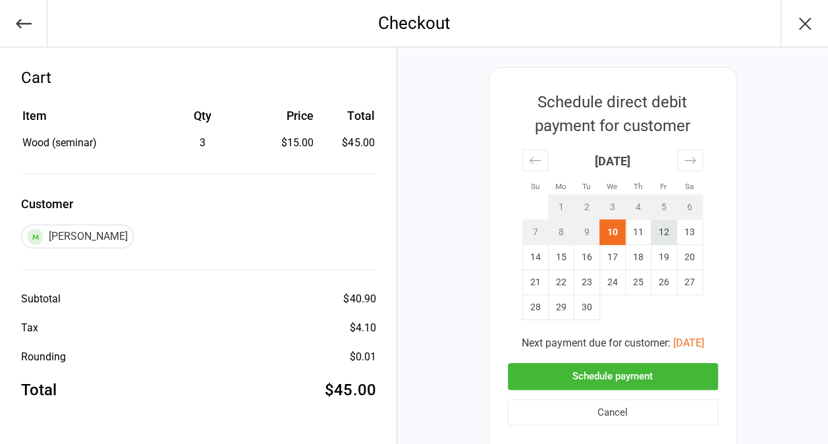
click at [660, 227] on td "12" at bounding box center [664, 232] width 26 height 25
click at [645, 370] on button "Schedule payment" at bounding box center [613, 376] width 210 height 27
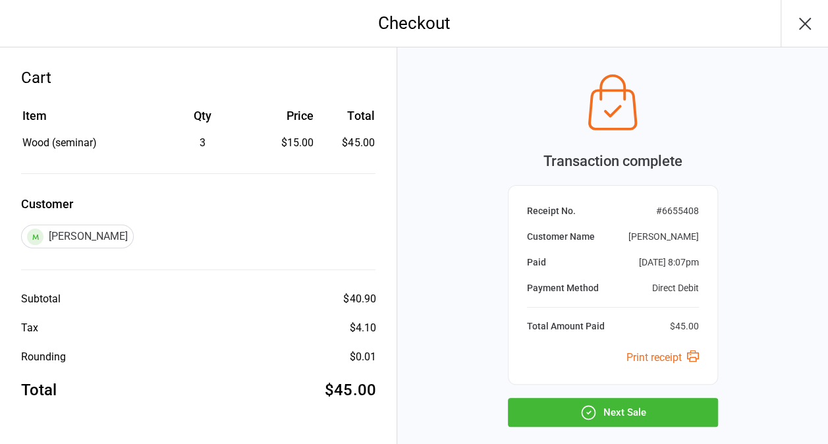
click at [631, 407] on button "Next Sale" at bounding box center [613, 412] width 210 height 29
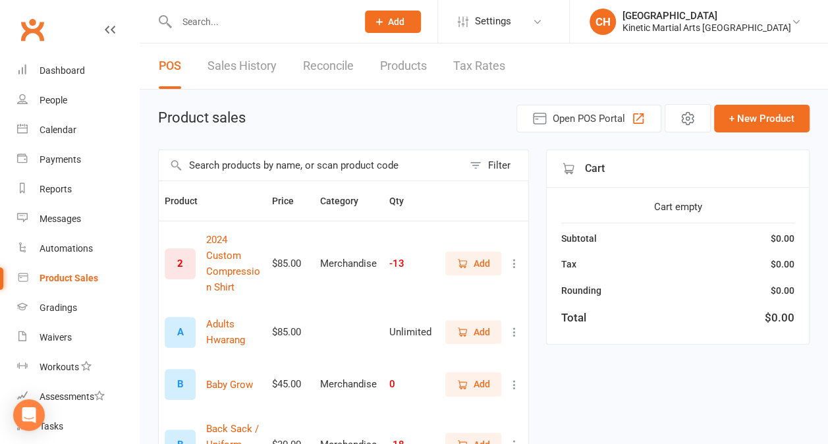
click at [316, 166] on input "text" at bounding box center [311, 165] width 304 height 30
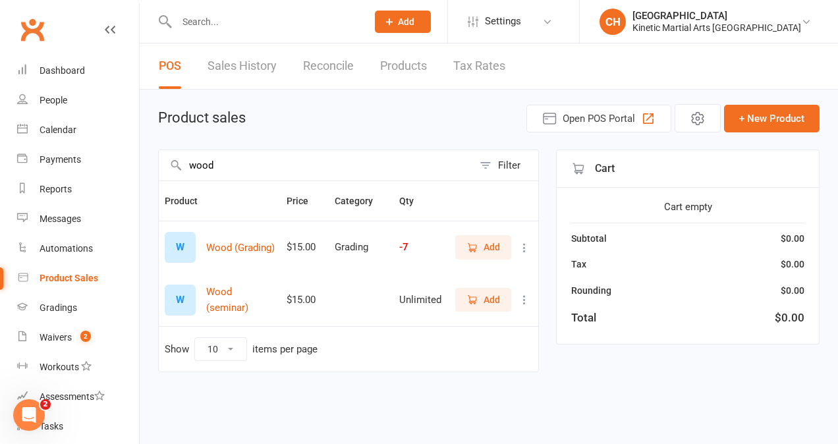
type input "wood"
click at [496, 297] on span "Add" at bounding box center [491, 299] width 16 height 14
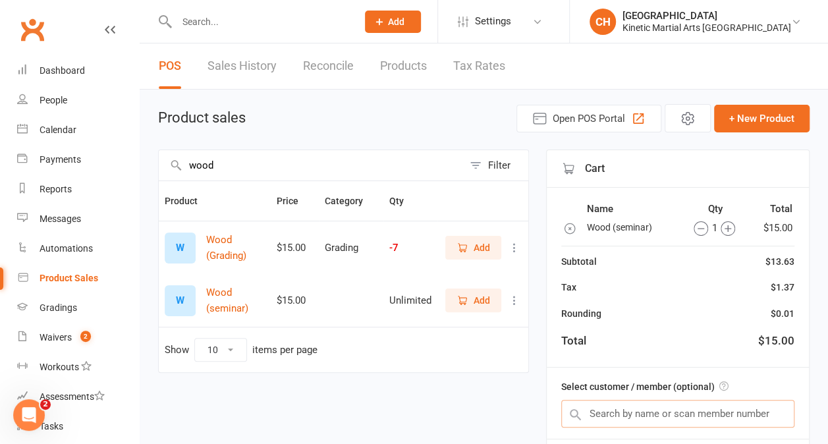
click at [666, 415] on input "text" at bounding box center [677, 414] width 233 height 28
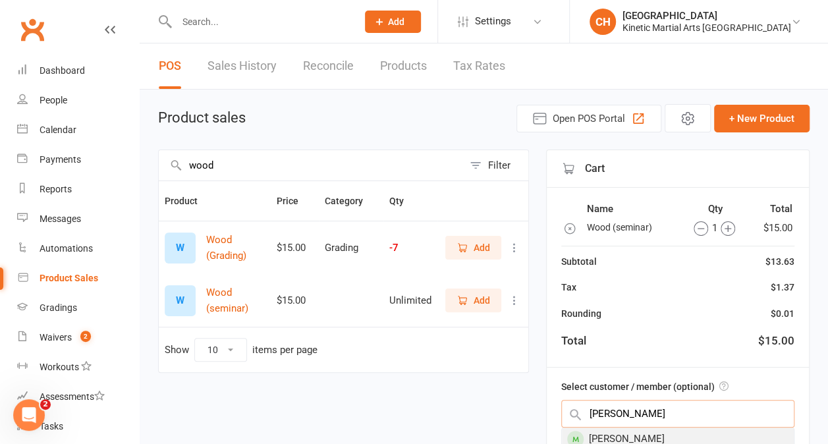
type input "[PERSON_NAME]"
click at [654, 433] on div "[PERSON_NAME]" at bounding box center [678, 439] width 232 height 22
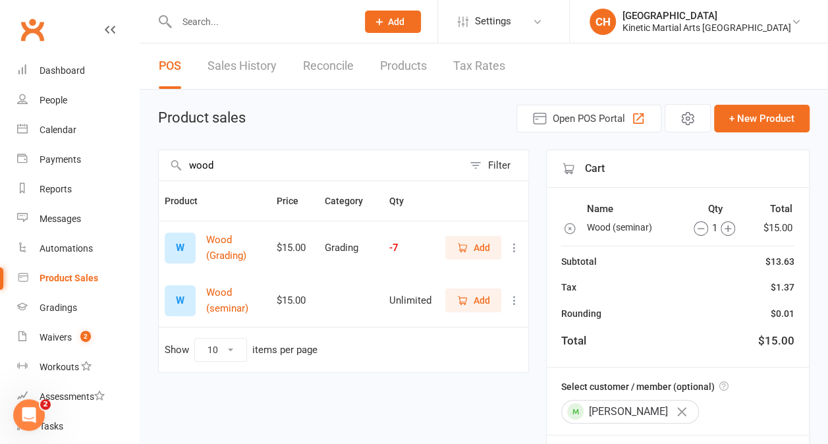
scroll to position [113, 0]
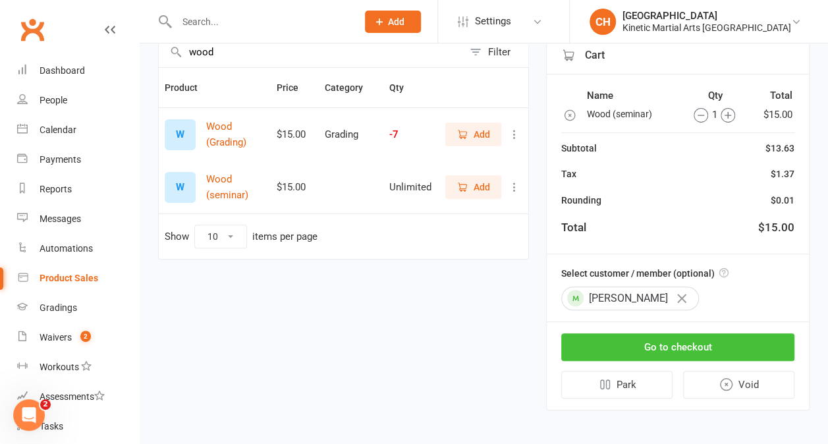
click at [685, 336] on button "Go to checkout" at bounding box center [677, 347] width 233 height 28
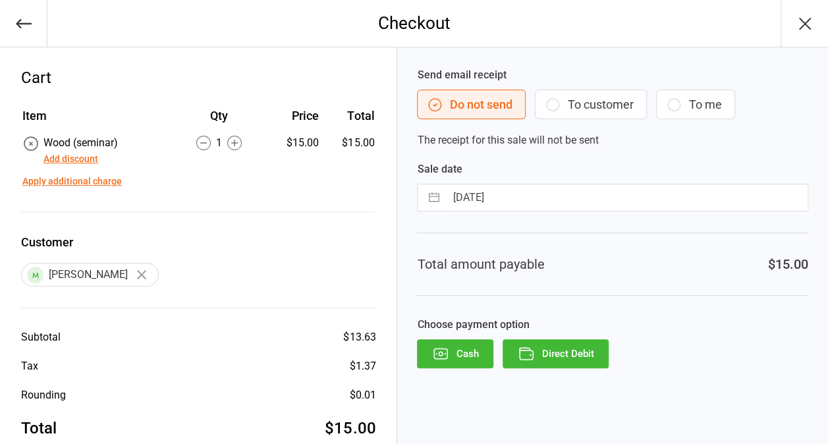
click at [578, 359] on button "Direct Debit" at bounding box center [555, 353] width 106 height 29
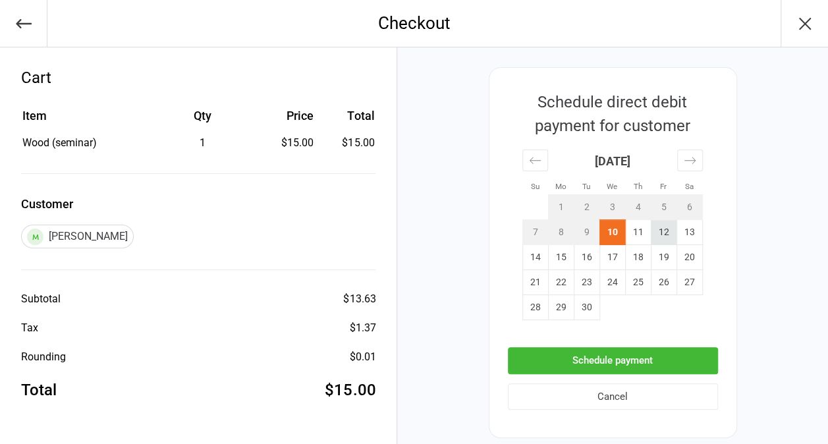
click at [664, 227] on td "12" at bounding box center [664, 232] width 26 height 25
click at [641, 358] on button "Schedule payment" at bounding box center [613, 360] width 210 height 27
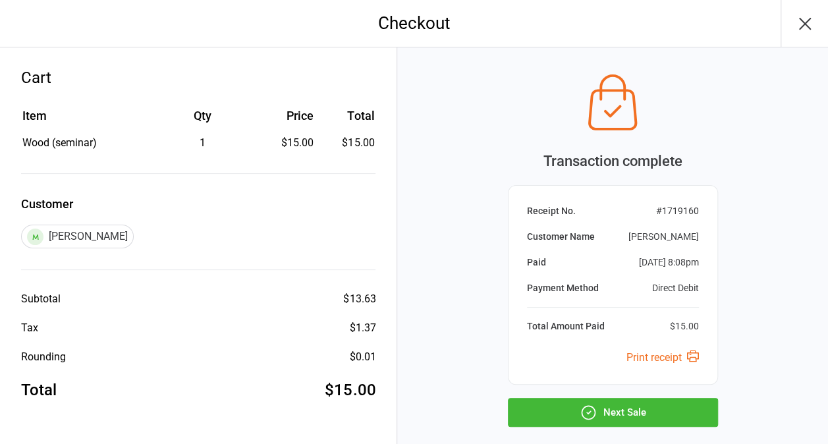
click at [635, 412] on button "Next Sale" at bounding box center [613, 412] width 210 height 29
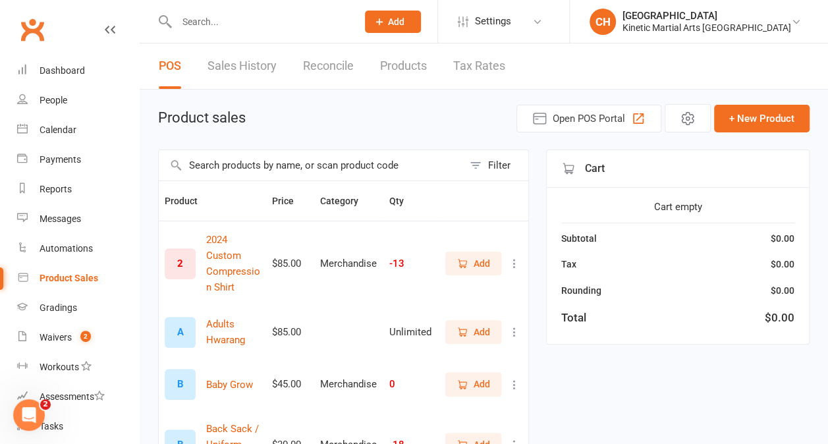
click at [292, 159] on input "text" at bounding box center [311, 165] width 304 height 30
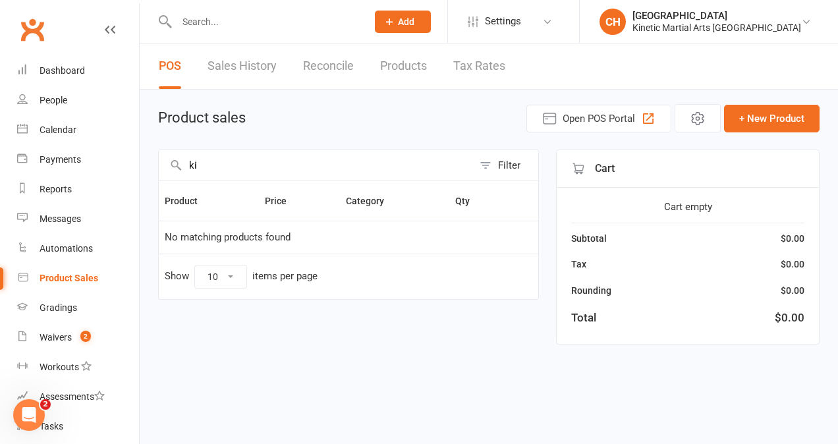
type input "k"
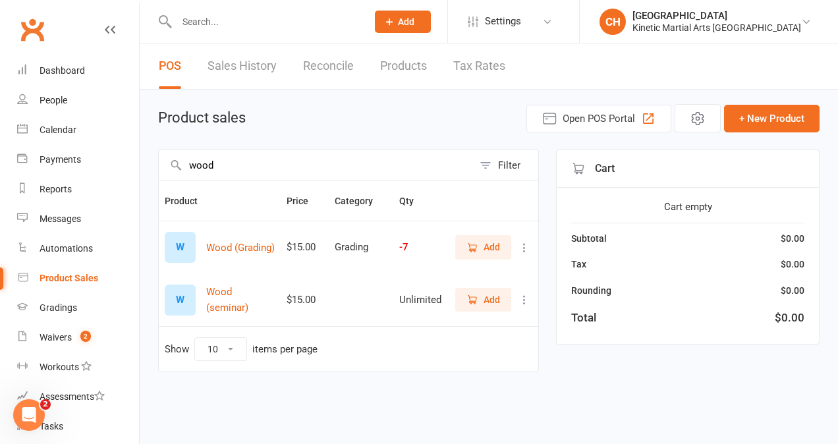
type input "wood"
click at [500, 290] on button "Add" at bounding box center [483, 300] width 56 height 24
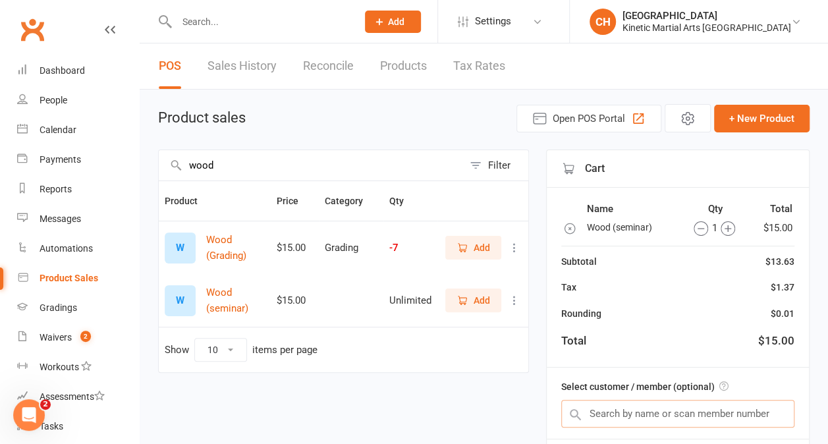
click at [658, 406] on input "text" at bounding box center [677, 414] width 233 height 28
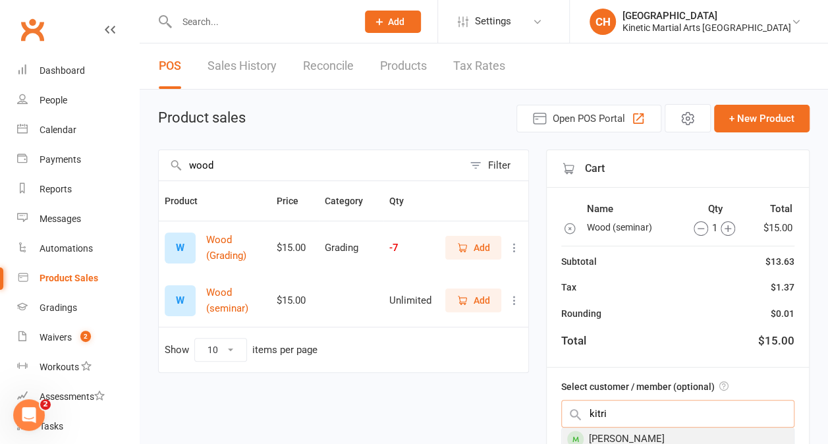
type input "kitri"
click at [641, 435] on div "Kitri Condon" at bounding box center [678, 439] width 232 height 22
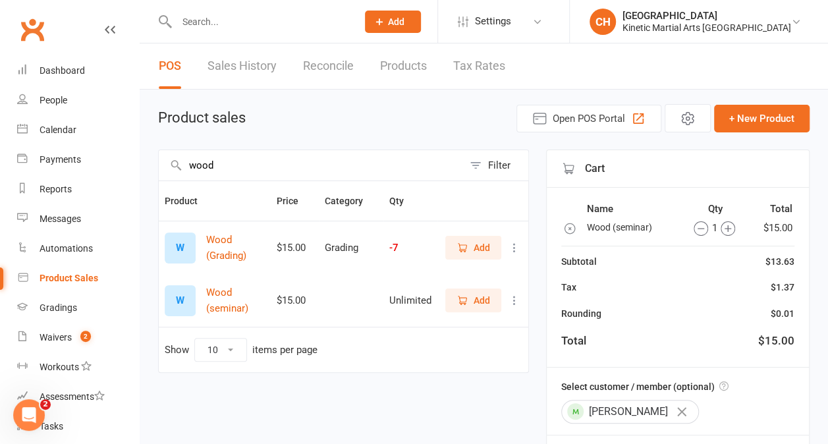
click at [730, 228] on icon "button" at bounding box center [727, 228] width 14 height 14
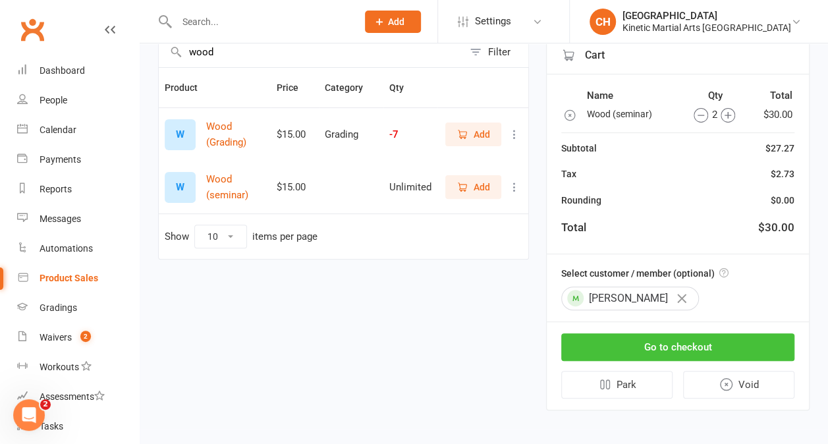
click at [685, 341] on button "Go to checkout" at bounding box center [677, 347] width 233 height 28
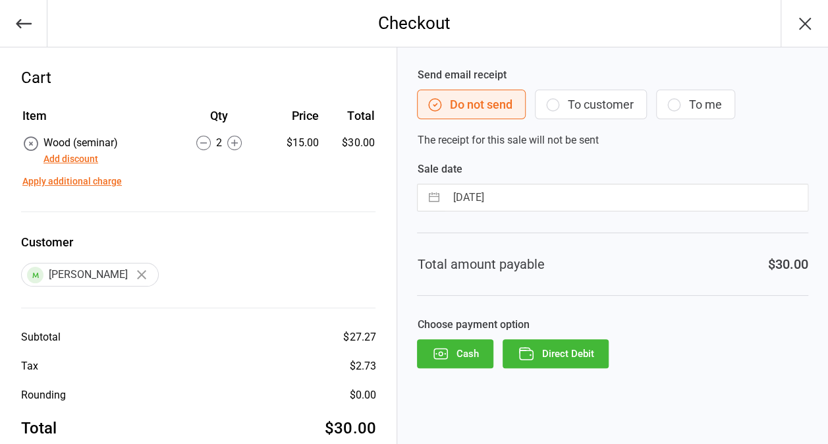
click at [594, 349] on button "Direct Debit" at bounding box center [555, 353] width 106 height 29
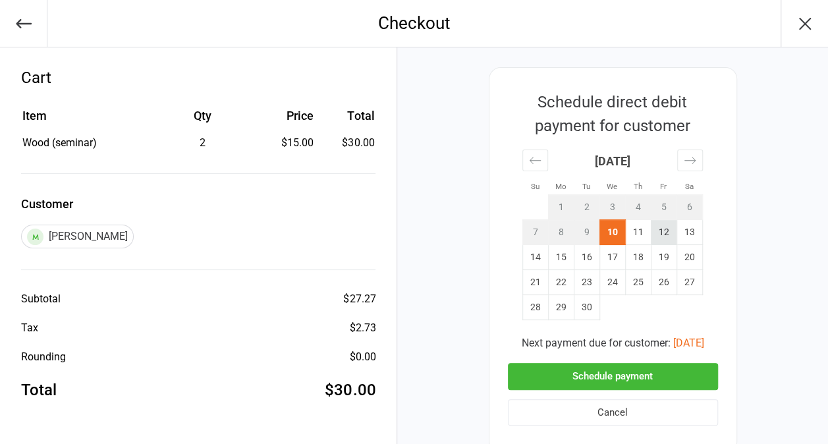
click at [662, 229] on td "12" at bounding box center [664, 232] width 26 height 25
click at [619, 373] on button "Schedule payment" at bounding box center [613, 376] width 210 height 27
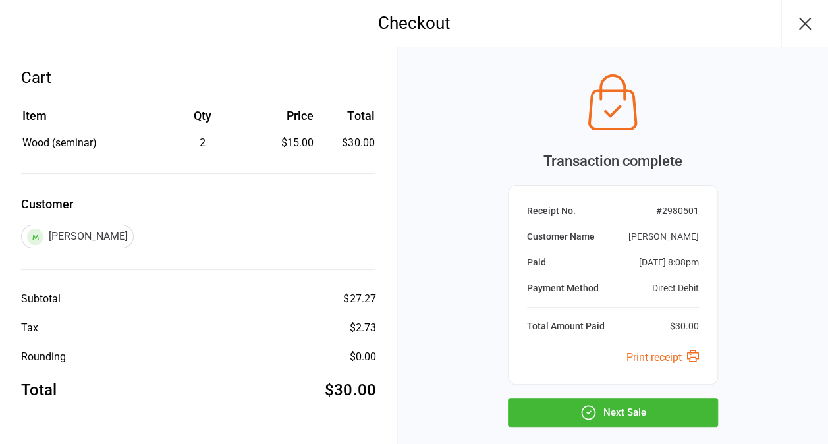
click at [624, 413] on button "Next Sale" at bounding box center [613, 412] width 210 height 29
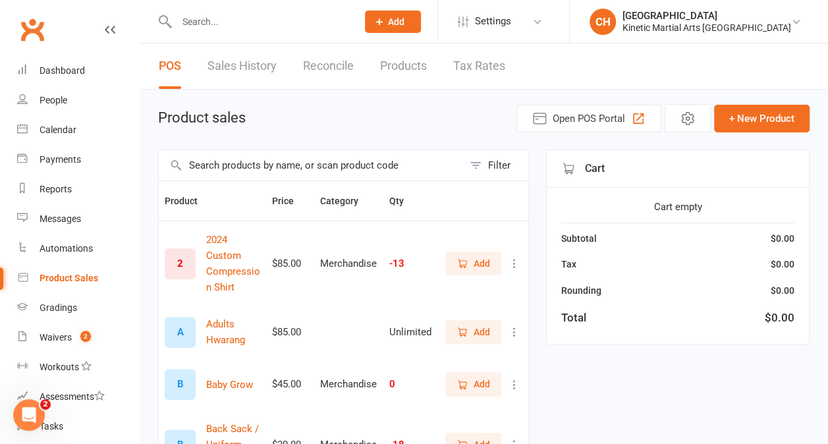
click at [357, 157] on input "text" at bounding box center [311, 165] width 304 height 30
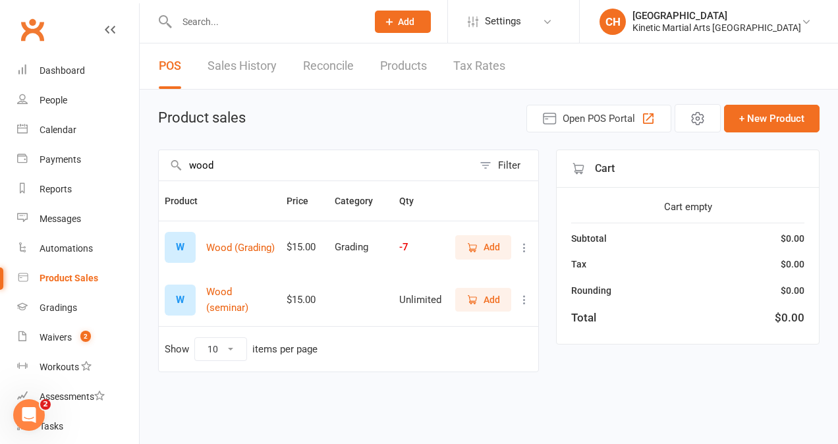
type input "wood"
click at [504, 301] on button "Add" at bounding box center [483, 300] width 56 height 24
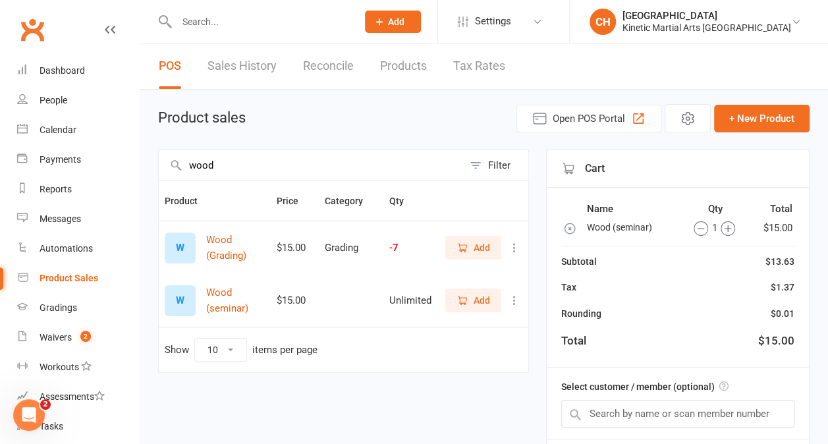
scroll to position [117, 0]
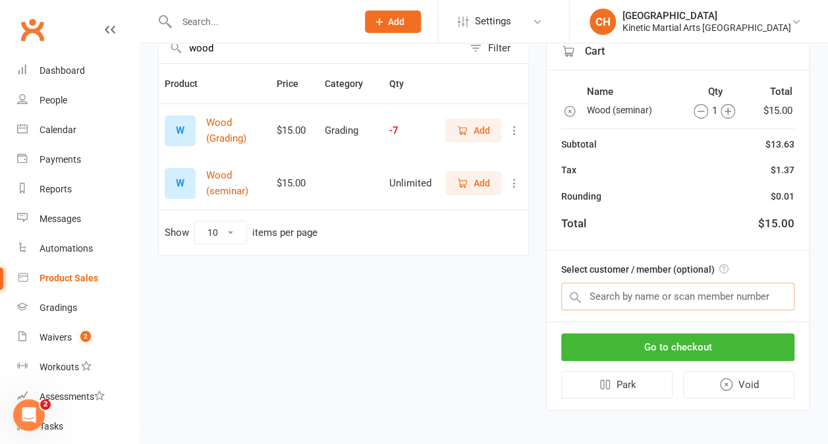
click at [687, 293] on input "text" at bounding box center [677, 296] width 233 height 28
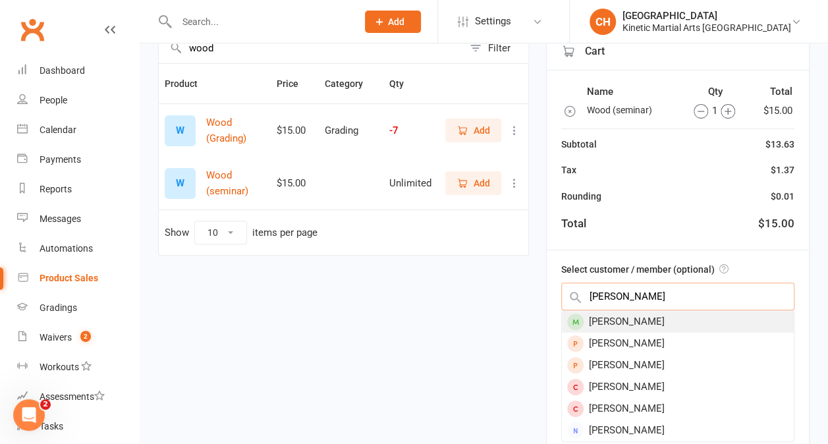
type input "[PERSON_NAME]"
click at [627, 316] on div "[PERSON_NAME]" at bounding box center [678, 322] width 232 height 22
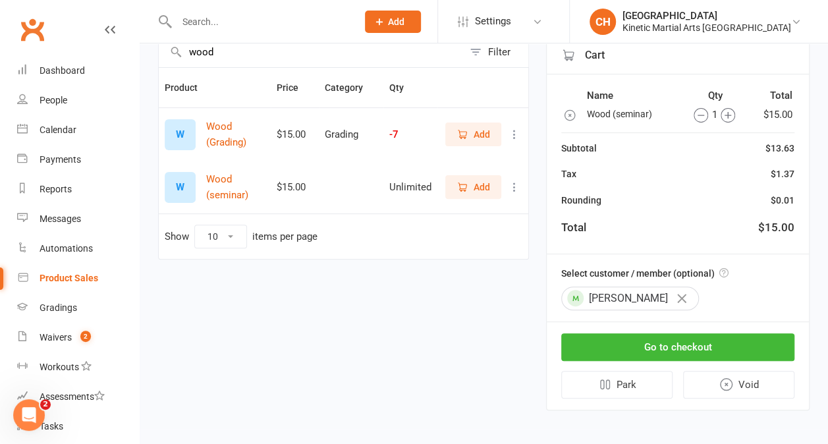
click at [728, 116] on icon "button" at bounding box center [727, 115] width 14 height 14
click at [699, 349] on button "Go to checkout" at bounding box center [677, 347] width 233 height 28
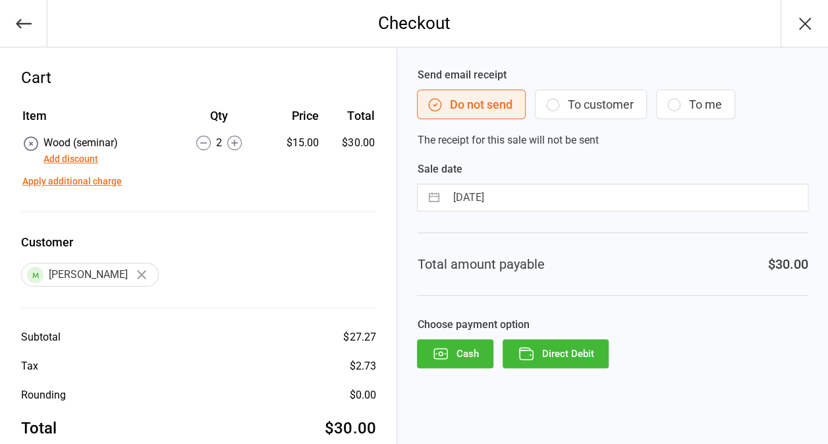
click at [600, 353] on button "Direct Debit" at bounding box center [555, 353] width 106 height 29
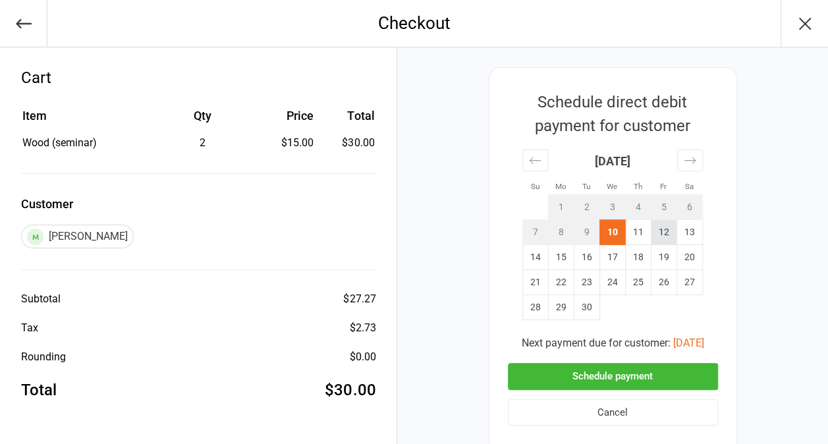
click at [669, 235] on td "12" at bounding box center [664, 232] width 26 height 25
click at [611, 371] on button "Schedule payment" at bounding box center [613, 376] width 210 height 27
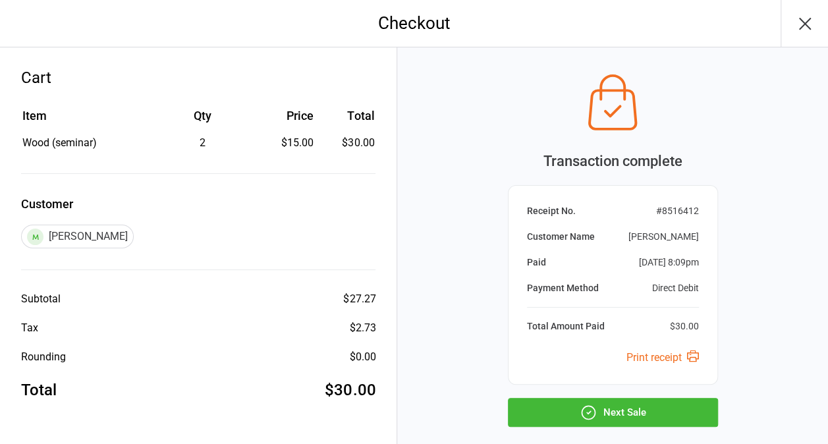
click at [611, 407] on button "Next Sale" at bounding box center [613, 412] width 210 height 29
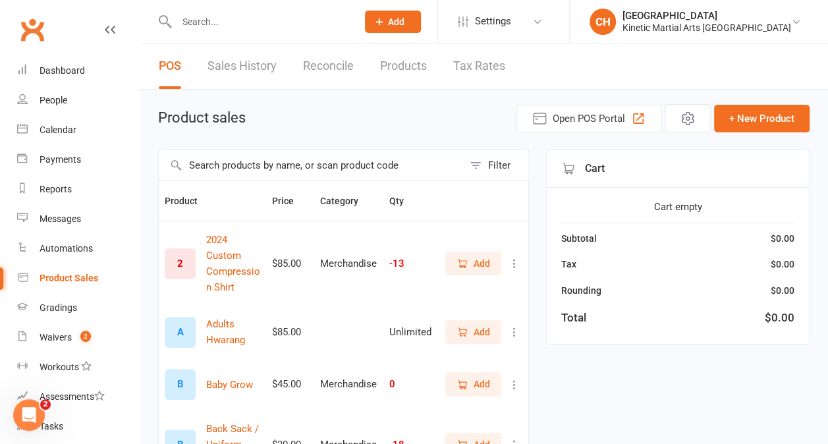
click at [334, 170] on input "text" at bounding box center [311, 165] width 304 height 30
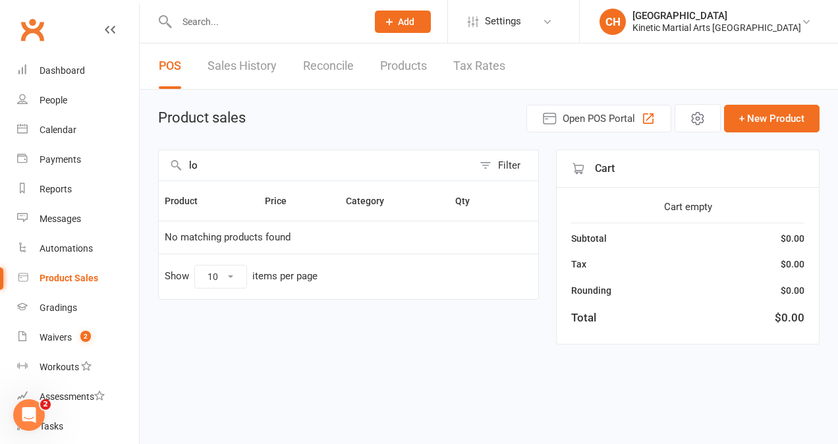
type input "l"
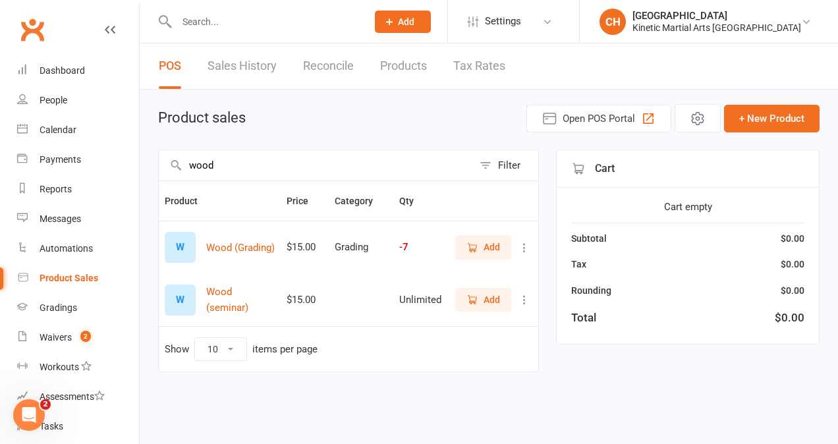
type input "wood"
click at [494, 290] on button "Add" at bounding box center [483, 300] width 56 height 24
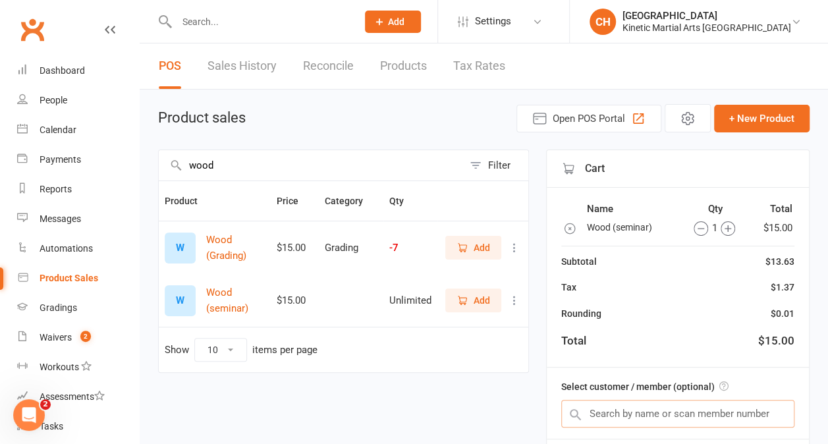
click at [641, 412] on input "text" at bounding box center [677, 414] width 233 height 28
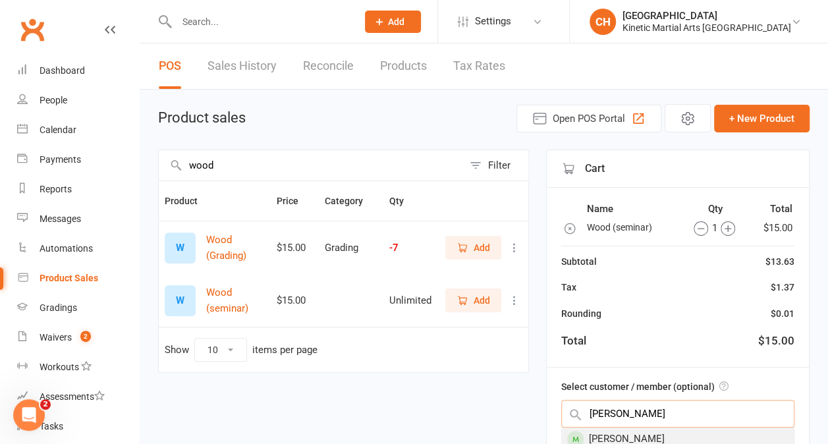
type input "[PERSON_NAME]"
click at [645, 440] on div "[PERSON_NAME]" at bounding box center [678, 439] width 232 height 22
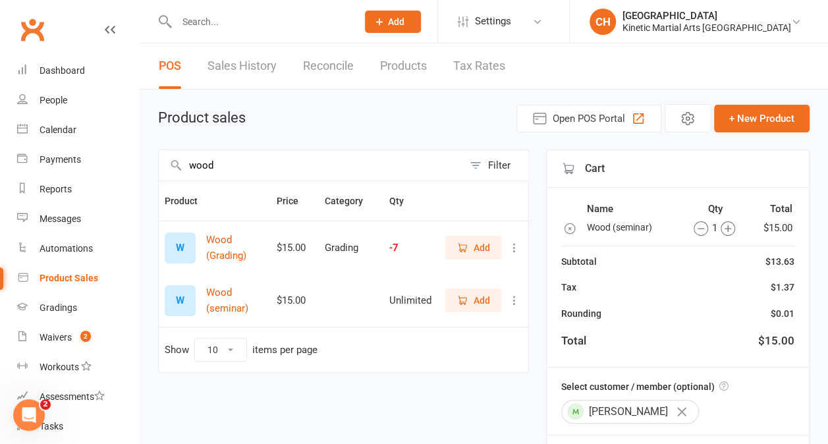
click at [732, 235] on table "Name Qty Total Wood (seminar) 1 $15.00" at bounding box center [677, 218] width 233 height 39
click at [725, 230] on icon "button" at bounding box center [727, 228] width 14 height 14
click at [700, 230] on icon "button" at bounding box center [700, 228] width 14 height 14
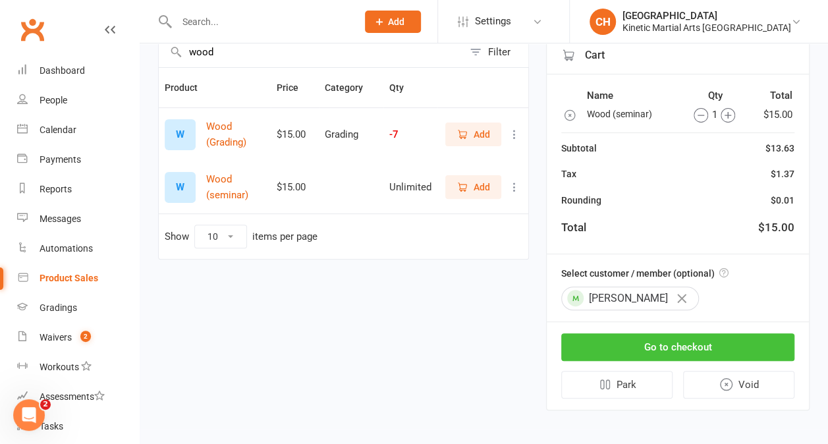
click at [683, 345] on button "Go to checkout" at bounding box center [677, 347] width 233 height 28
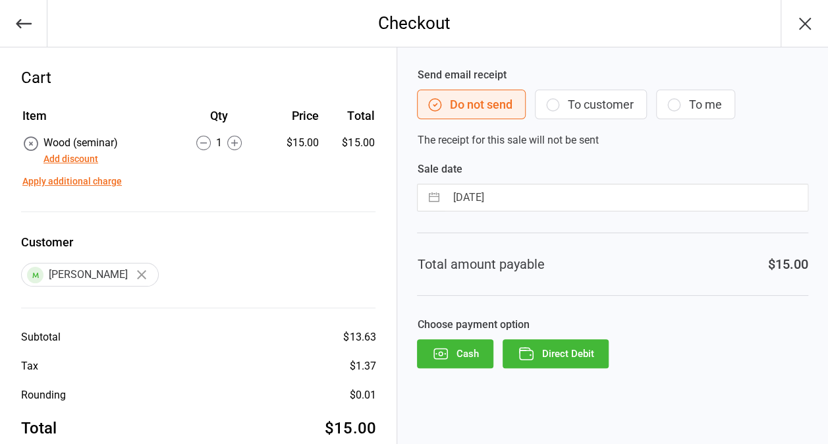
click at [570, 348] on button "Direct Debit" at bounding box center [555, 353] width 106 height 29
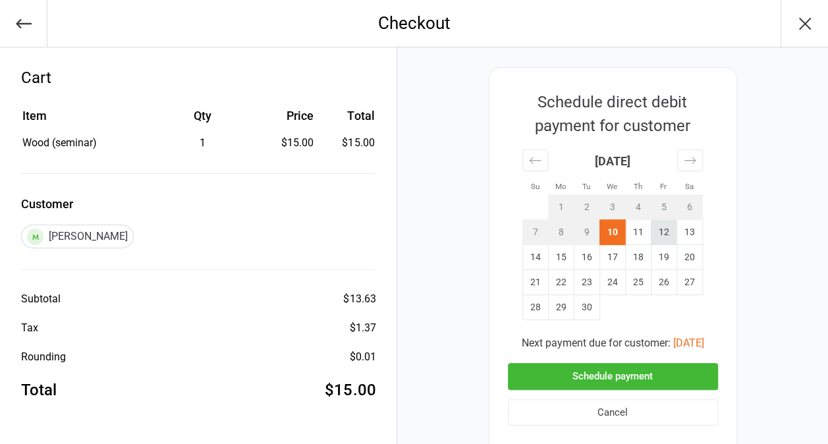
click at [664, 226] on td "12" at bounding box center [664, 232] width 26 height 25
click at [616, 383] on button "Schedule payment" at bounding box center [613, 376] width 210 height 27
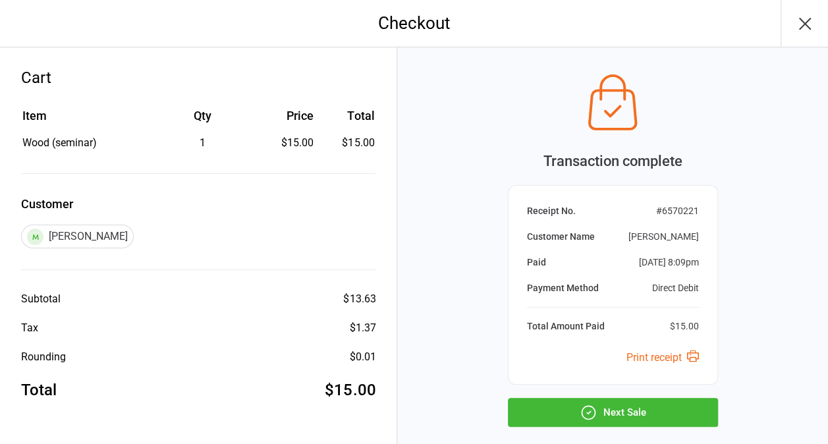
click at [631, 427] on button "Next Sale" at bounding box center [613, 412] width 210 height 29
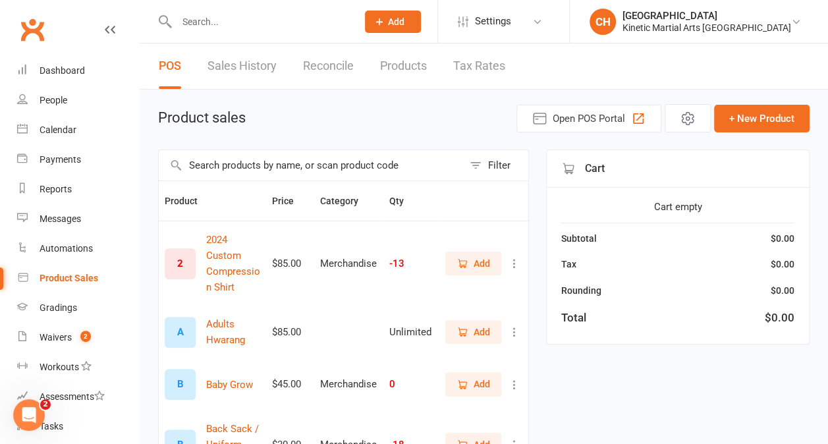
click at [349, 161] on input "text" at bounding box center [311, 165] width 304 height 30
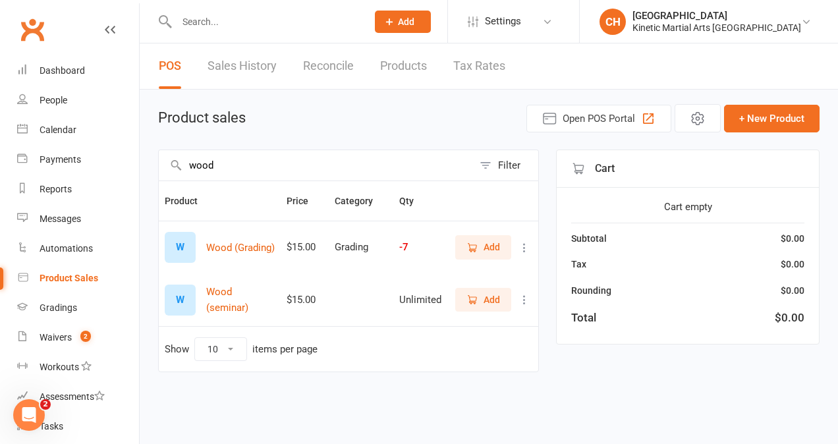
type input "wood"
click at [481, 299] on span "Add" at bounding box center [483, 299] width 34 height 14
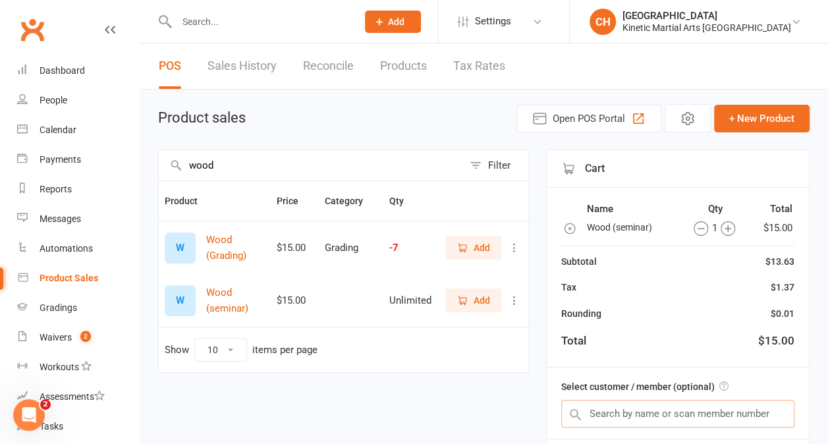
click at [731, 416] on input "text" at bounding box center [677, 414] width 233 height 28
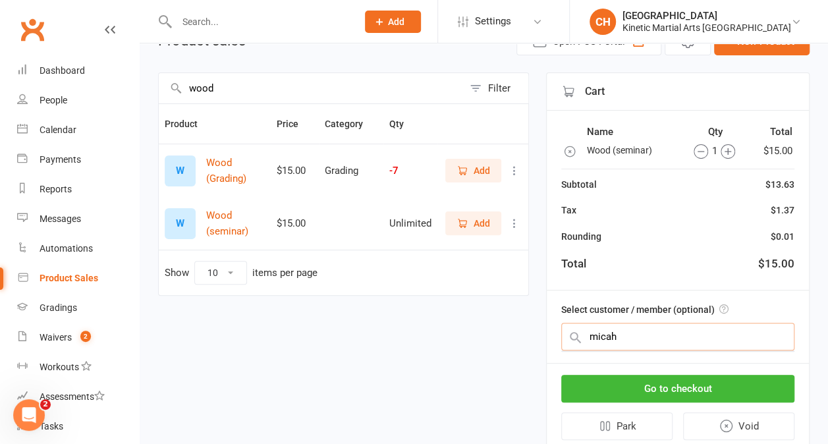
scroll to position [78, 0]
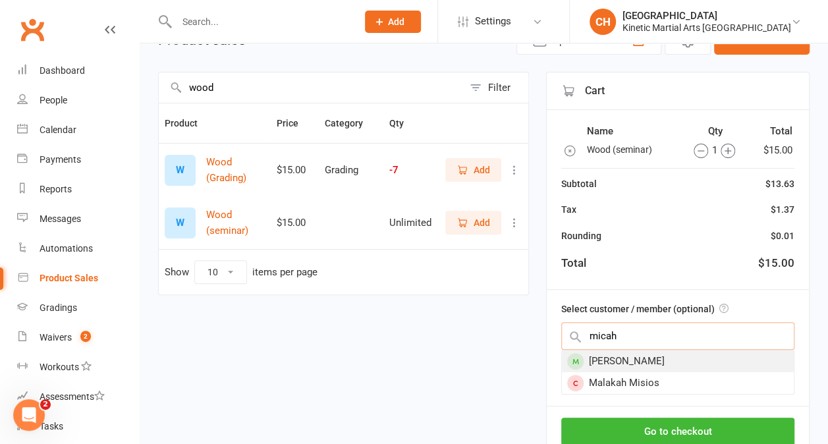
type input "micah"
click at [641, 358] on div "[PERSON_NAME]" at bounding box center [678, 361] width 232 height 22
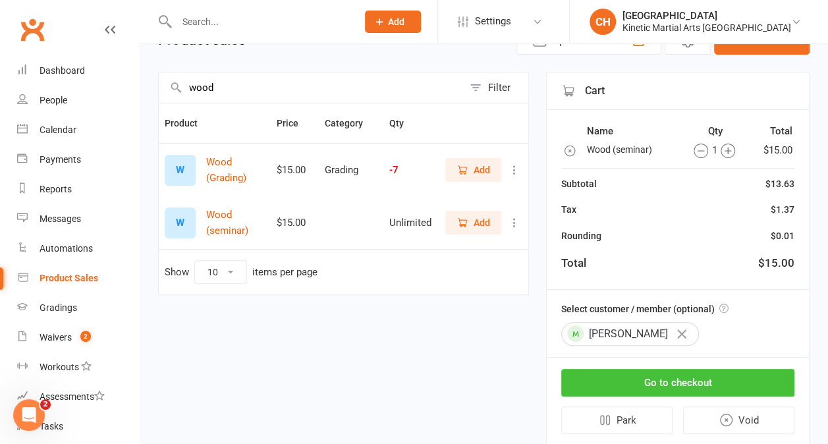
click at [651, 378] on button "Go to checkout" at bounding box center [677, 383] width 233 height 28
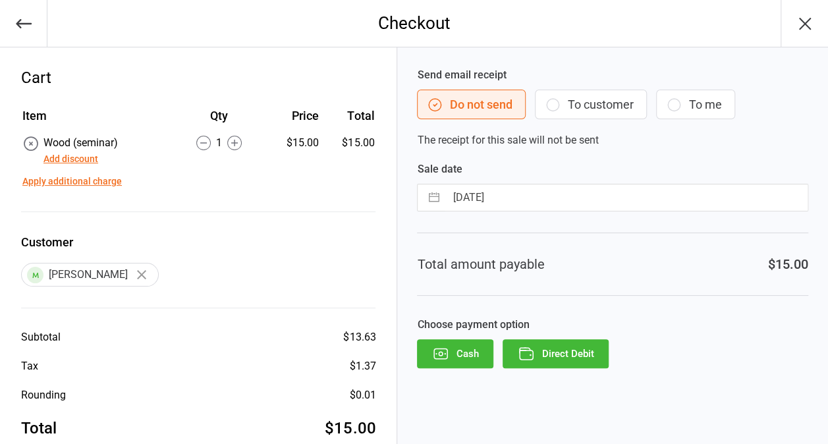
click at [807, 31] on icon "button" at bounding box center [804, 23] width 21 height 21
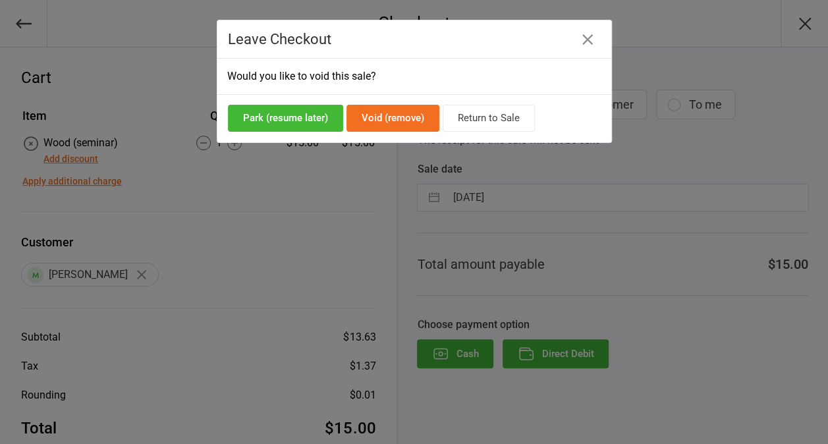
click at [383, 119] on button "Void (remove)" at bounding box center [392, 118] width 93 height 27
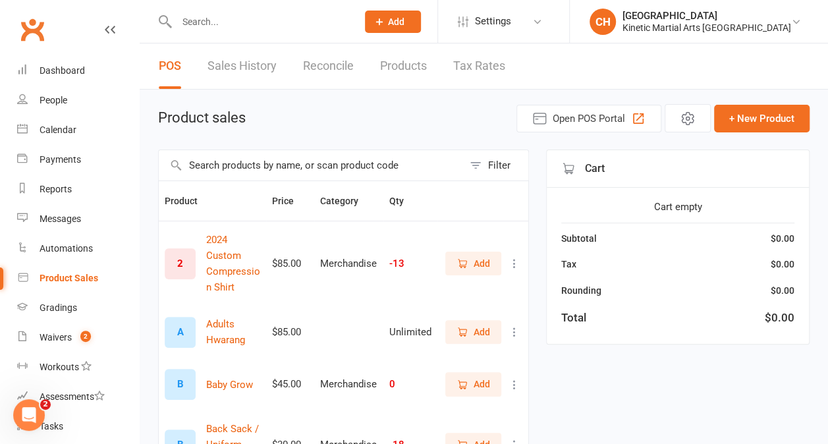
click at [279, 169] on input "text" at bounding box center [311, 165] width 304 height 30
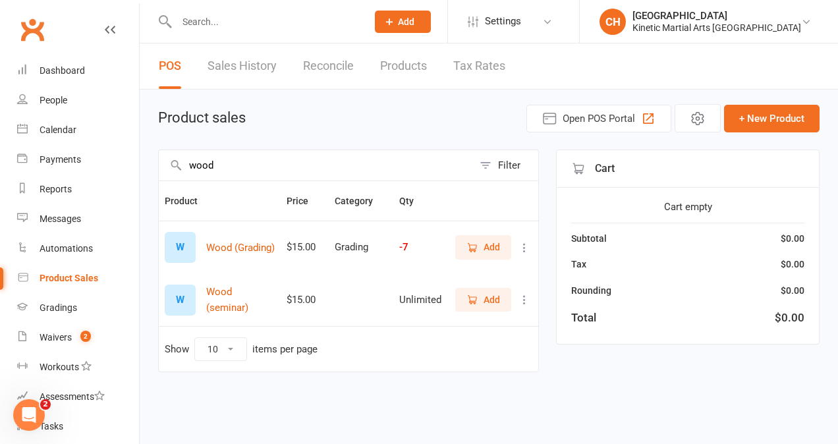
type input "wood"
click at [502, 294] on button "Add" at bounding box center [483, 300] width 56 height 24
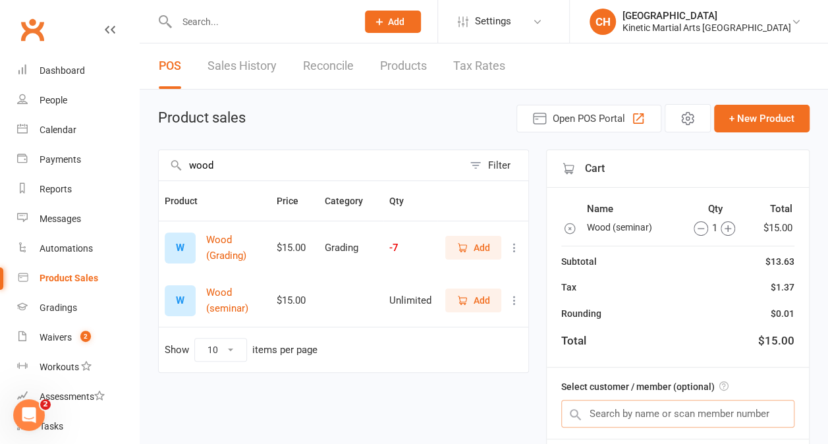
click at [684, 415] on input "text" at bounding box center [677, 414] width 233 height 28
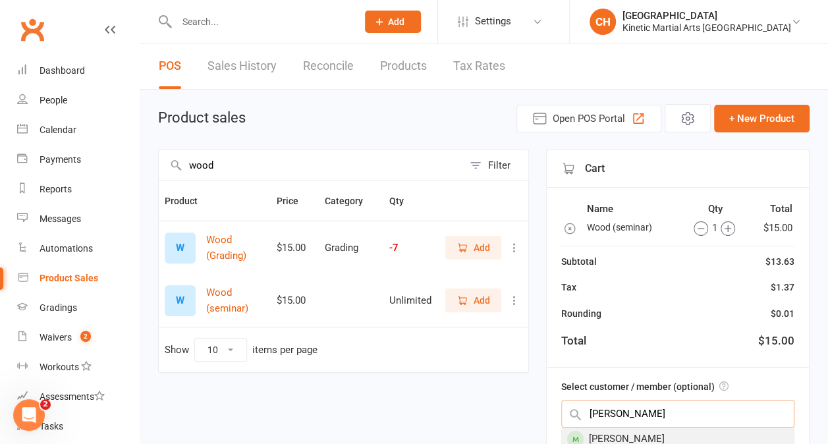
type input "[PERSON_NAME]"
click at [662, 435] on div "[PERSON_NAME]" at bounding box center [678, 439] width 232 height 22
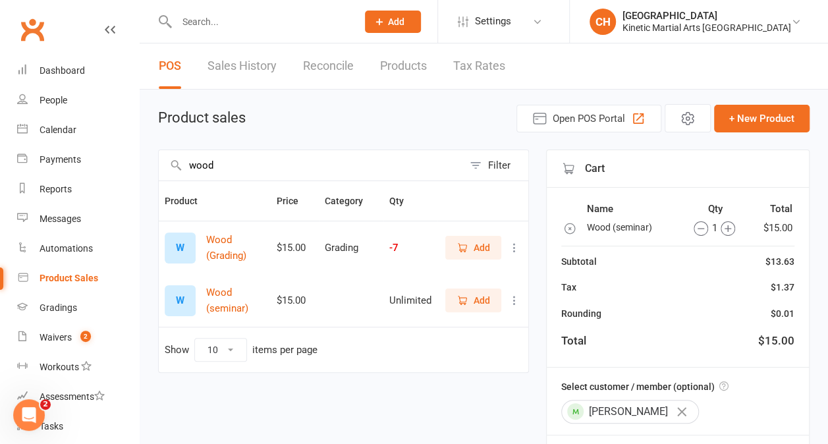
scroll to position [113, 0]
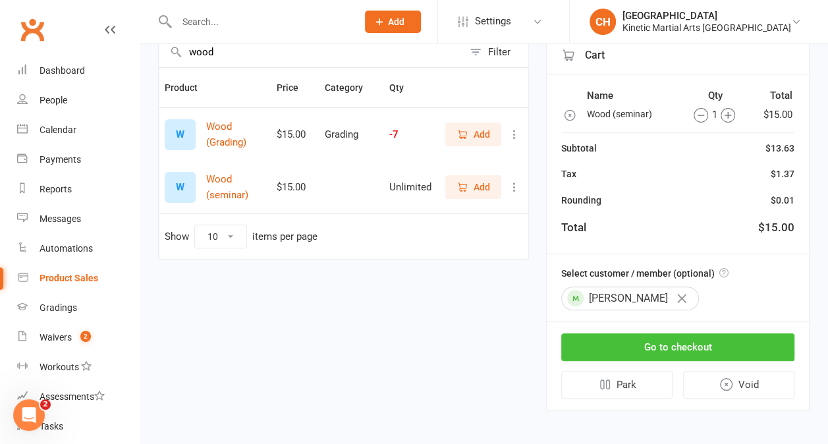
click at [661, 337] on button "Go to checkout" at bounding box center [677, 347] width 233 height 28
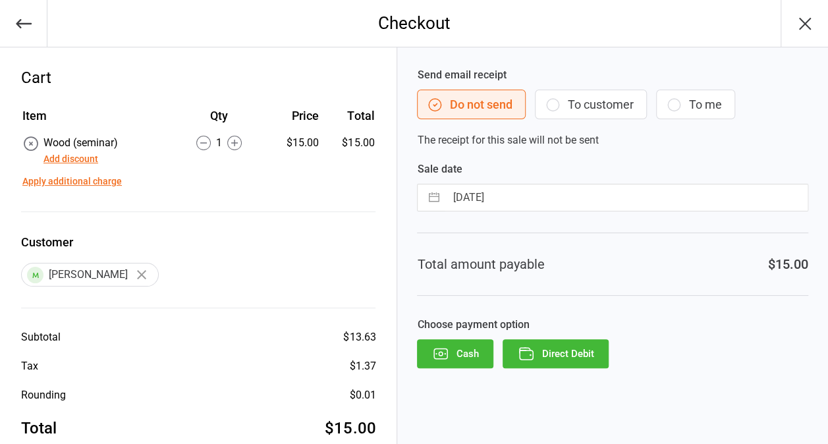
click at [589, 358] on button "Direct Debit" at bounding box center [555, 353] width 106 height 29
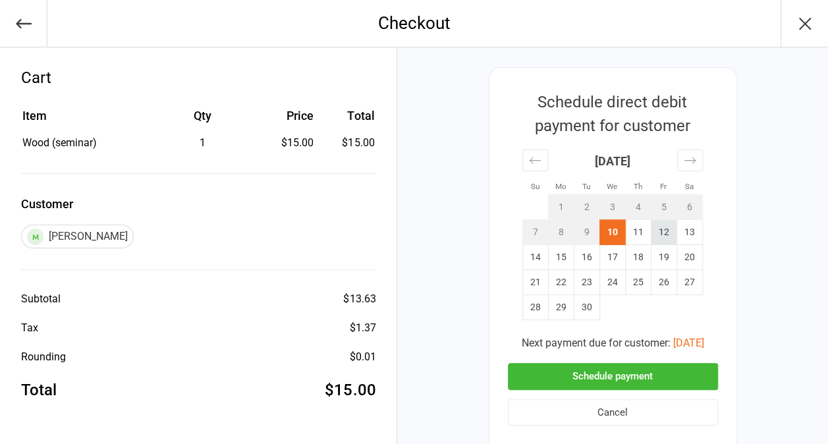
click at [654, 234] on td "12" at bounding box center [664, 232] width 26 height 25
click at [624, 380] on button "Schedule payment" at bounding box center [613, 376] width 210 height 27
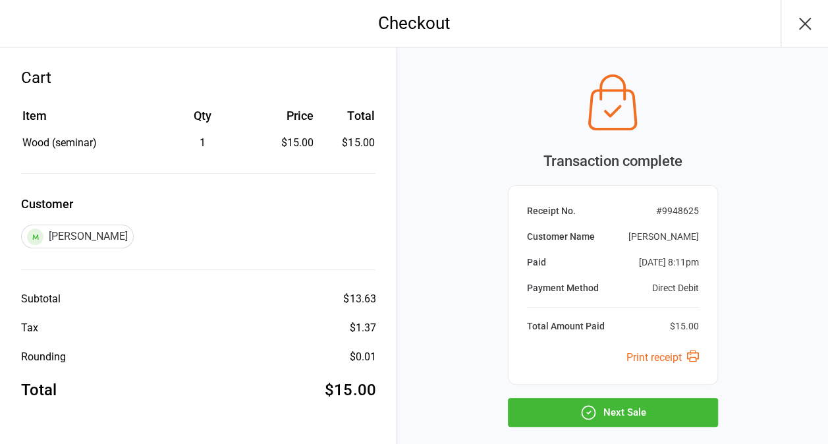
click at [629, 409] on button "Next Sale" at bounding box center [613, 412] width 210 height 29
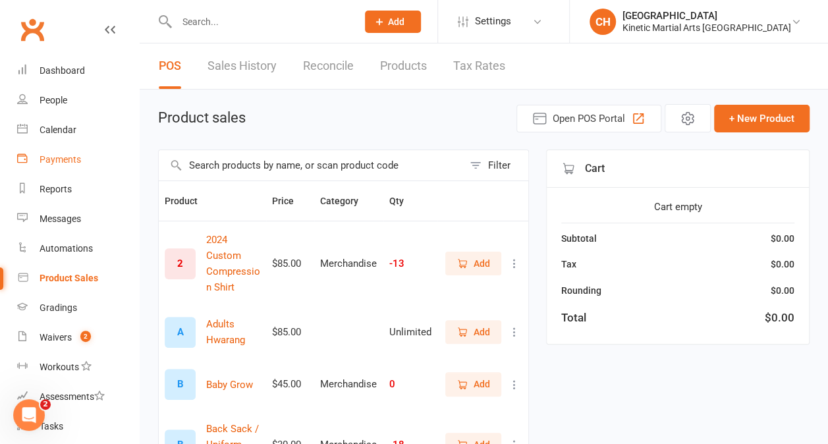
click at [66, 157] on div "Payments" at bounding box center [60, 159] width 41 height 11
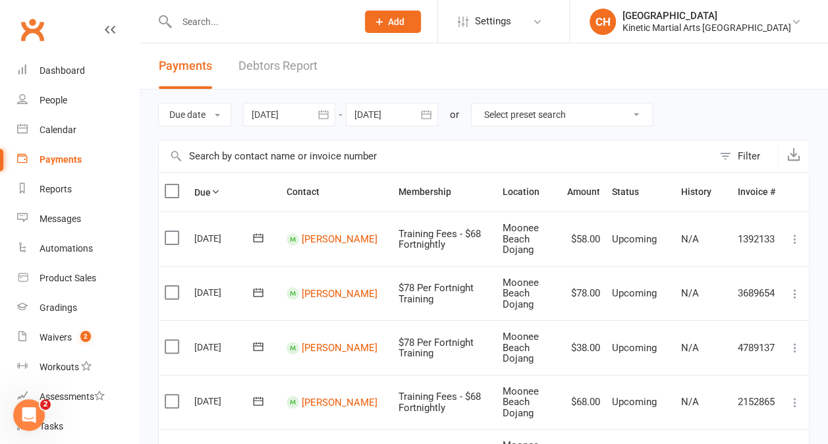
click at [201, 21] on input "text" at bounding box center [260, 22] width 175 height 18
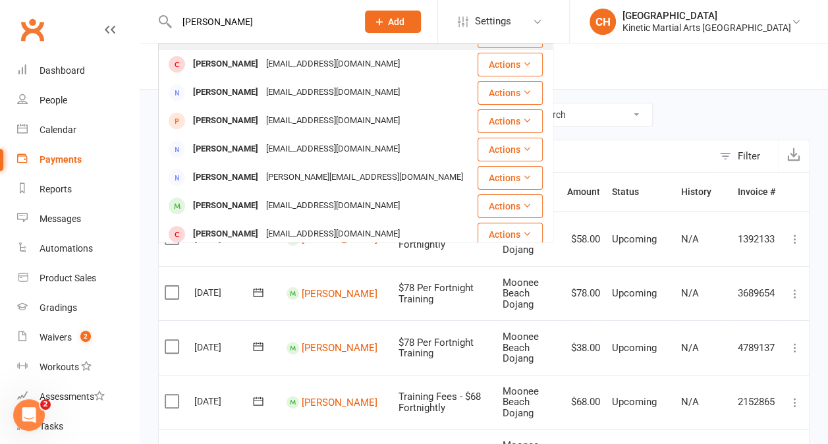
scroll to position [138, 0]
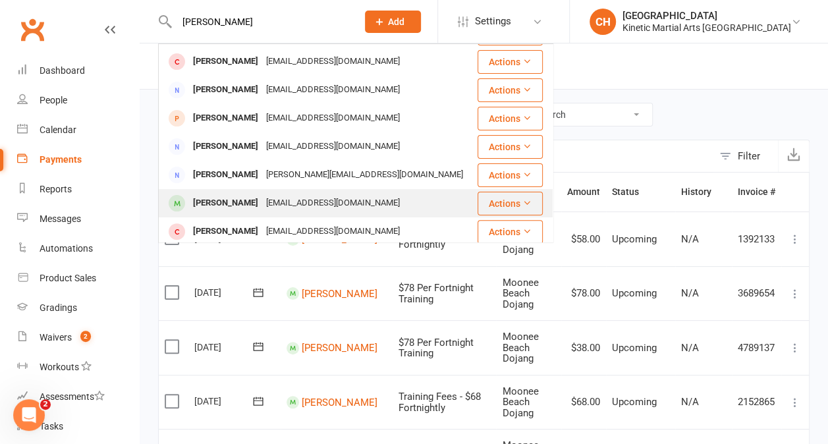
type input "[PERSON_NAME]"
click at [225, 197] on div "[PERSON_NAME]" at bounding box center [225, 203] width 73 height 19
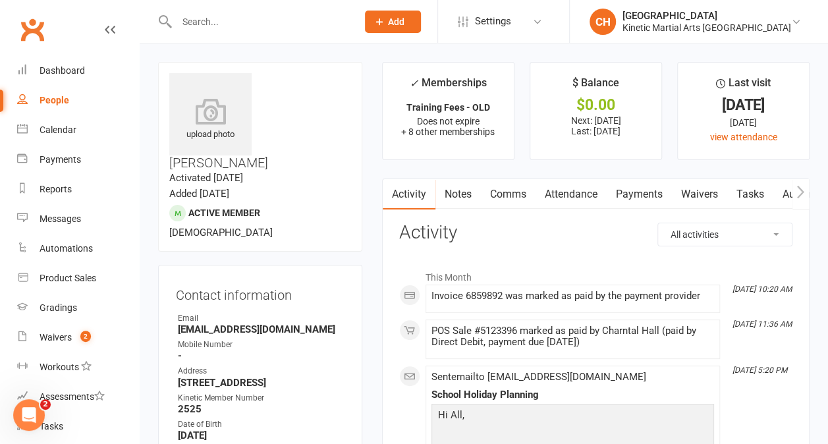
click at [656, 197] on link "Payments" at bounding box center [638, 194] width 65 height 30
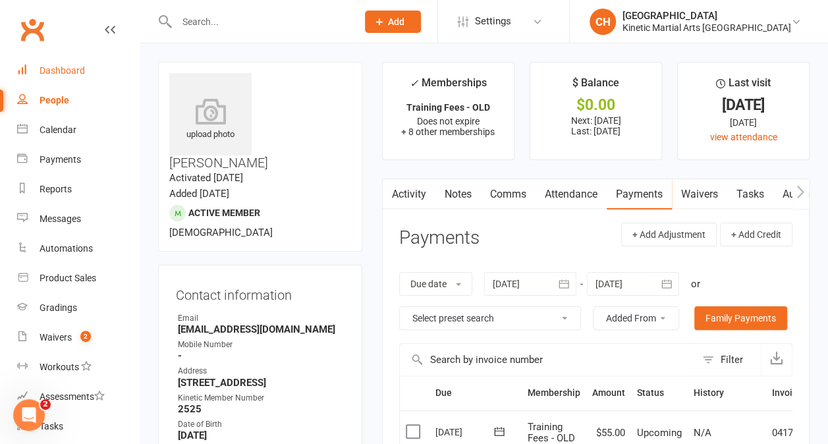
click at [58, 72] on div "Dashboard" at bounding box center [62, 70] width 45 height 11
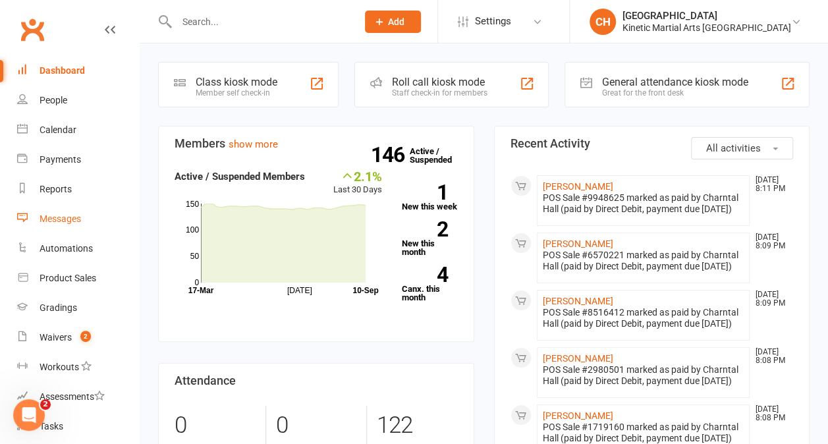
click at [72, 215] on div "Messages" at bounding box center [60, 218] width 41 height 11
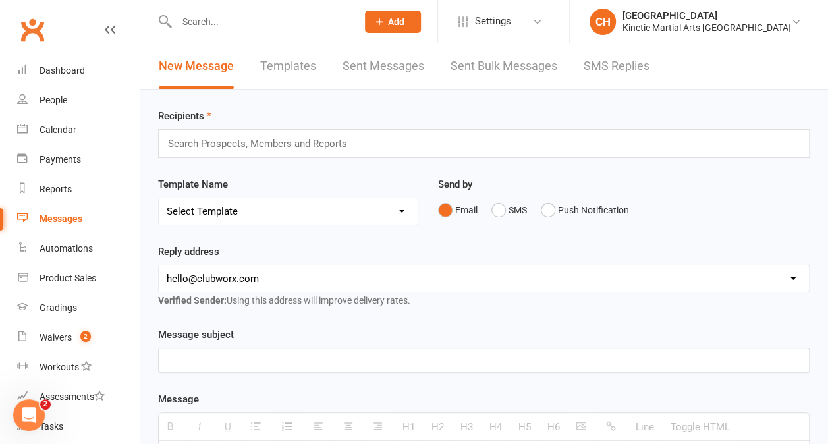
click at [621, 70] on link "SMS Replies" at bounding box center [616, 65] width 66 height 45
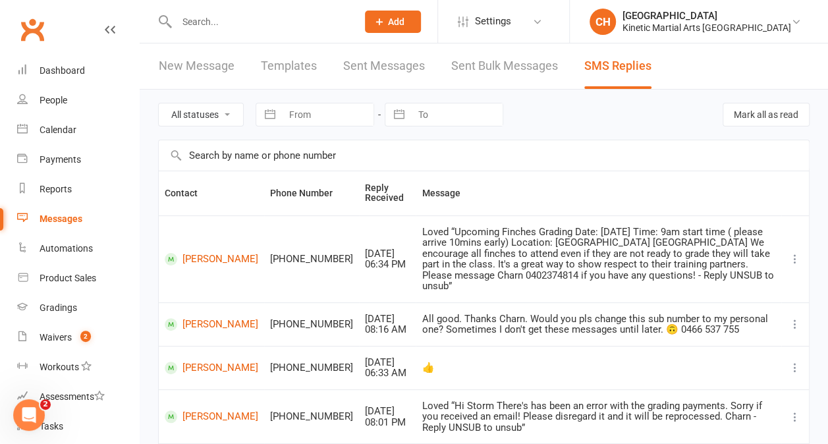
click at [241, 21] on input "text" at bounding box center [260, 22] width 175 height 18
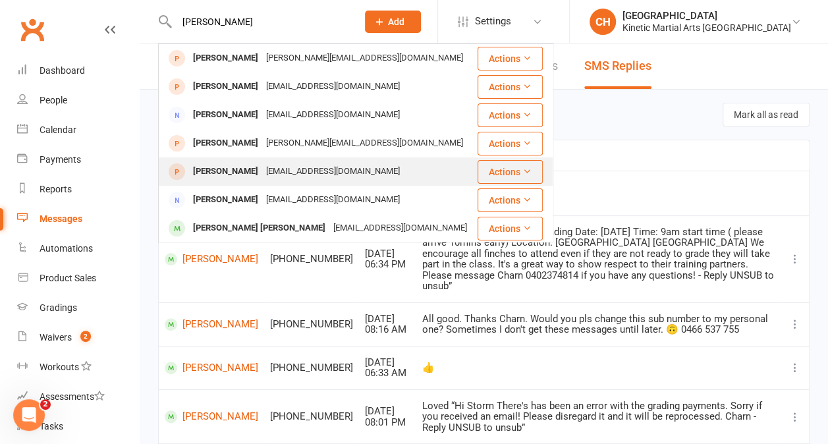
type input "[PERSON_NAME]"
click at [234, 173] on div "[PERSON_NAME]" at bounding box center [225, 171] width 73 height 19
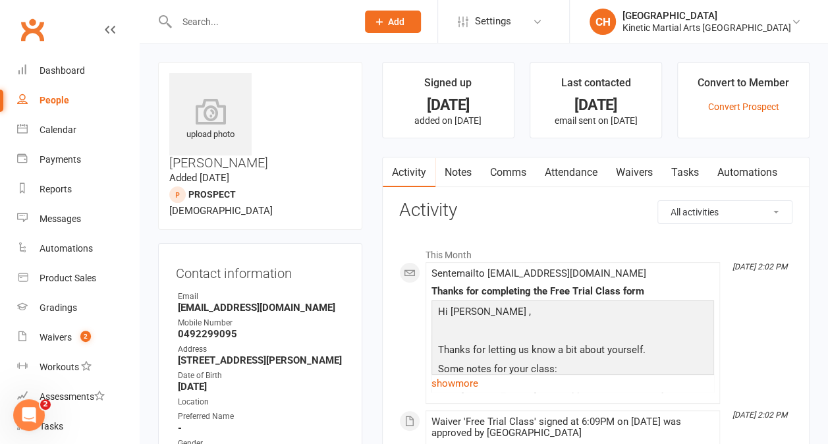
click at [512, 179] on link "Comms" at bounding box center [508, 172] width 55 height 30
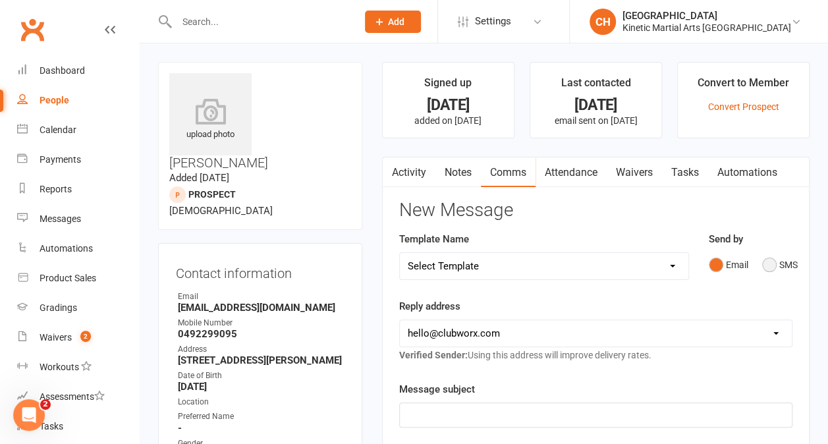
click at [776, 267] on button "SMS" at bounding box center [780, 264] width 36 height 25
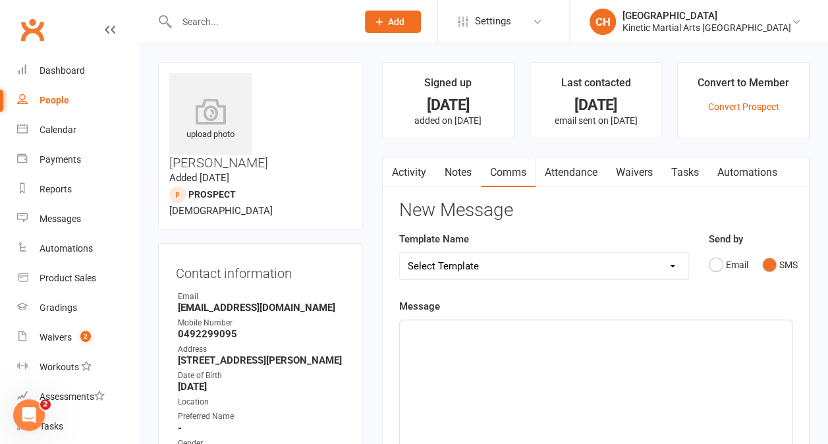
click at [483, 357] on div at bounding box center [596, 419] width 392 height 198
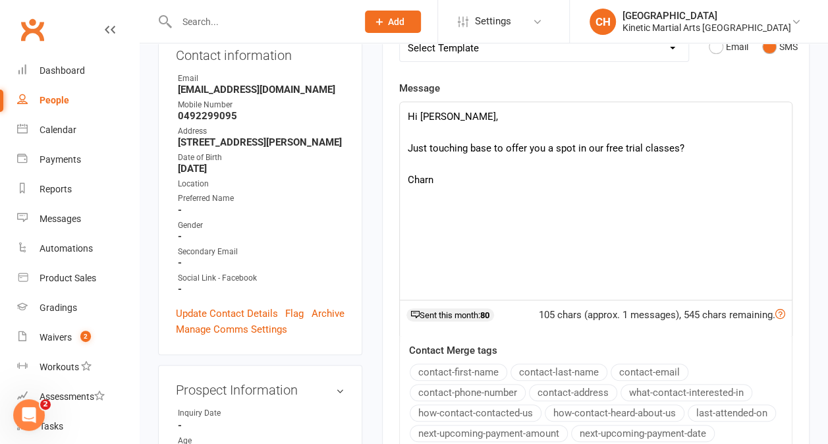
scroll to position [216, 0]
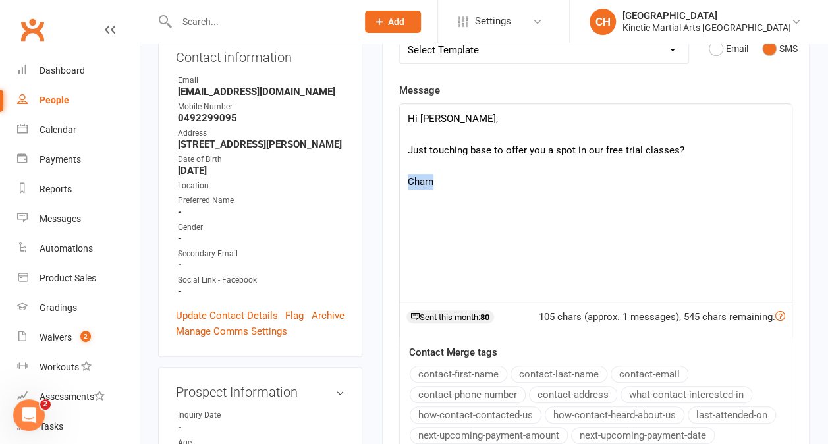
drag, startPoint x: 444, startPoint y: 183, endPoint x: 409, endPoint y: 182, distance: 35.6
click at [409, 182] on p "Charn" at bounding box center [596, 182] width 376 height 16
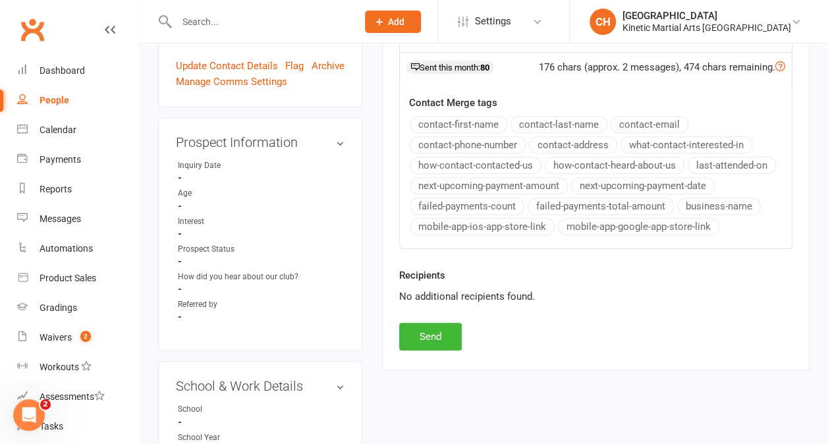
scroll to position [467, 0]
click at [440, 325] on button "Send" at bounding box center [430, 335] width 63 height 28
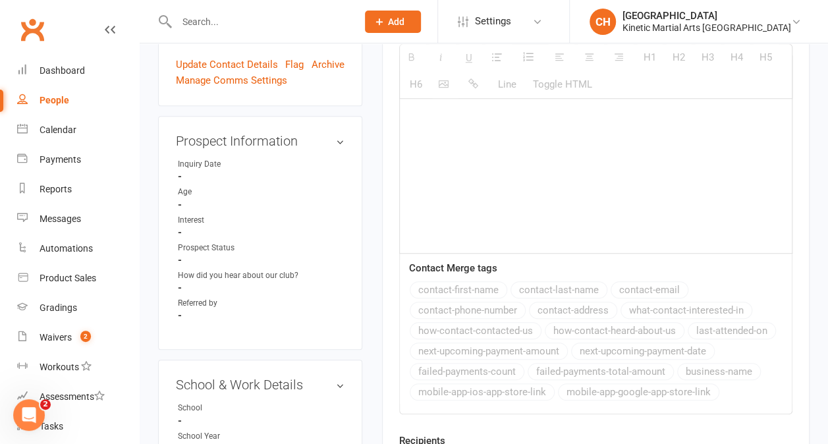
click at [215, 20] on input "text" at bounding box center [260, 22] width 175 height 18
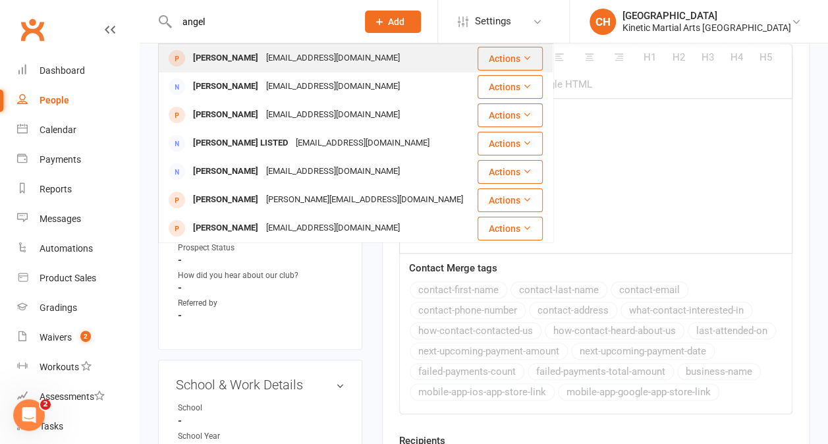
type input "angel"
click at [225, 61] on div "[PERSON_NAME]" at bounding box center [225, 58] width 73 height 19
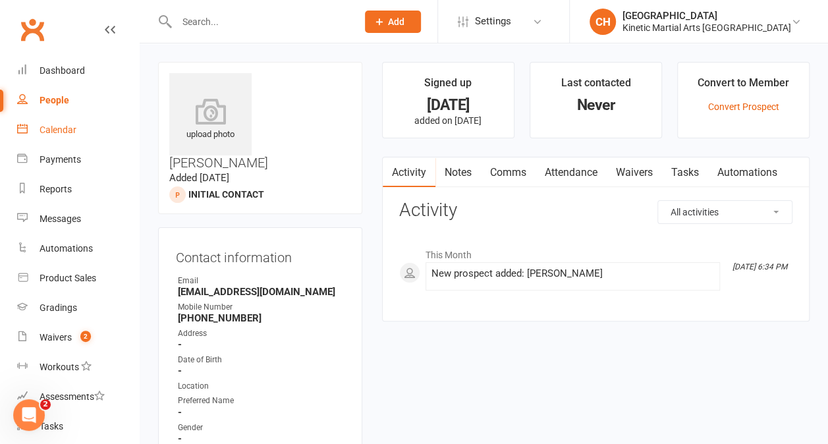
click at [61, 132] on div "Calendar" at bounding box center [58, 129] width 37 height 11
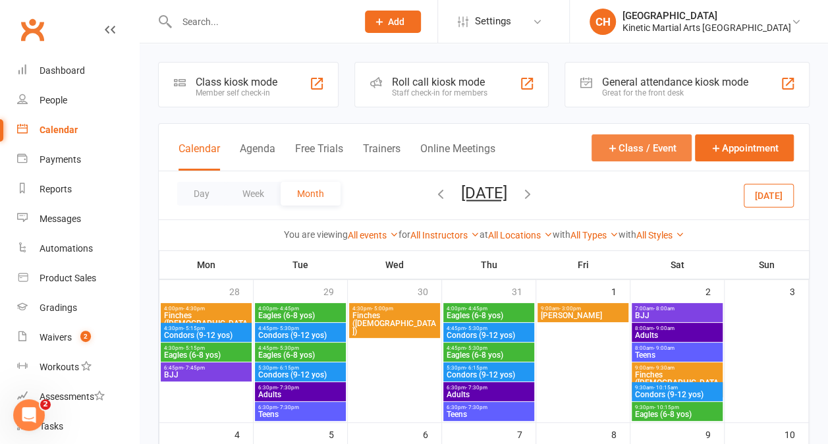
click at [612, 138] on button "Class / Event" at bounding box center [641, 147] width 100 height 27
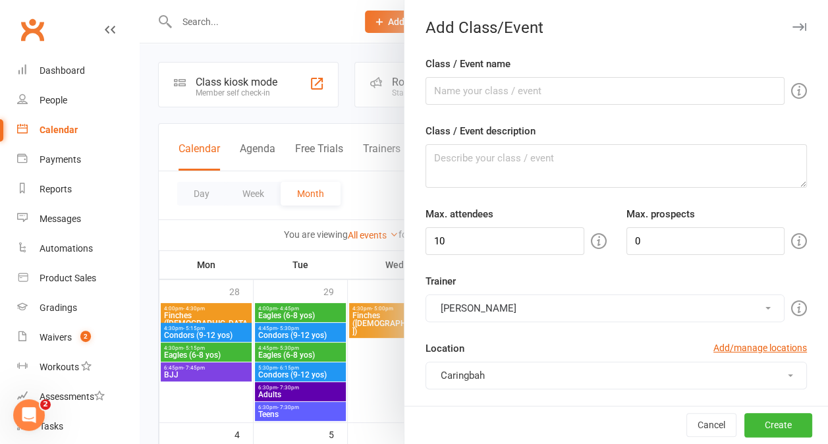
click at [329, 55] on div at bounding box center [484, 222] width 688 height 444
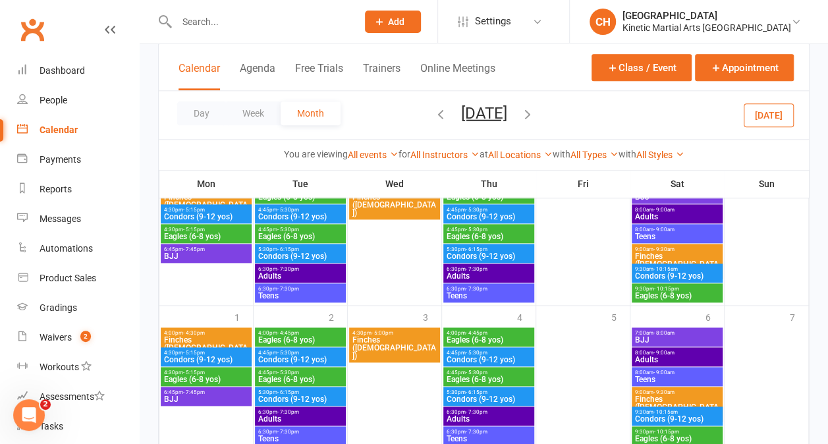
scroll to position [757, 0]
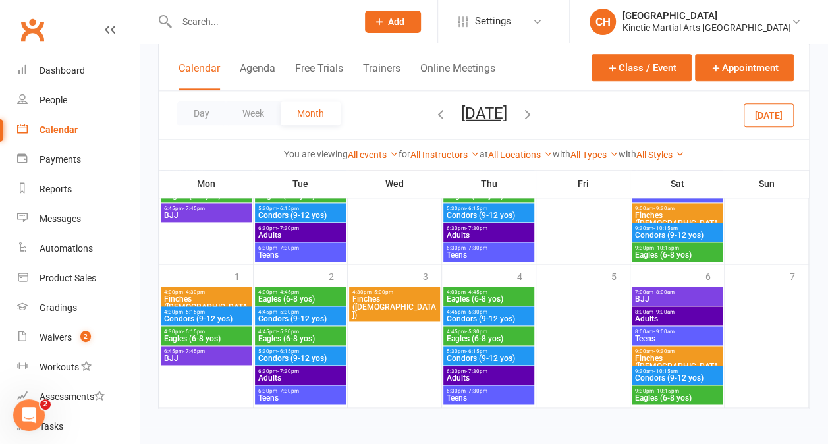
click at [535, 117] on icon "button" at bounding box center [527, 113] width 14 height 14
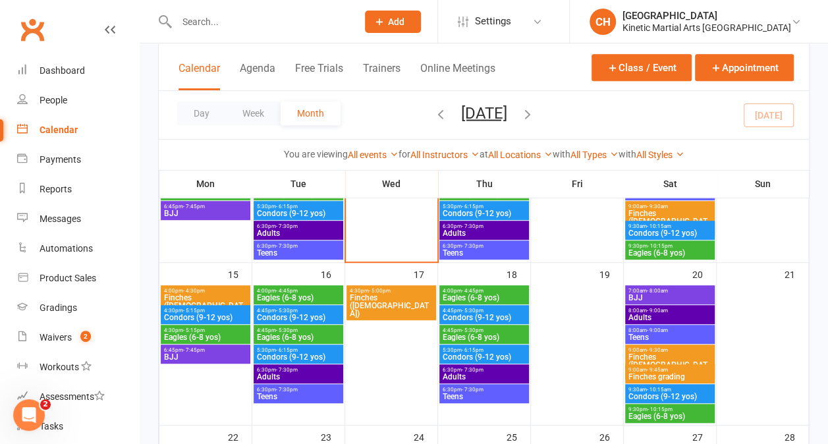
scroll to position [307, 0]
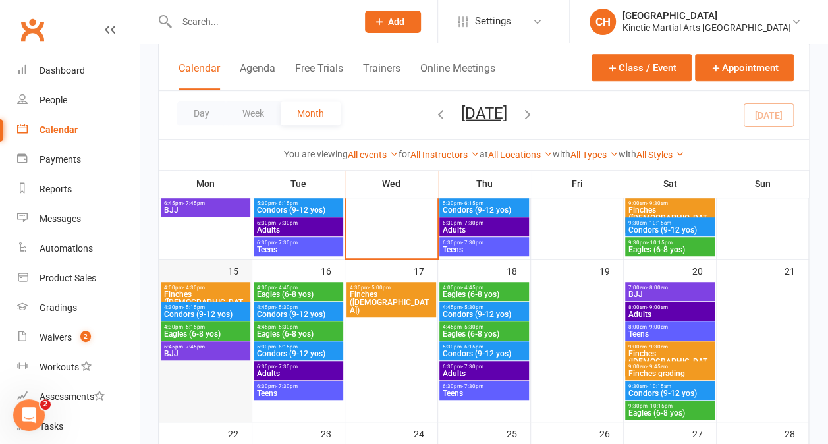
click at [190, 375] on div at bounding box center [206, 351] width 90 height 138
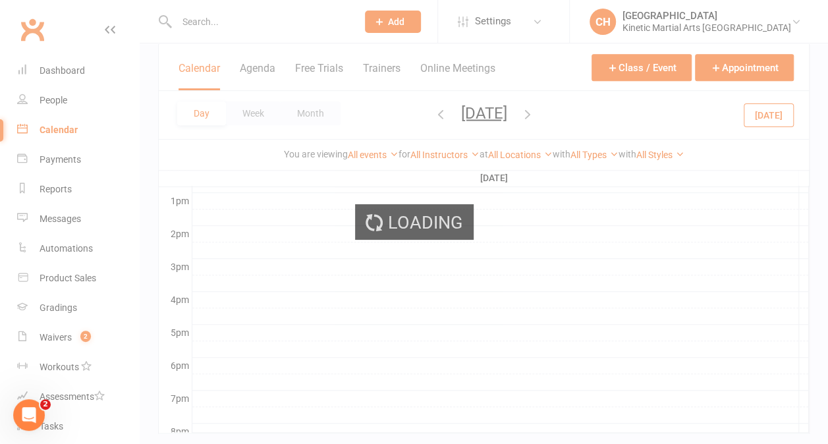
scroll to position [0, 0]
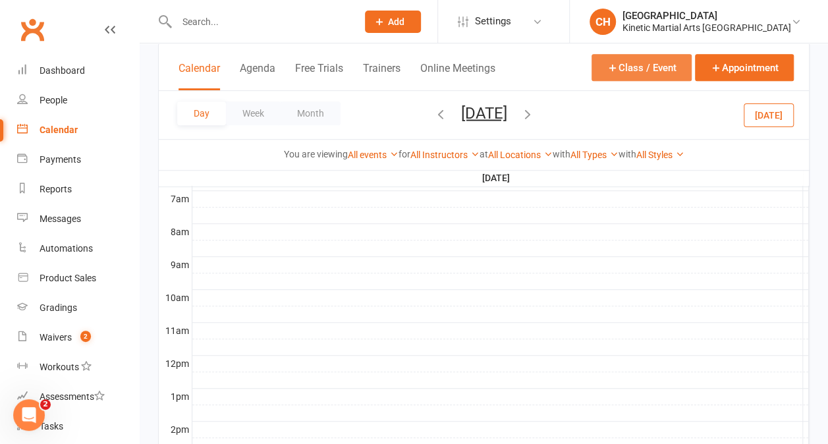
click at [637, 65] on button "Class / Event" at bounding box center [641, 67] width 100 height 27
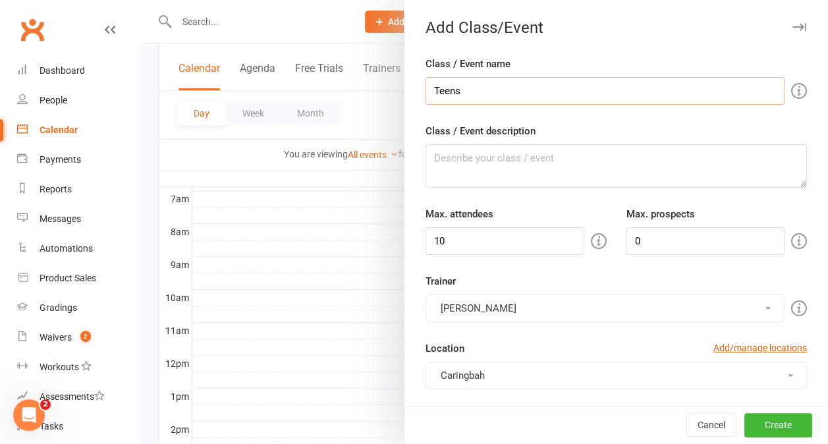
click at [554, 95] on input "Teens" at bounding box center [604, 91] width 359 height 28
type input "Teens"
click at [567, 73] on div "Class / Event name Teens" at bounding box center [615, 80] width 381 height 49
click at [697, 423] on button "Cancel" at bounding box center [711, 425] width 50 height 24
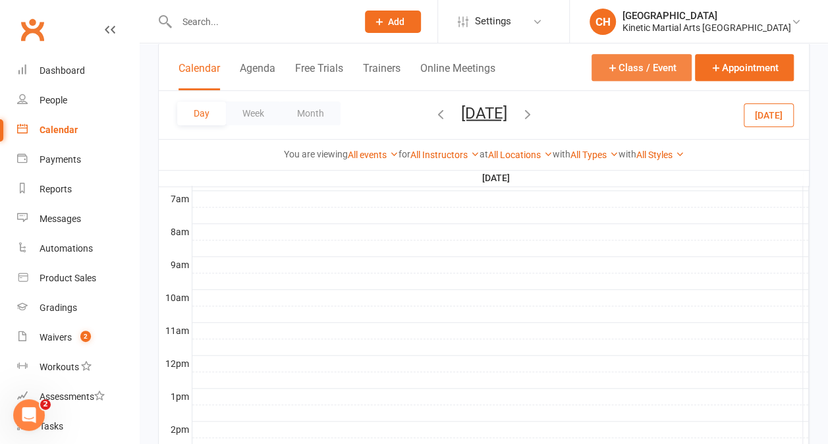
click at [631, 63] on button "Class / Event" at bounding box center [641, 67] width 100 height 27
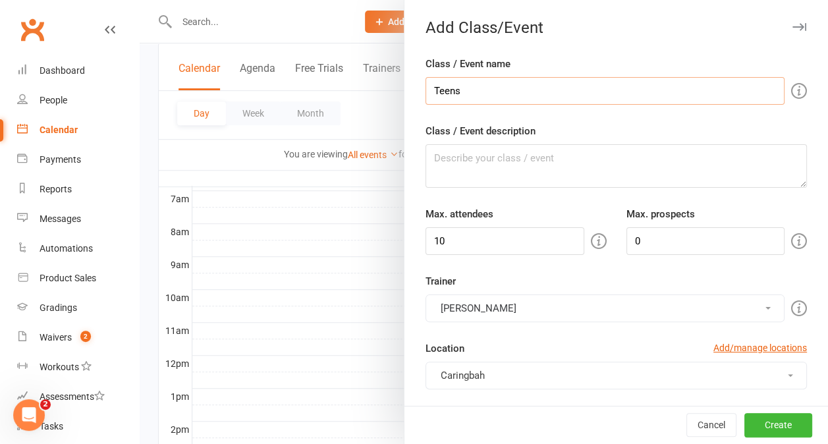
type input "Teens"
click at [556, 61] on div "Class / Event name Teens" at bounding box center [615, 80] width 381 height 49
click at [560, 241] on input "10" at bounding box center [504, 241] width 159 height 28
type input "1"
type input "30"
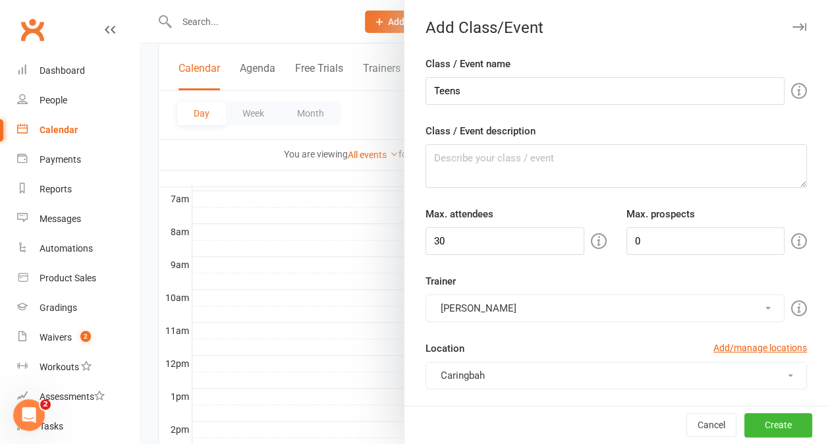
click at [554, 365] on button "Caringbah" at bounding box center [615, 375] width 381 height 28
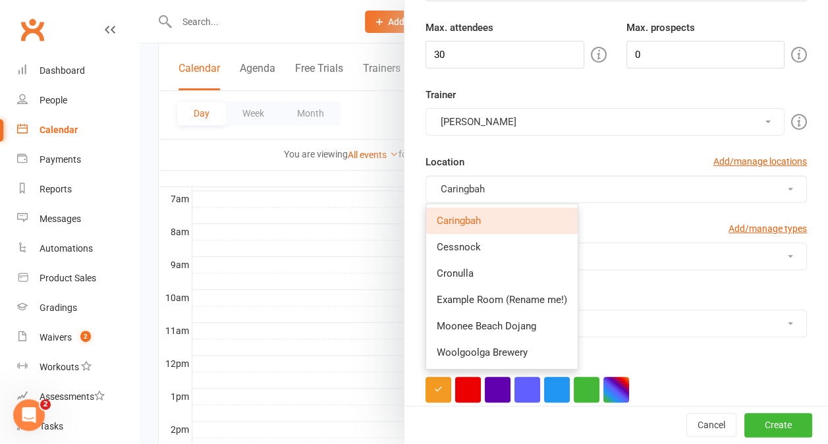
scroll to position [187, 0]
click at [456, 319] on span "Moonee Beach Dojang" at bounding box center [486, 325] width 99 height 12
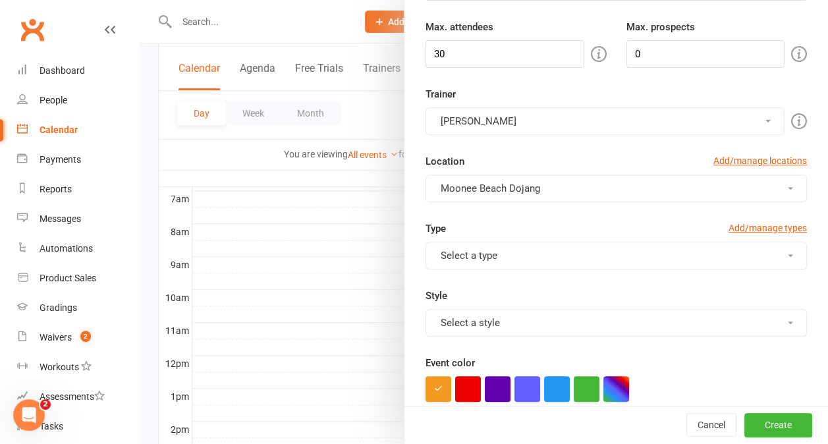
click at [550, 269] on div "Type Add/manage types Select a type Class Course Grading Kids Movie Night Kids/…" at bounding box center [615, 288] width 401 height 134
click at [548, 263] on button "Select a type" at bounding box center [615, 256] width 381 height 28
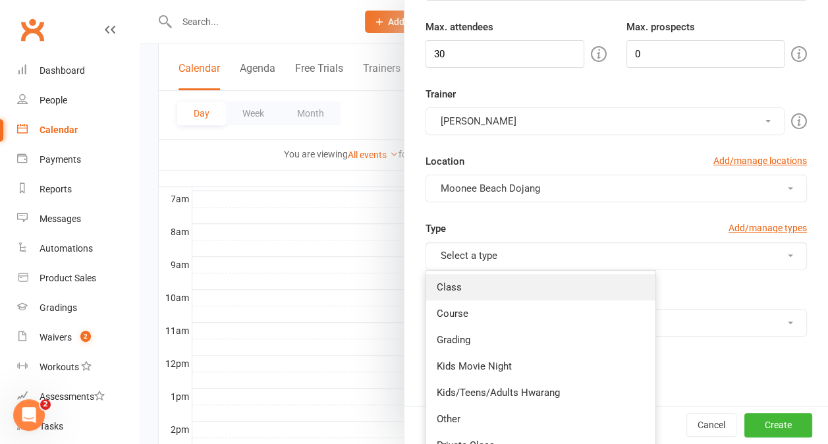
click at [531, 279] on link "Class" at bounding box center [540, 287] width 229 height 26
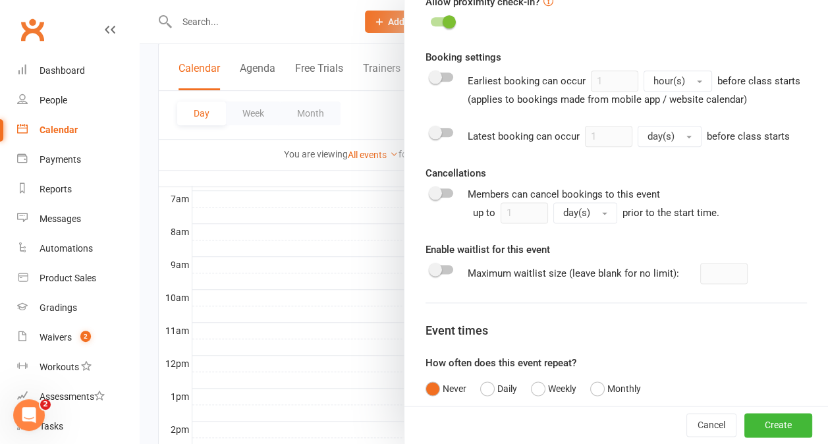
scroll to position [891, 0]
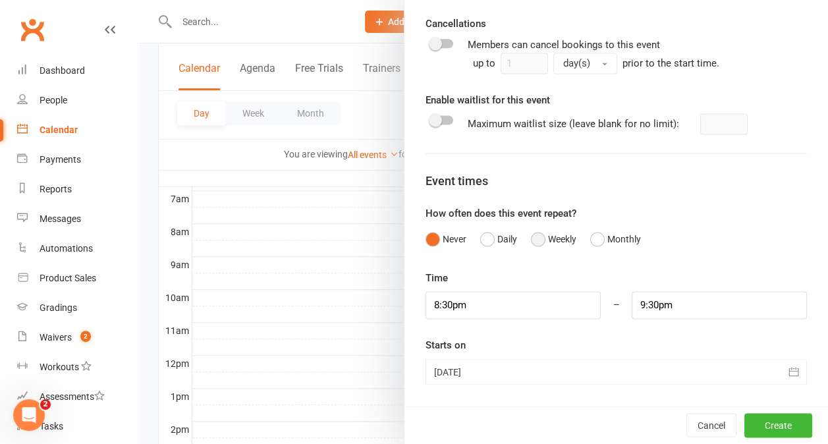
click at [535, 237] on button "Weekly" at bounding box center [553, 238] width 45 height 25
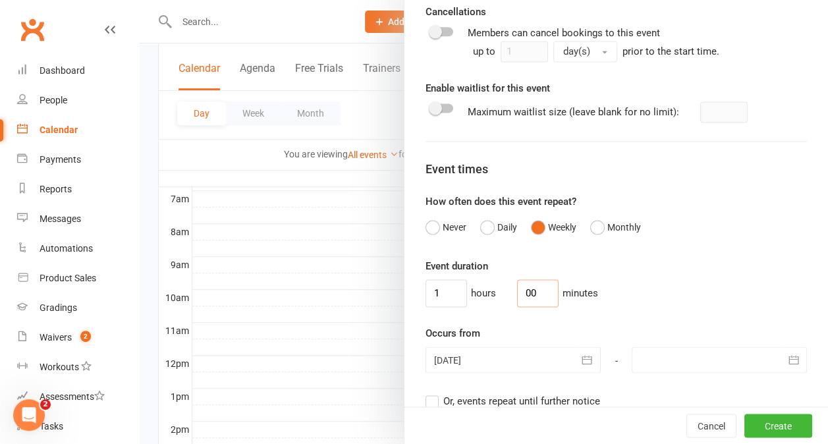
drag, startPoint x: 527, startPoint y: 304, endPoint x: 502, endPoint y: 304, distance: 25.0
click at [517, 304] on input "00" at bounding box center [537, 293] width 41 height 28
type input "45"
click at [437, 304] on input "1" at bounding box center [445, 293] width 41 height 28
click at [582, 364] on icon "button" at bounding box center [587, 360] width 10 height 9
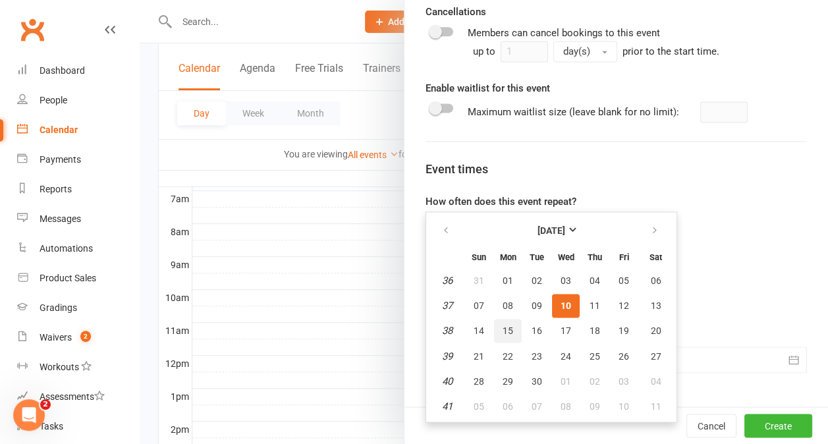
click at [494, 342] on button "15" at bounding box center [508, 331] width 28 height 24
type input "[DATE]"
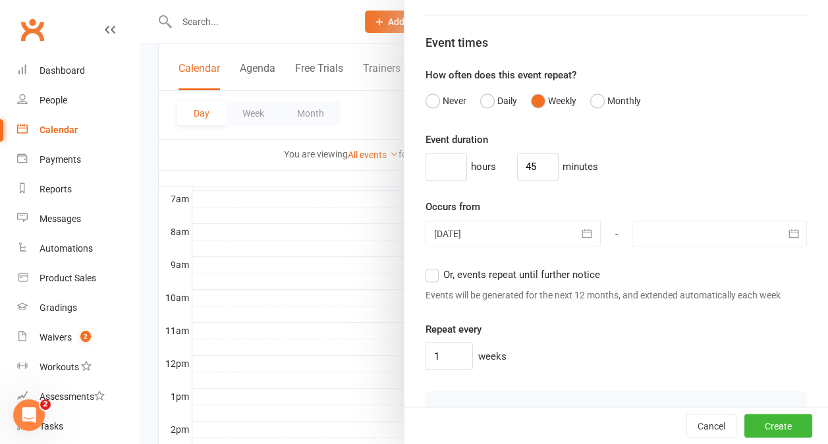
scroll to position [1019, 0]
click at [425, 281] on label "Or, events repeat until further notice" at bounding box center [512, 273] width 174 height 16
click at [425, 265] on input "Or, events repeat until further notice" at bounding box center [429, 265] width 9 height 0
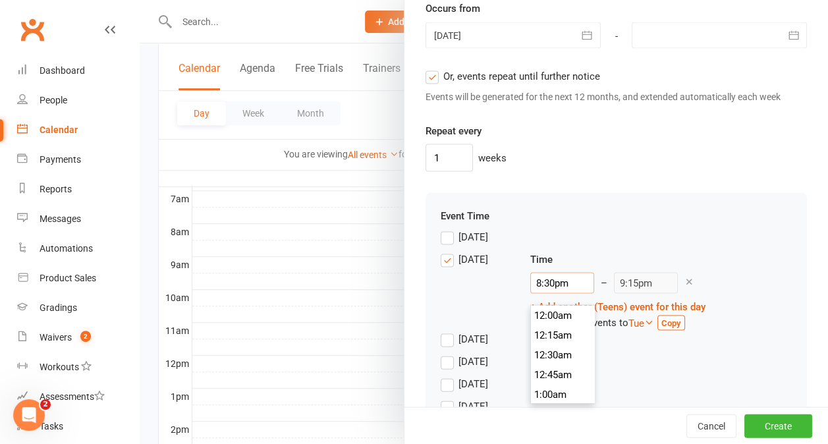
scroll to position [1600, 0]
drag, startPoint x: 562, startPoint y: 292, endPoint x: 520, endPoint y: 288, distance: 41.7
click at [530, 288] on input "8:30pm" at bounding box center [562, 282] width 64 height 21
type input "5"
type input "5:45am"
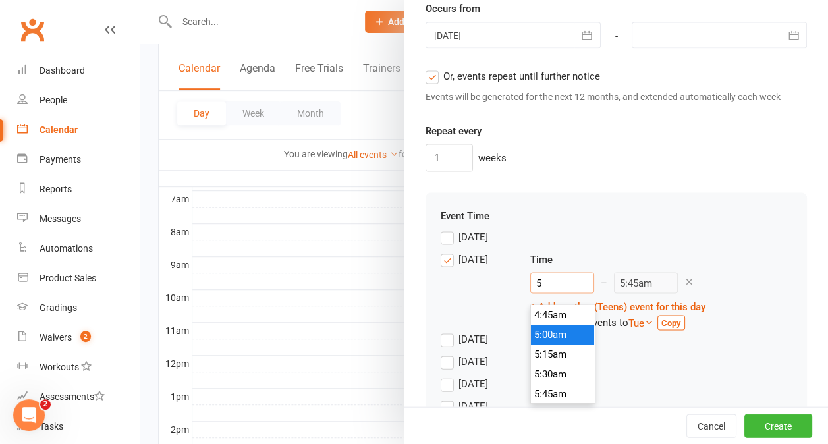
type input "51"
type input "3:45am"
type input "515"
type input "6:00am"
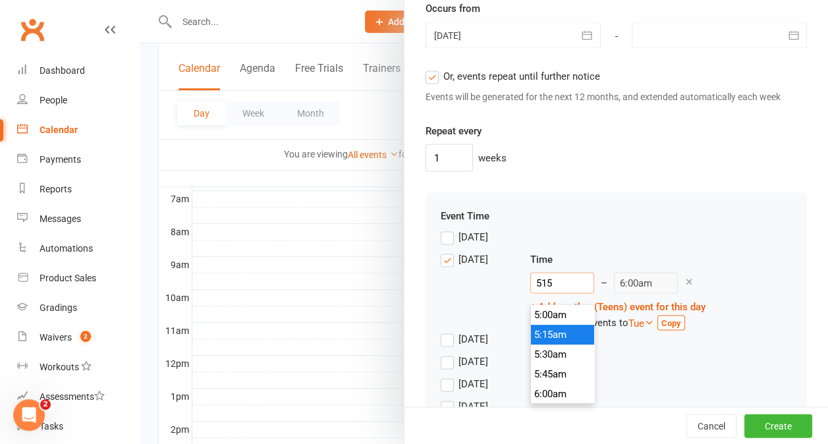
type input "515p"
type input "6:00pm"
type input "5:15pm"
click at [549, 330] on li "5:15pm" at bounding box center [562, 335] width 63 height 20
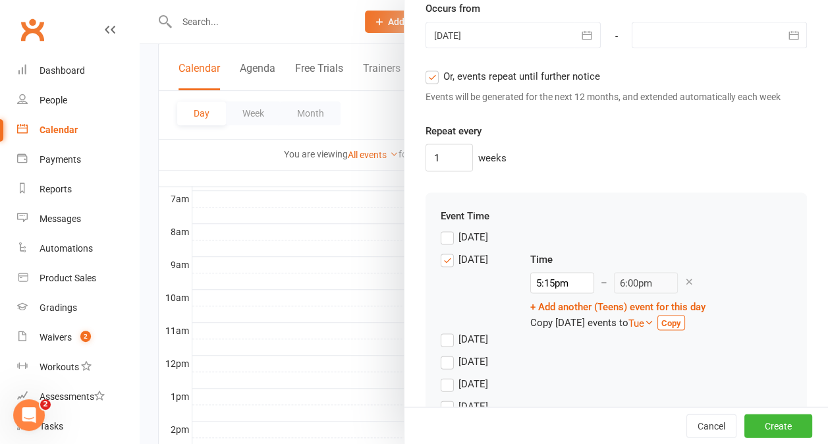
click at [604, 375] on div "[DATE]" at bounding box center [615, 364] width 351 height 22
click at [753, 428] on button "Create" at bounding box center [778, 425] width 68 height 24
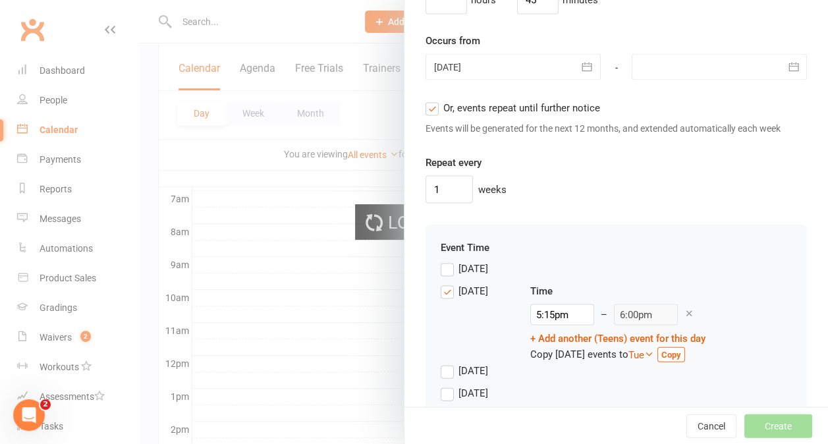
scroll to position [1232, 0]
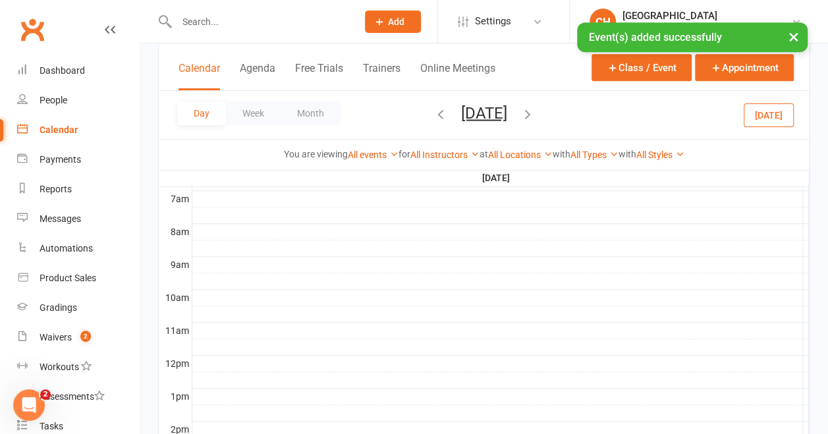
click at [59, 132] on div "Calendar" at bounding box center [59, 129] width 38 height 11
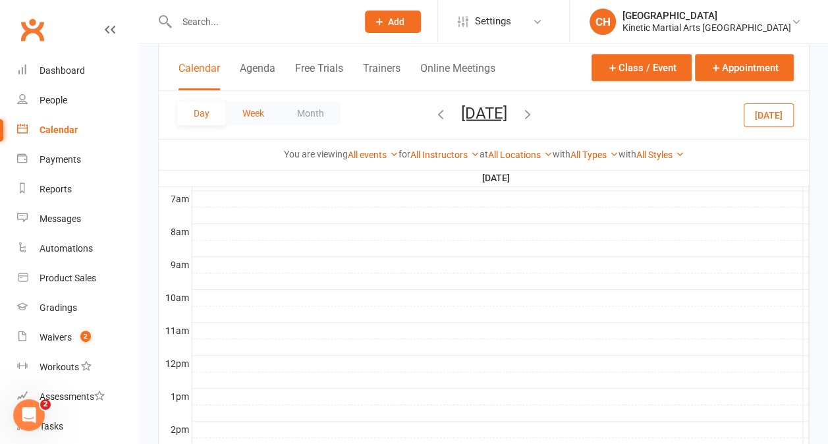
click at [257, 117] on button "Week" at bounding box center [253, 113] width 55 height 24
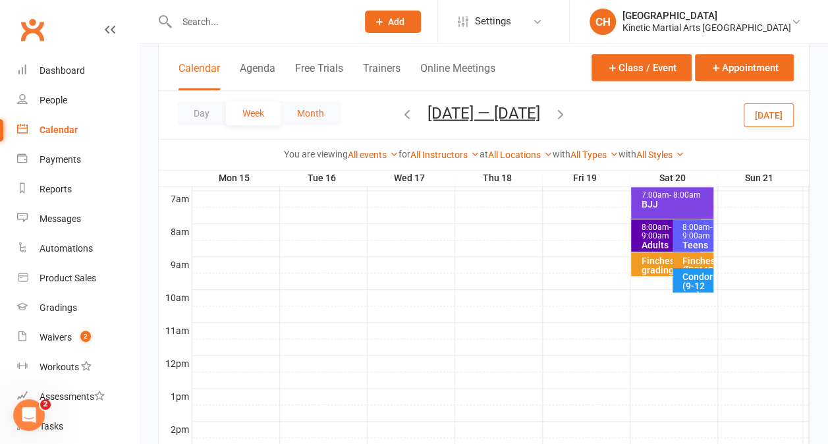
click at [313, 119] on button "Month" at bounding box center [310, 113] width 60 height 24
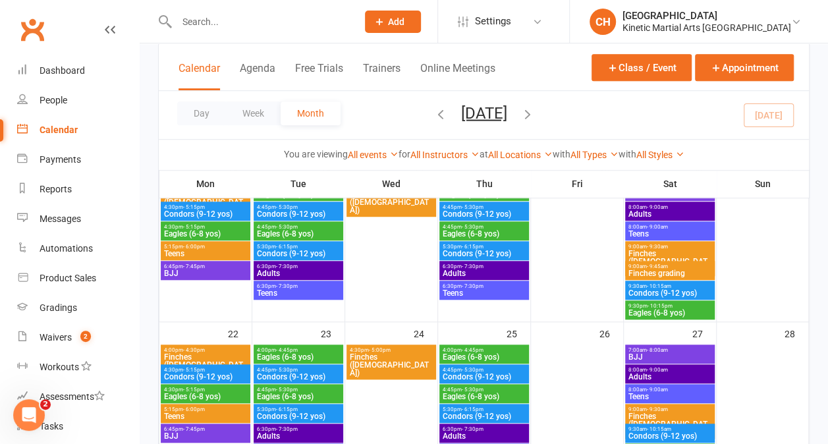
scroll to position [412, 0]
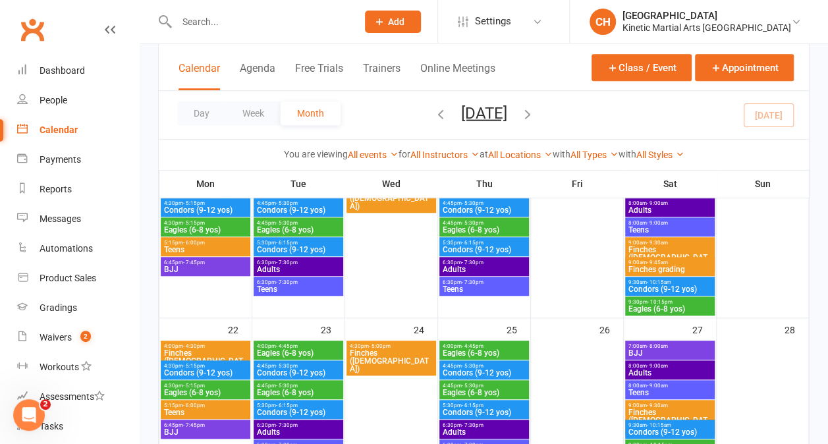
click at [220, 244] on span "5:15pm - 6:00pm" at bounding box center [205, 243] width 84 height 6
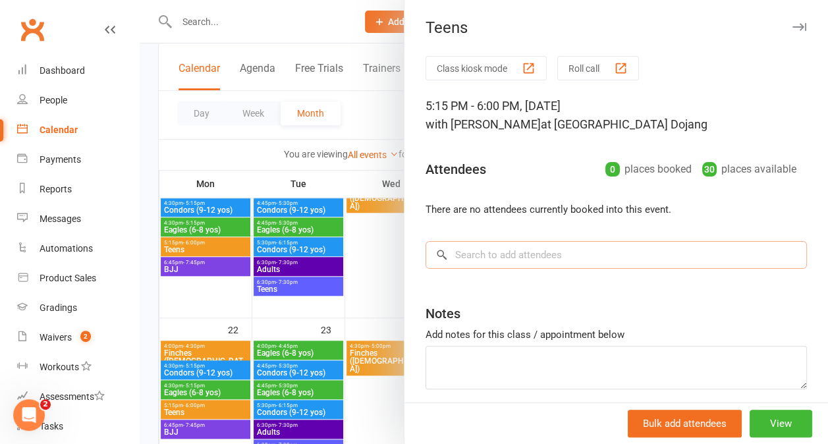
click at [504, 259] on input "search" at bounding box center [615, 255] width 381 height 28
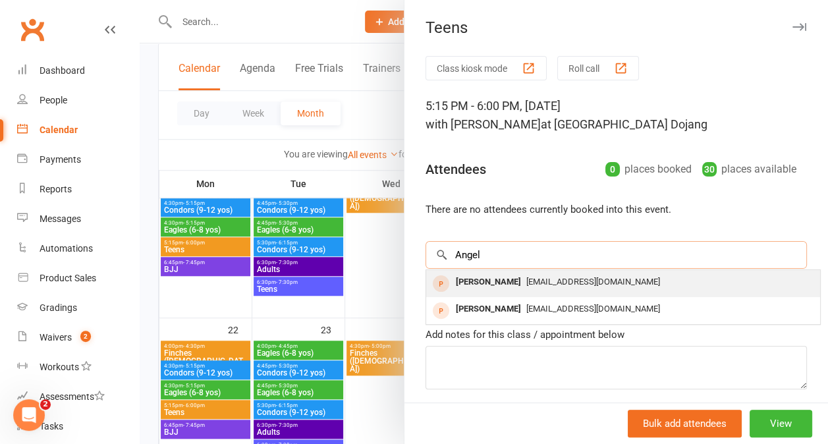
type input "Angel"
click at [479, 277] on div "[PERSON_NAME]" at bounding box center [488, 282] width 76 height 19
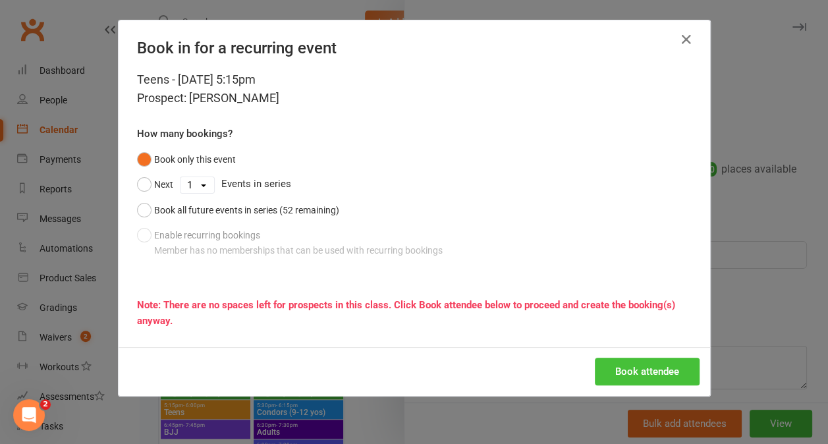
click at [614, 369] on button "Book attendee" at bounding box center [647, 372] width 105 height 28
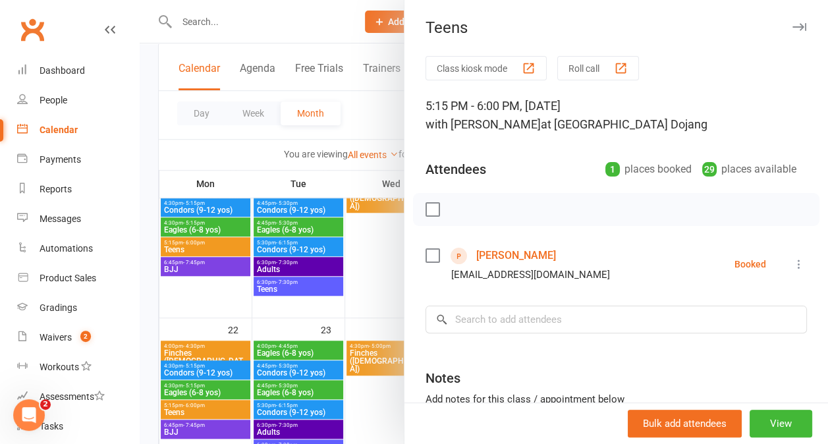
click at [219, 389] on div at bounding box center [484, 222] width 688 height 444
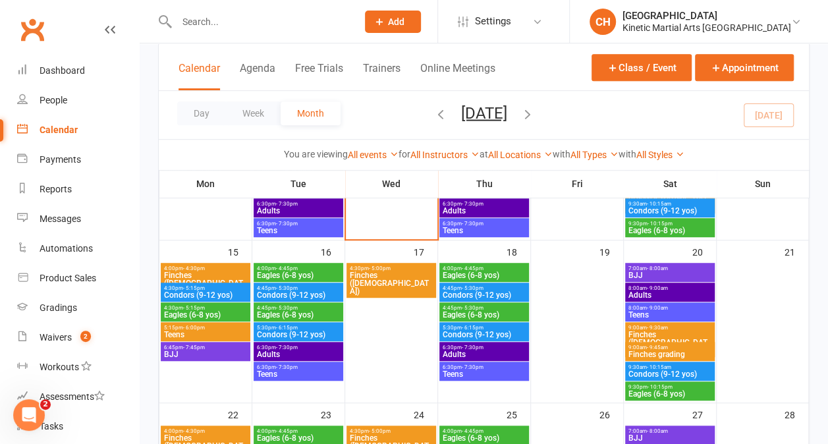
scroll to position [325, 0]
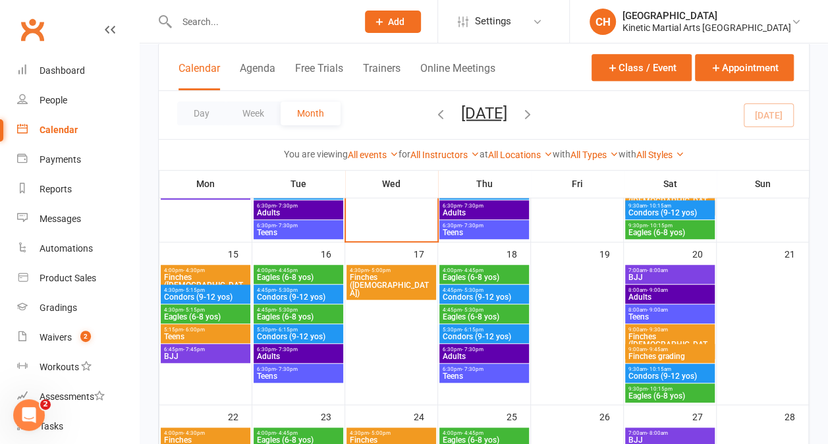
click at [192, 313] on span "Eagles (6-8 yos)" at bounding box center [205, 317] width 84 height 8
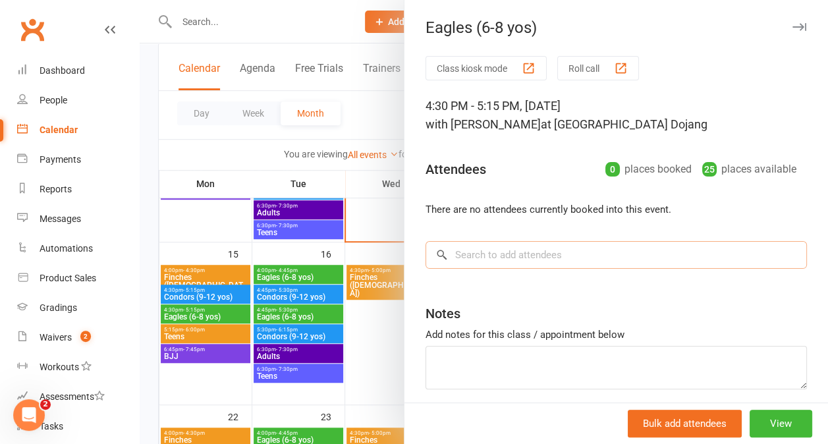
click at [498, 257] on input "search" at bounding box center [615, 255] width 381 height 28
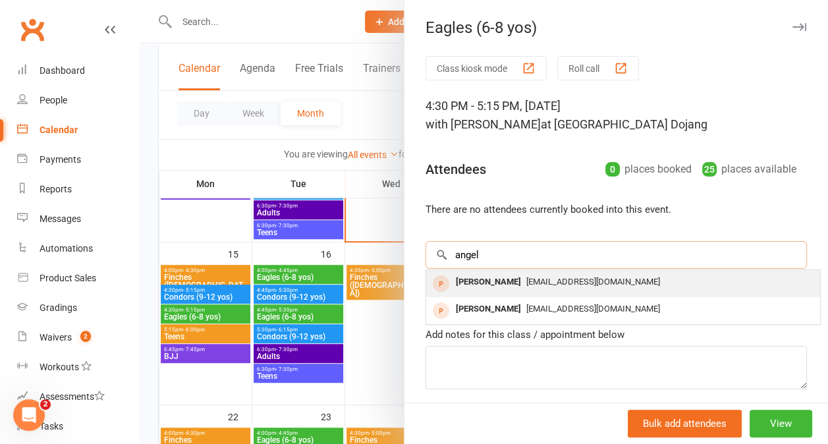
type input "angel"
click at [489, 279] on div "[PERSON_NAME]" at bounding box center [488, 282] width 76 height 19
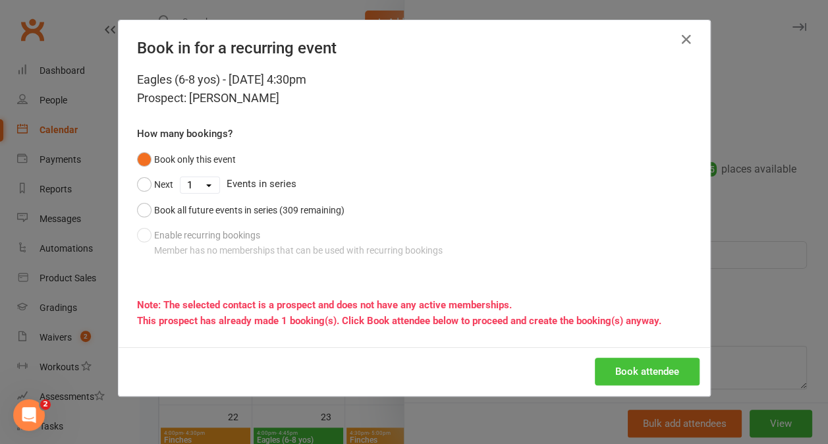
click at [614, 374] on button "Book attendee" at bounding box center [647, 372] width 105 height 28
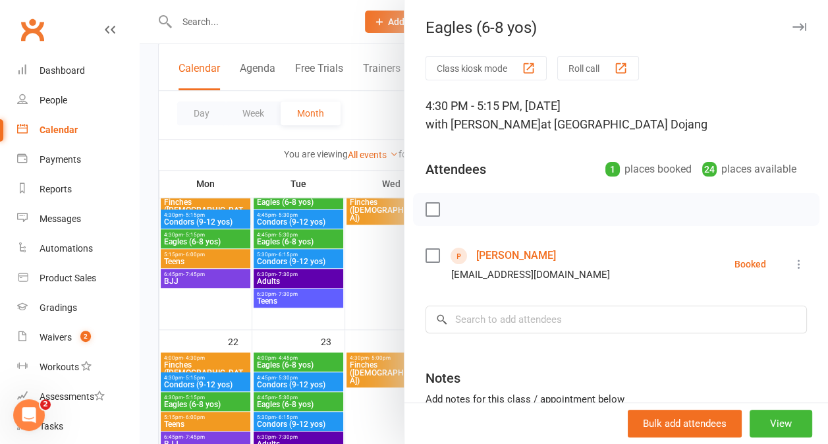
scroll to position [400, 0]
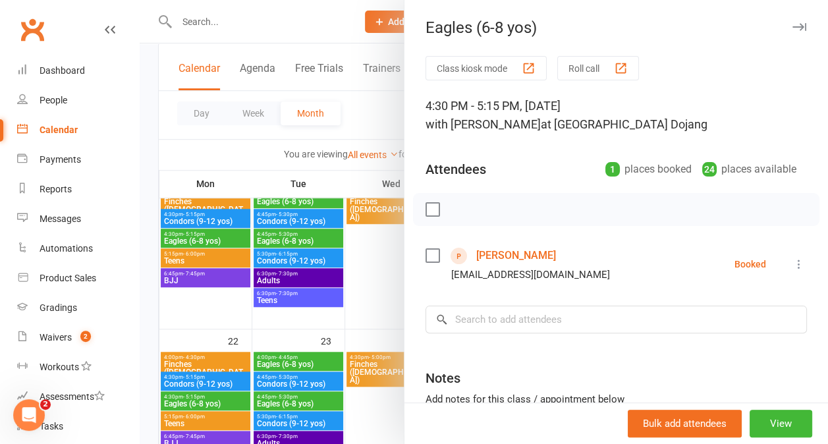
click at [305, 361] on div at bounding box center [484, 222] width 688 height 444
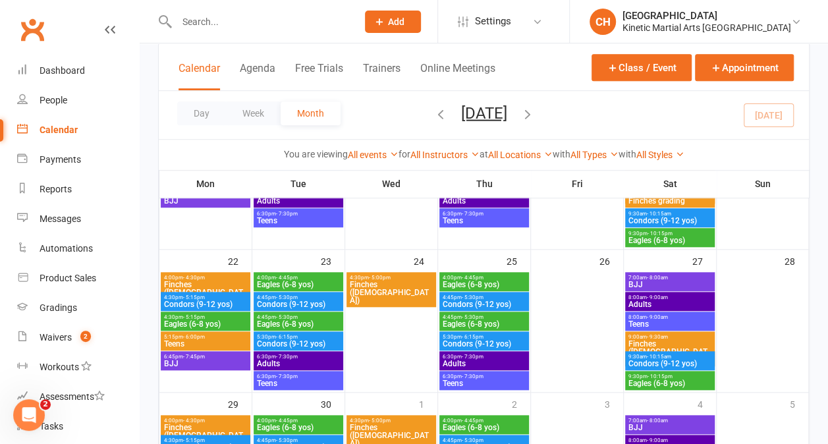
scroll to position [485, 0]
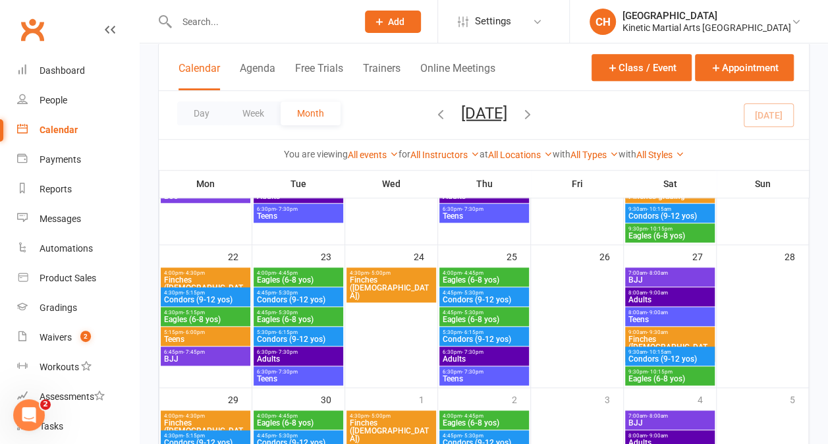
click at [291, 313] on span "- 5:30pm" at bounding box center [287, 312] width 22 height 6
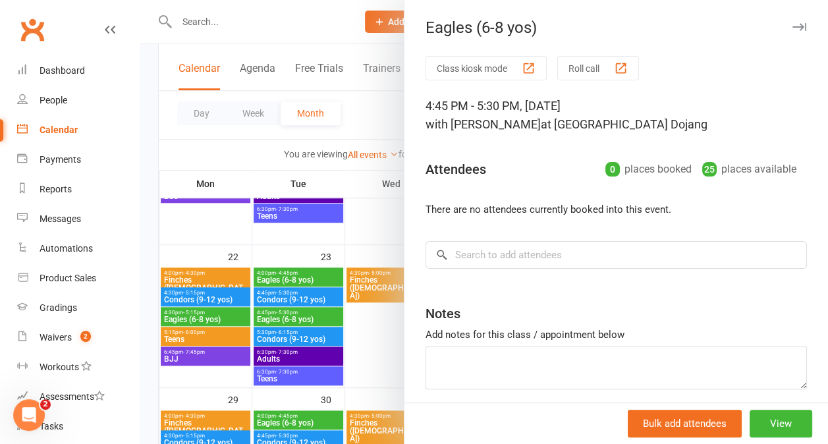
click at [296, 275] on div at bounding box center [484, 222] width 688 height 444
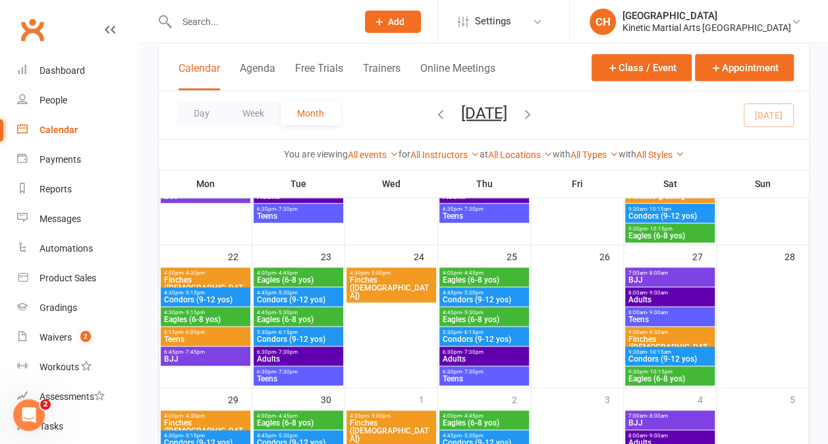
click at [296, 276] on span "Eagles (6-8 yos)" at bounding box center [298, 280] width 84 height 8
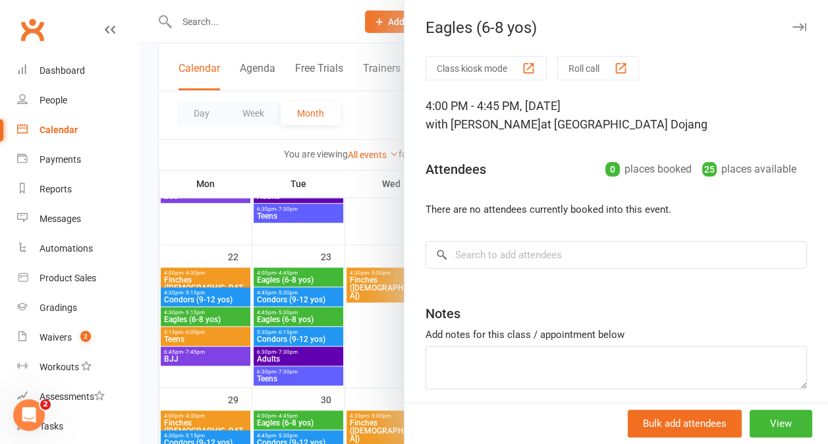
click at [303, 356] on div at bounding box center [484, 222] width 688 height 444
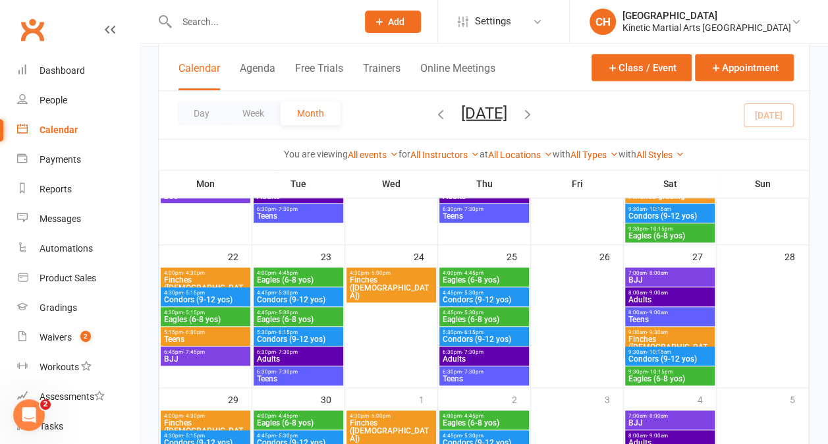
click at [305, 336] on span "Condors (9-12 yos)" at bounding box center [298, 339] width 84 height 8
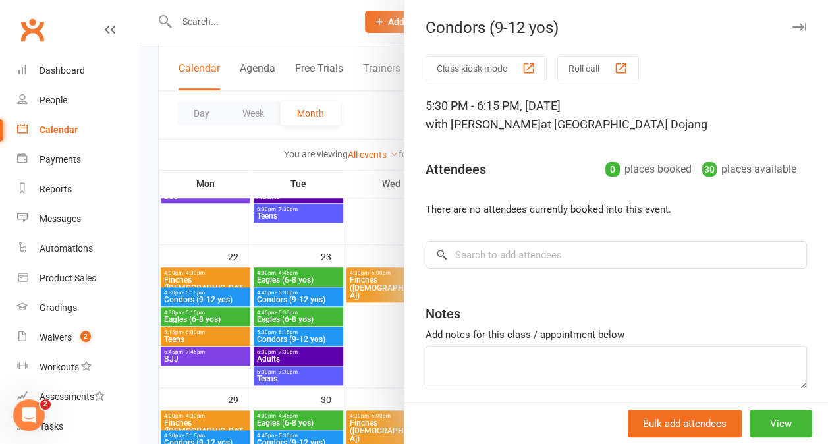
click at [255, 28] on div at bounding box center [484, 222] width 688 height 444
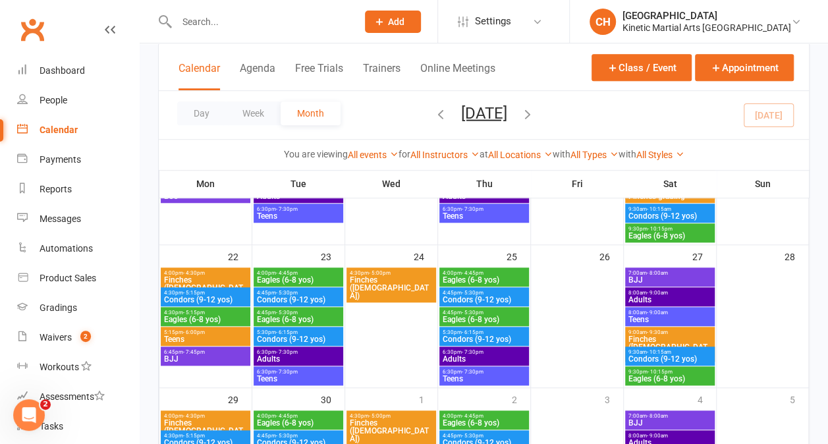
click at [203, 22] on input "text" at bounding box center [260, 22] width 175 height 18
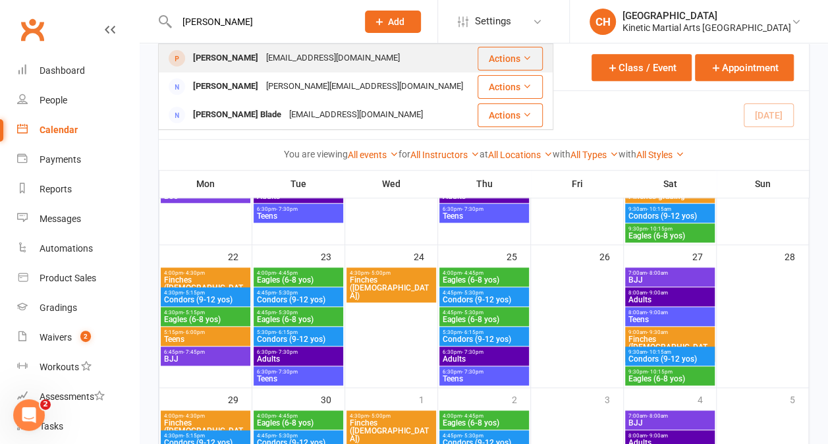
type input "[PERSON_NAME]"
click at [208, 55] on div "[PERSON_NAME]" at bounding box center [225, 58] width 73 height 19
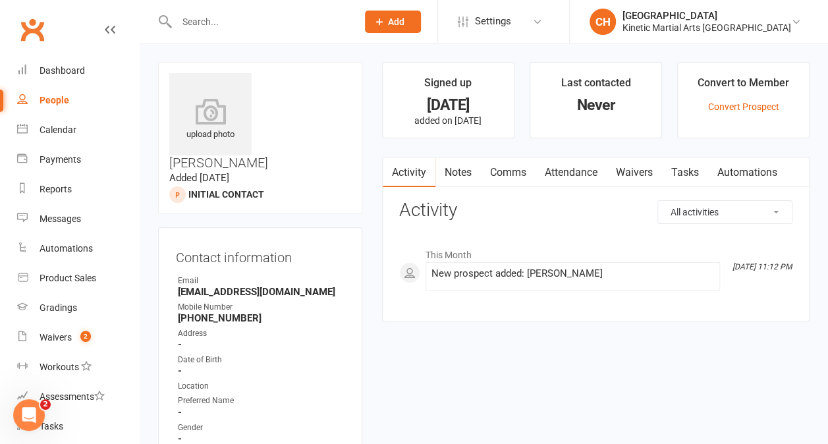
click at [506, 174] on link "Comms" at bounding box center [508, 172] width 55 height 30
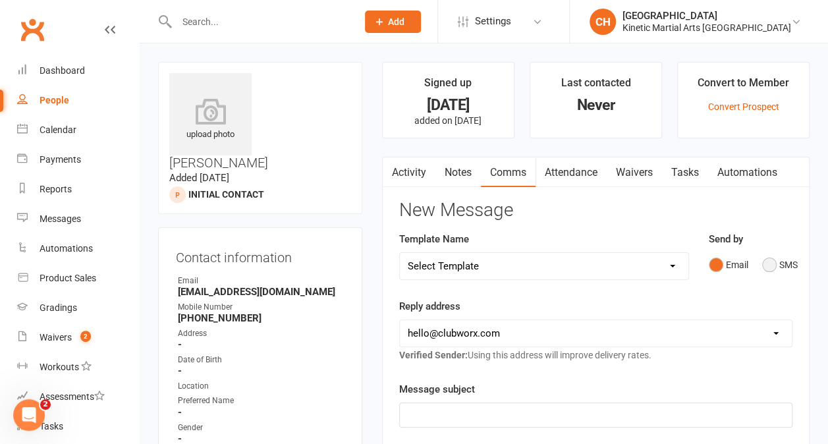
click at [770, 264] on button "SMS" at bounding box center [780, 264] width 36 height 25
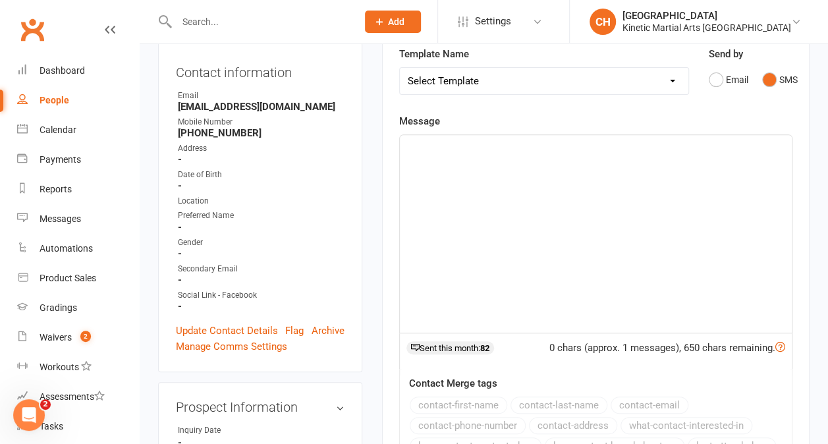
scroll to position [186, 0]
click at [465, 162] on div at bounding box center [596, 233] width 392 height 198
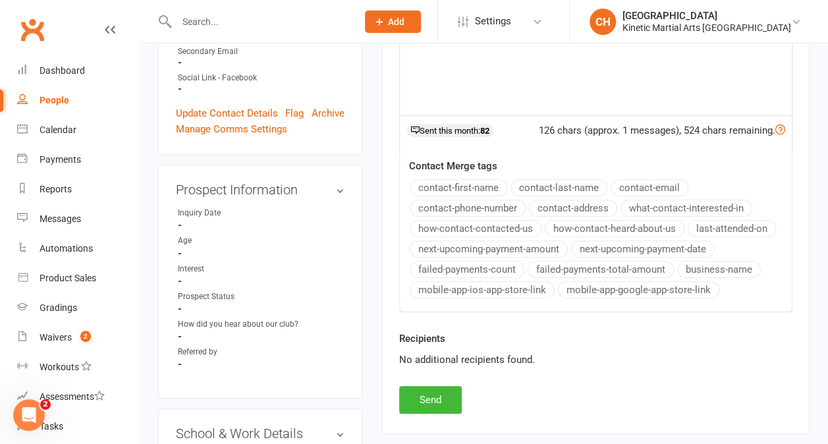
scroll to position [403, 0]
click at [433, 396] on button "Send" at bounding box center [430, 399] width 63 height 28
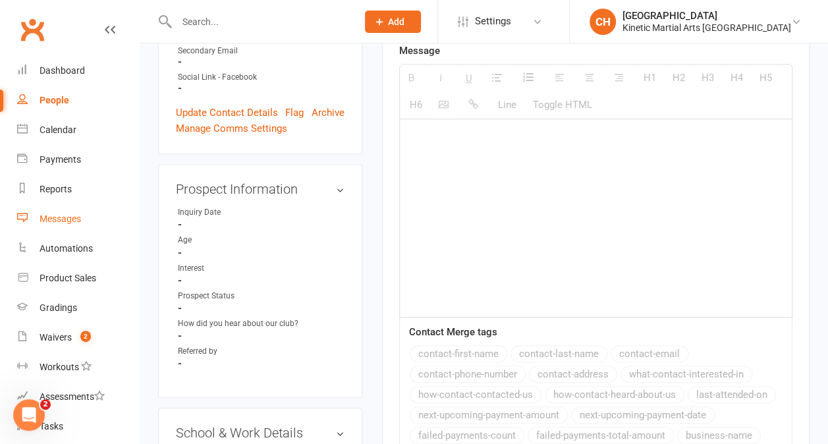
click at [66, 224] on link "Messages" at bounding box center [78, 219] width 122 height 30
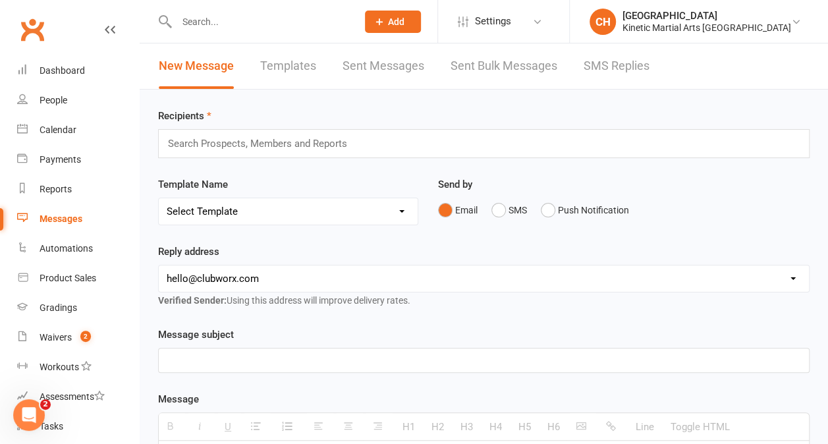
click at [603, 61] on link "SMS Replies" at bounding box center [616, 65] width 66 height 45
click at [207, 22] on input "text" at bounding box center [260, 22] width 175 height 18
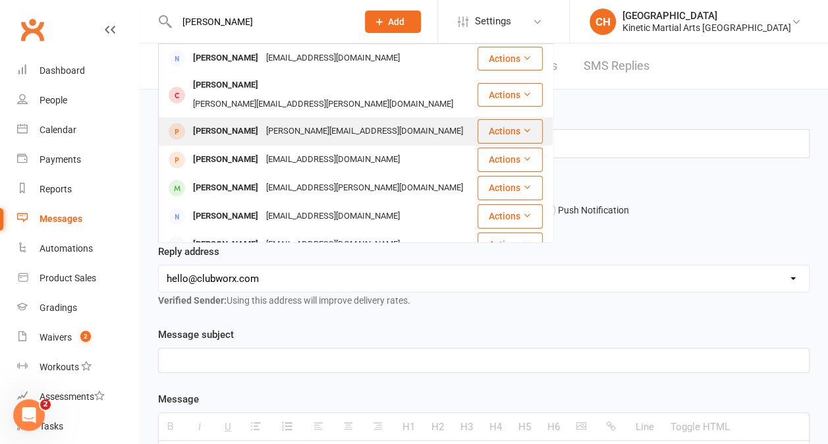
type input "[PERSON_NAME]"
click at [224, 122] on div "[PERSON_NAME]" at bounding box center [225, 131] width 73 height 19
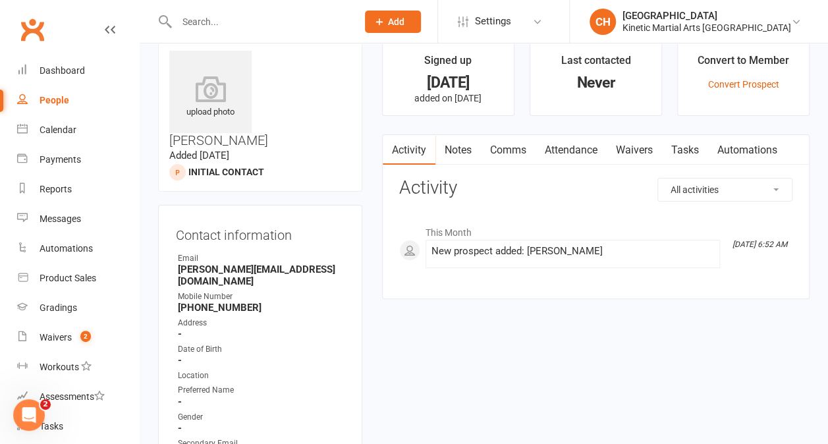
scroll to position [22, 0]
click at [215, 14] on input "text" at bounding box center [260, 22] width 175 height 18
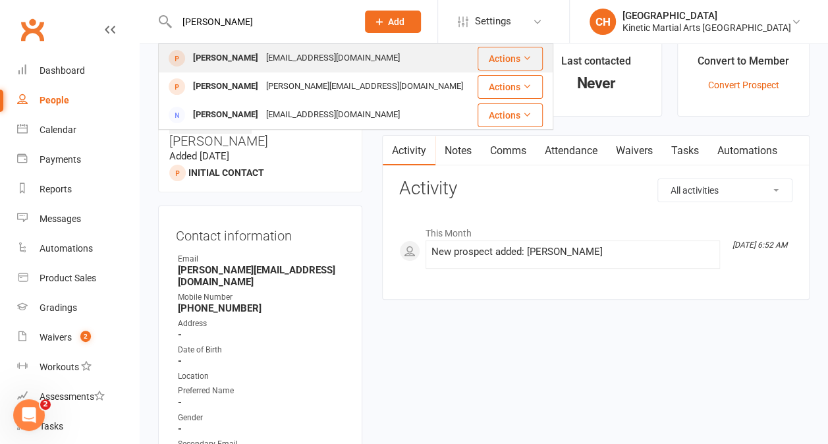
type input "[PERSON_NAME]"
click at [220, 55] on div "[PERSON_NAME]" at bounding box center [225, 58] width 73 height 19
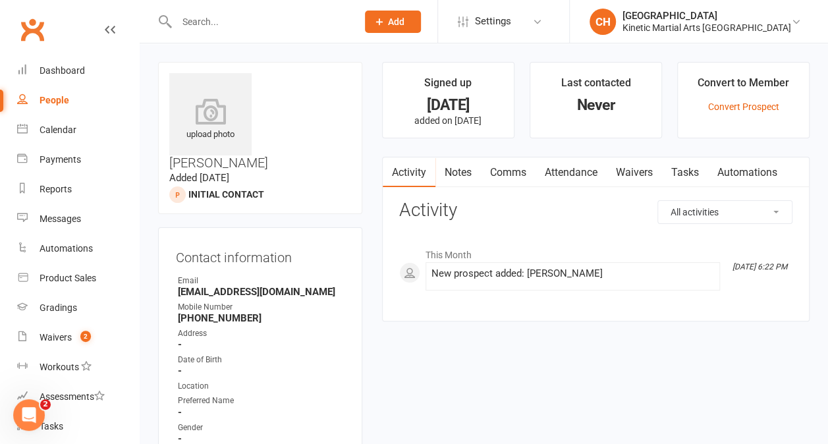
click at [518, 172] on link "Comms" at bounding box center [508, 172] width 55 height 30
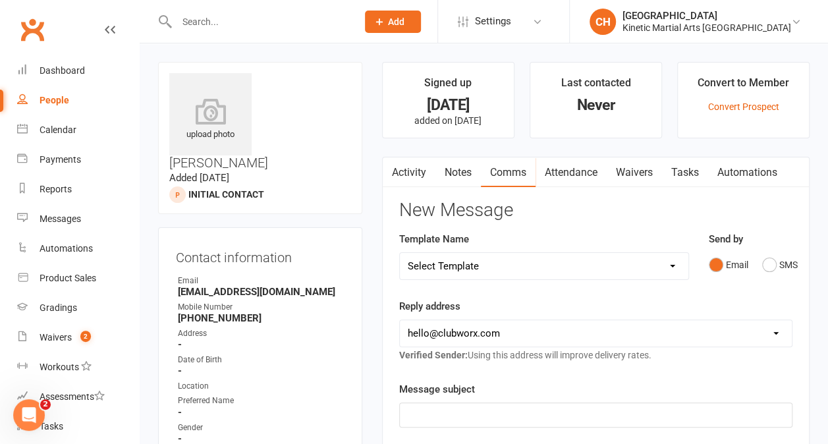
click at [780, 325] on select "[EMAIL_ADDRESS][DOMAIN_NAME] [PERSON_NAME][EMAIL_ADDRESS][DOMAIN_NAME] [PERSON_…" at bounding box center [596, 333] width 392 height 26
select select "7"
click at [400, 320] on select "[EMAIL_ADDRESS][DOMAIN_NAME] [PERSON_NAME][EMAIL_ADDRESS][DOMAIN_NAME] [PERSON_…" at bounding box center [596, 333] width 392 height 26
click at [199, 22] on input "text" at bounding box center [260, 22] width 175 height 18
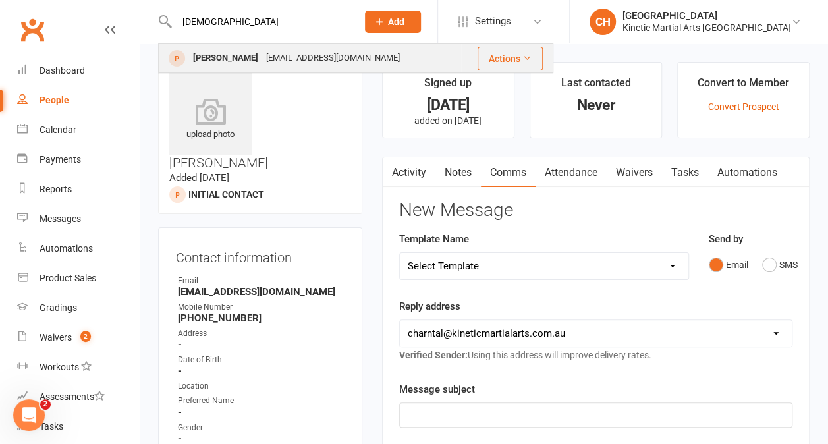
type input "[DEMOGRAPHIC_DATA]"
click at [221, 58] on div "[PERSON_NAME]" at bounding box center [225, 58] width 73 height 19
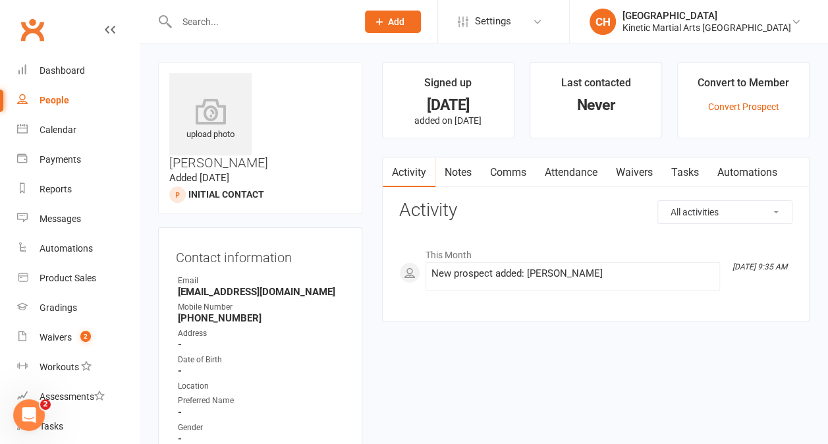
click at [207, 22] on input "text" at bounding box center [260, 22] width 175 height 18
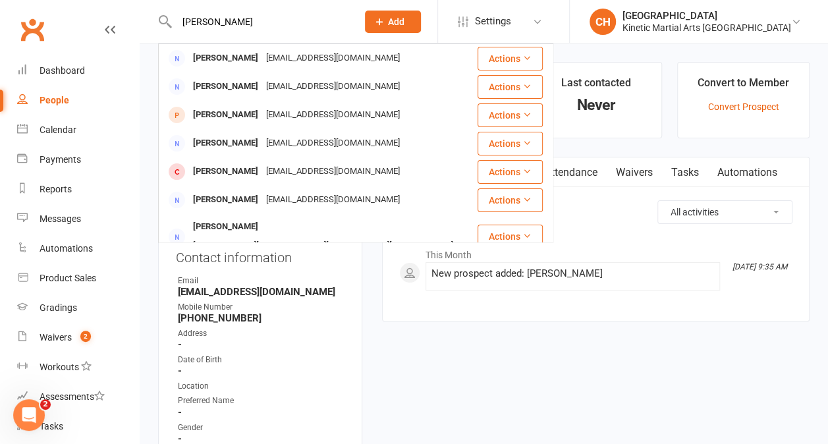
drag, startPoint x: 251, startPoint y: 24, endPoint x: 130, endPoint y: 18, distance: 120.7
click at [130, 3] on header "[PERSON_NAME] [PERSON_NAME] [PERSON_NAME][EMAIL_ADDRESS][DOMAIN_NAME] Actions […" at bounding box center [414, 3] width 828 height 0
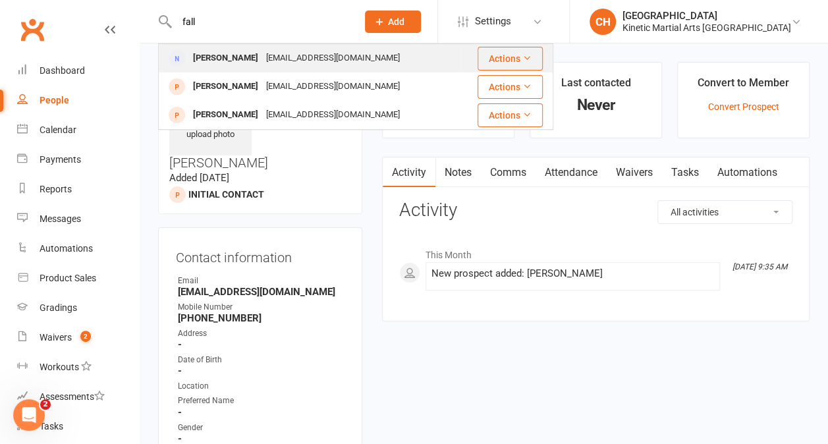
type input "fall"
click at [213, 55] on div "[PERSON_NAME]" at bounding box center [225, 58] width 73 height 19
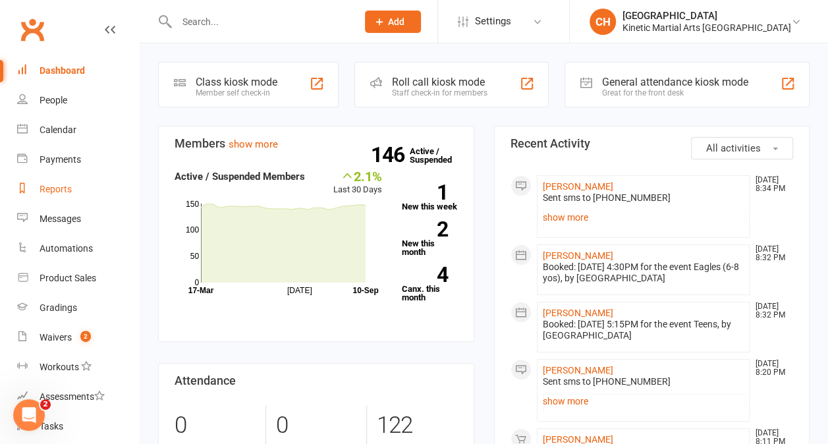
click at [47, 188] on div "Reports" at bounding box center [56, 189] width 32 height 11
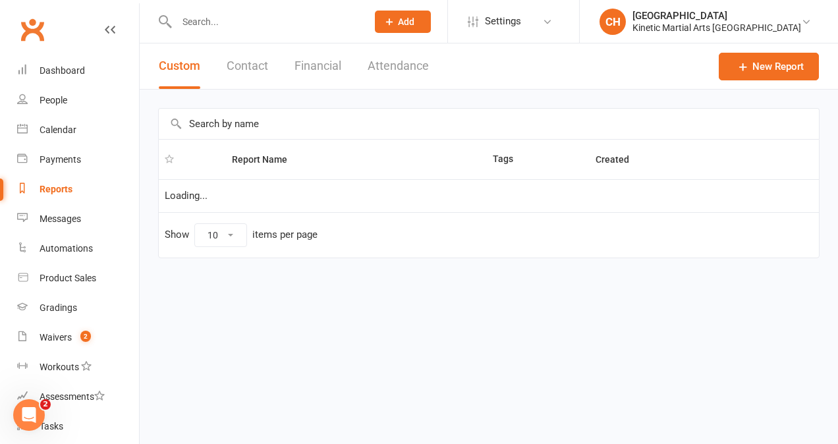
select select "50"
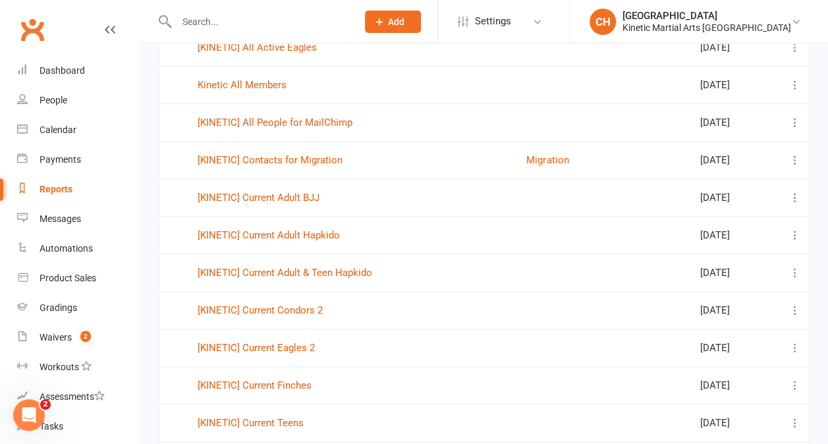
scroll to position [606, 0]
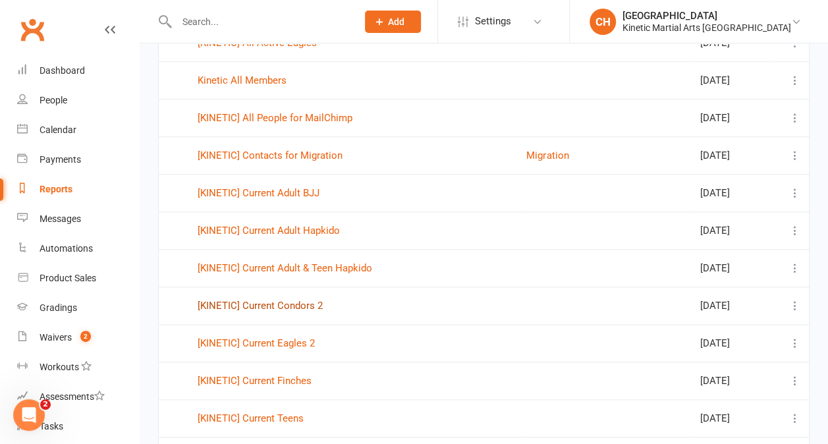
click at [304, 300] on link "[KINETIC] Current Condors 2" at bounding box center [260, 306] width 125 height 12
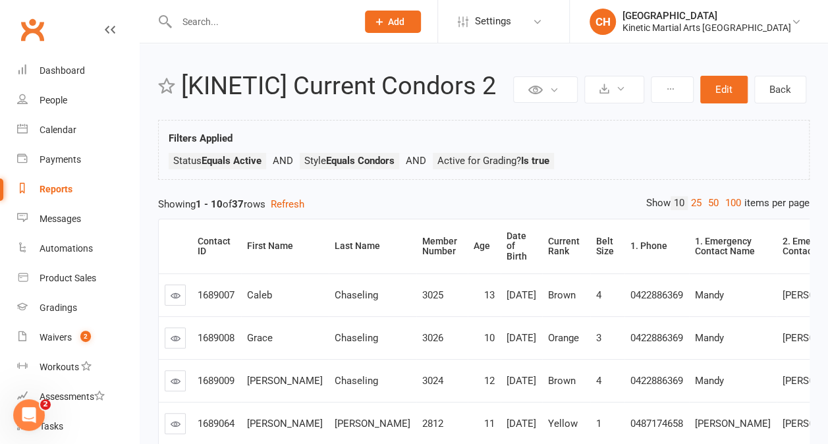
select select "50"
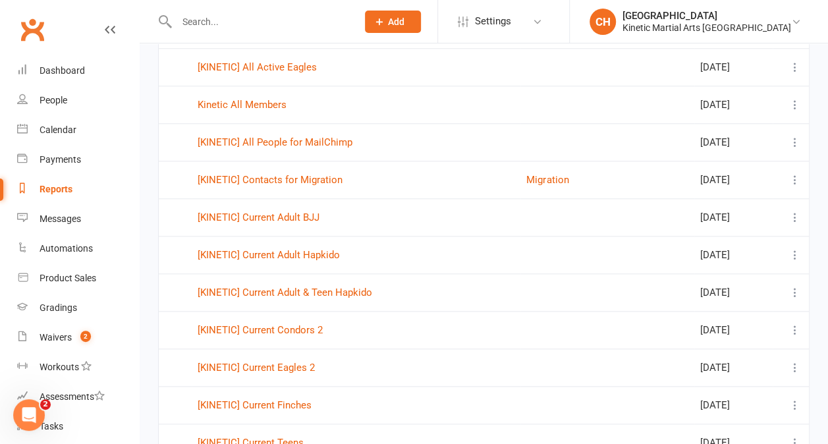
scroll to position [582, 0]
click at [284, 361] on link "[KINETIC] Current Eagles 2" at bounding box center [256, 367] width 117 height 12
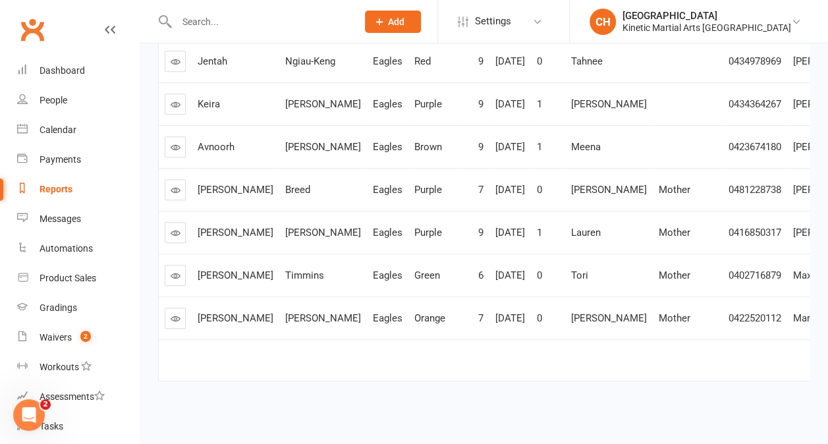
scroll to position [493, 0]
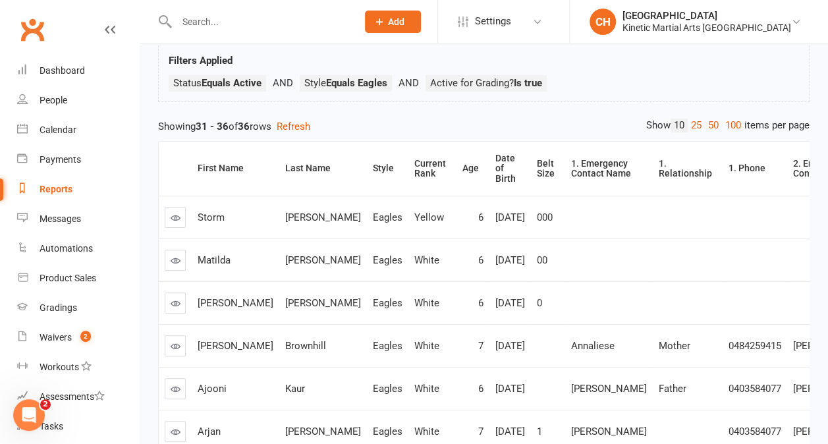
scroll to position [0, 0]
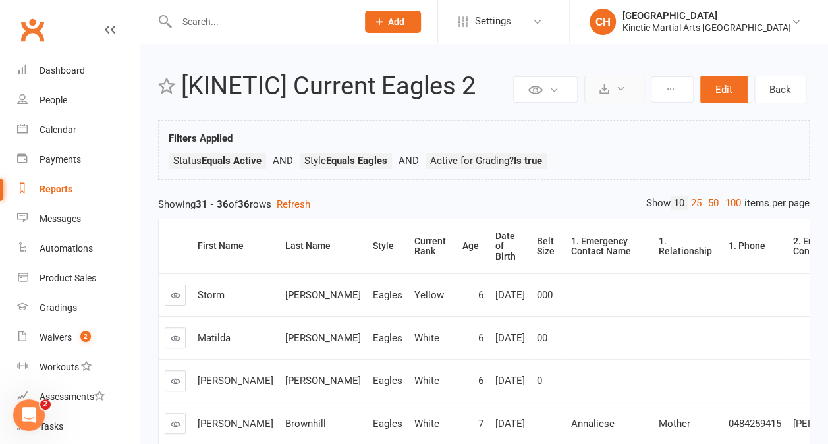
click at [603, 92] on icon at bounding box center [604, 89] width 10 height 10
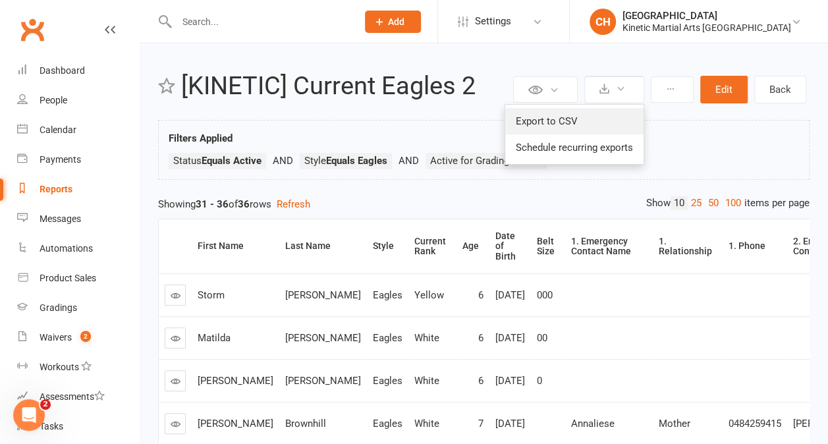
click at [585, 116] on link "Export to CSV" at bounding box center [574, 121] width 138 height 26
